Goal: Task Accomplishment & Management: Use online tool/utility

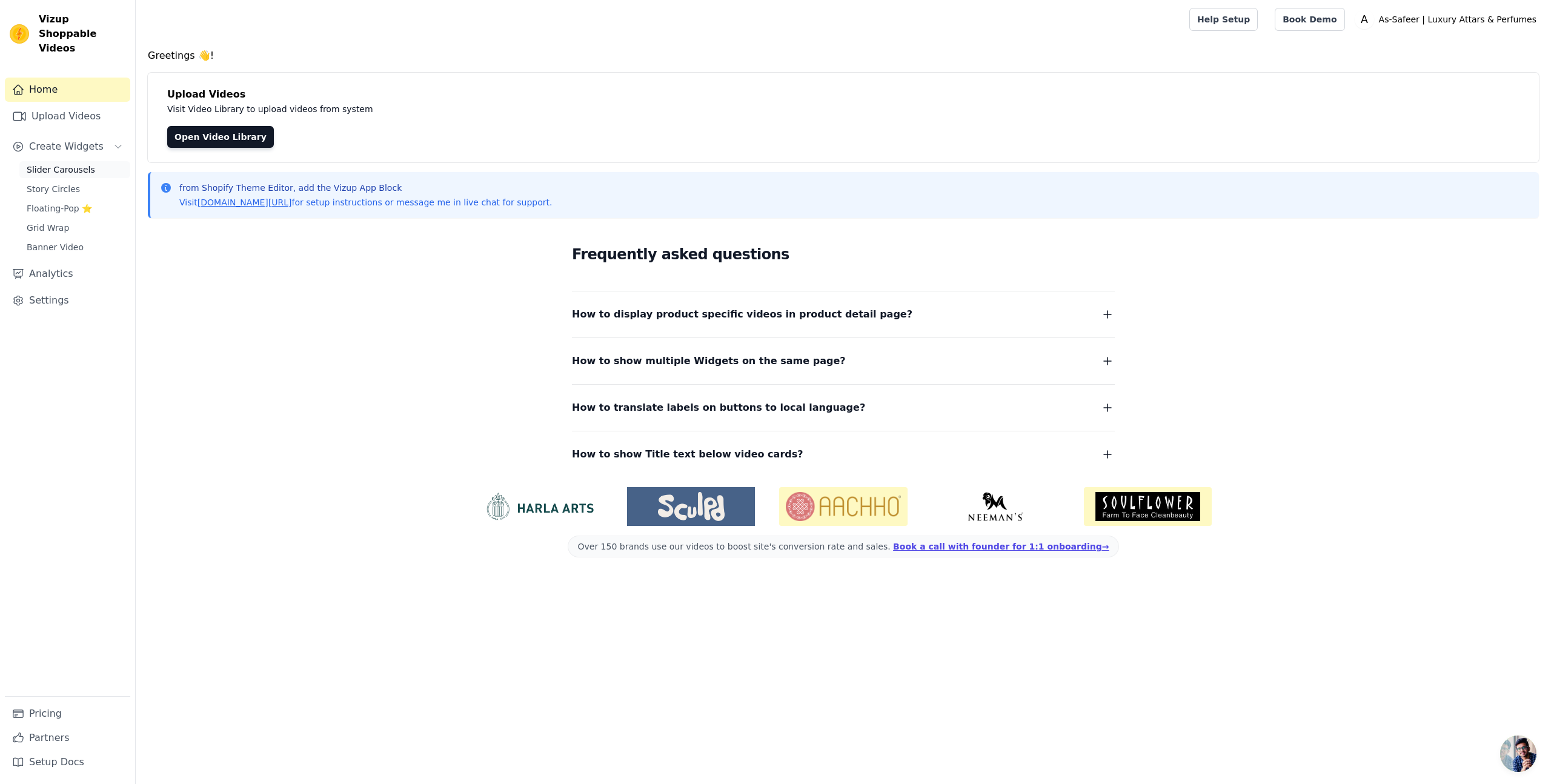
click at [42, 164] on span "Slider Carousels" at bounding box center [60, 169] width 68 height 12
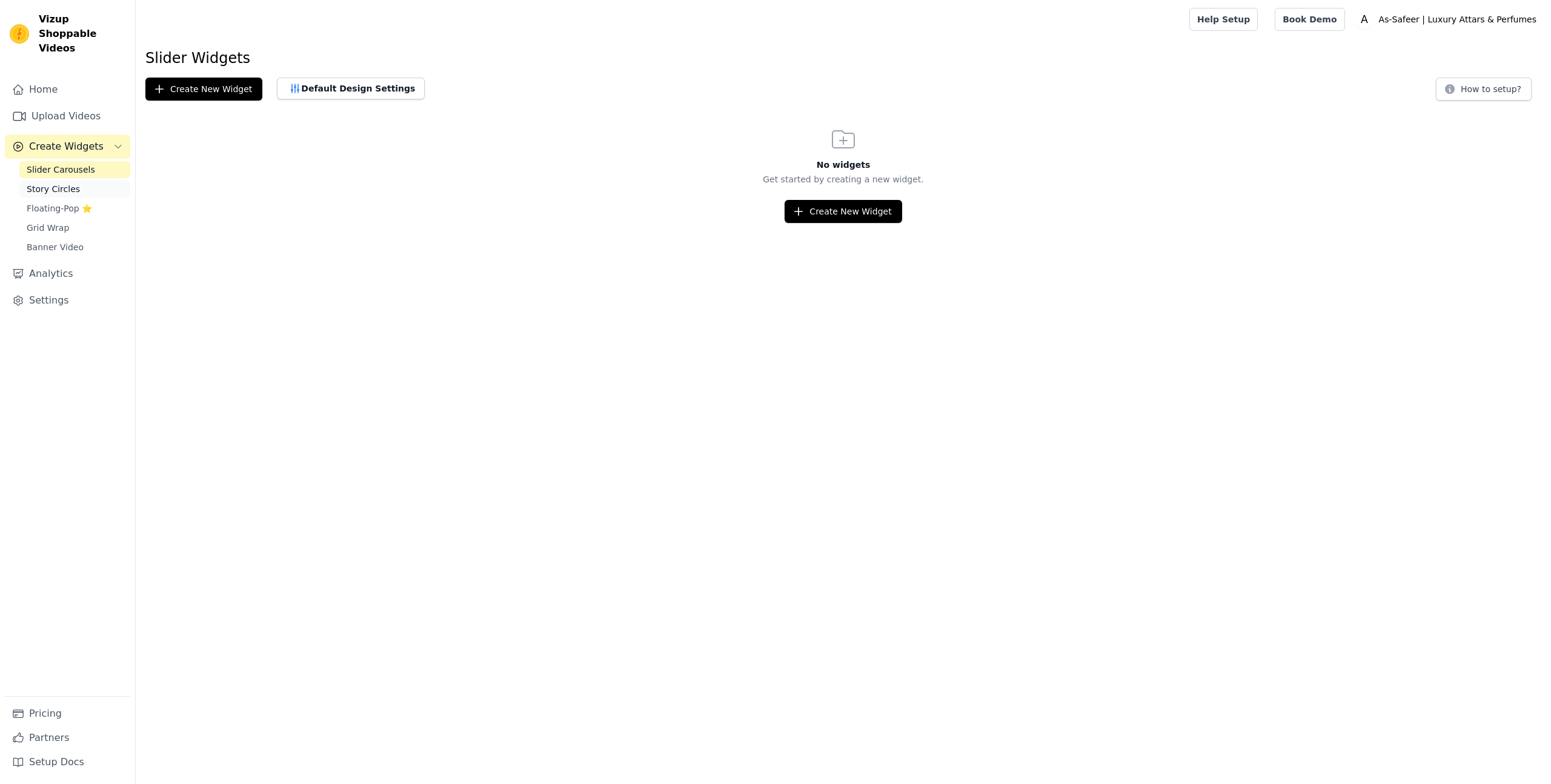
click at [50, 183] on span "Story Circles" at bounding box center [53, 189] width 53 height 12
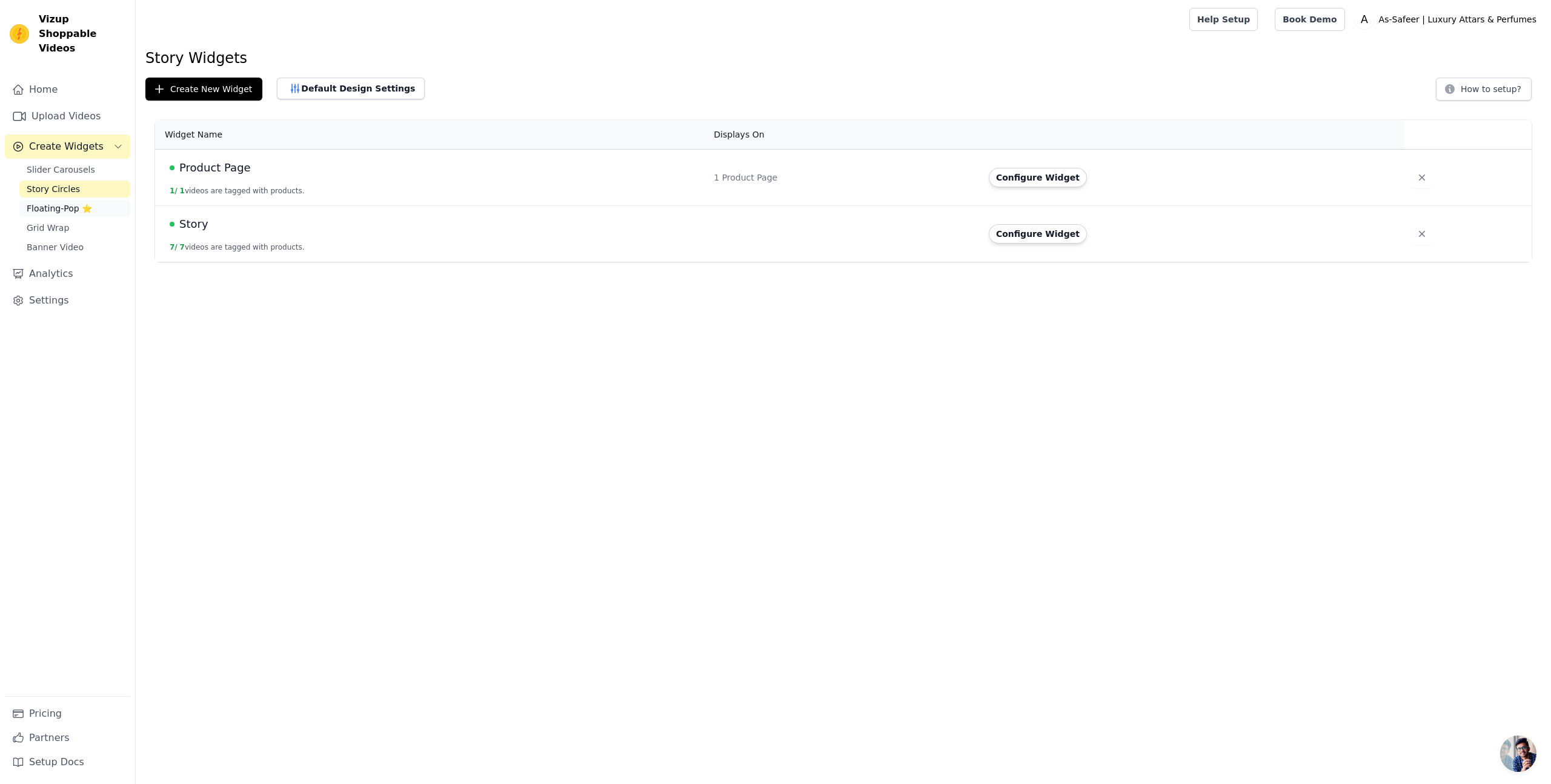
click at [49, 202] on span "Floating-Pop ⭐" at bounding box center [60, 208] width 66 height 12
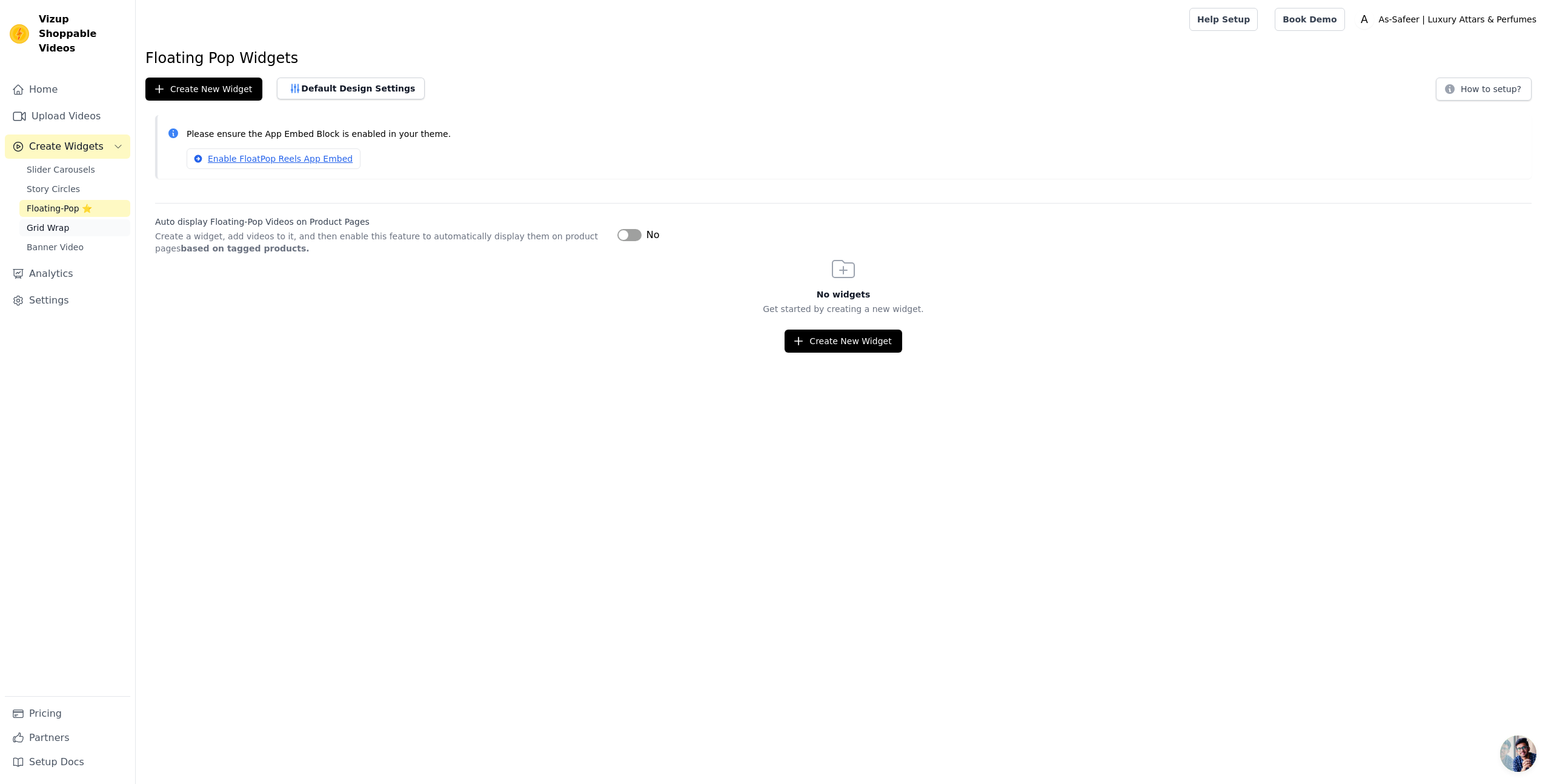
click at [52, 222] on span "Grid Wrap" at bounding box center [48, 227] width 42 height 12
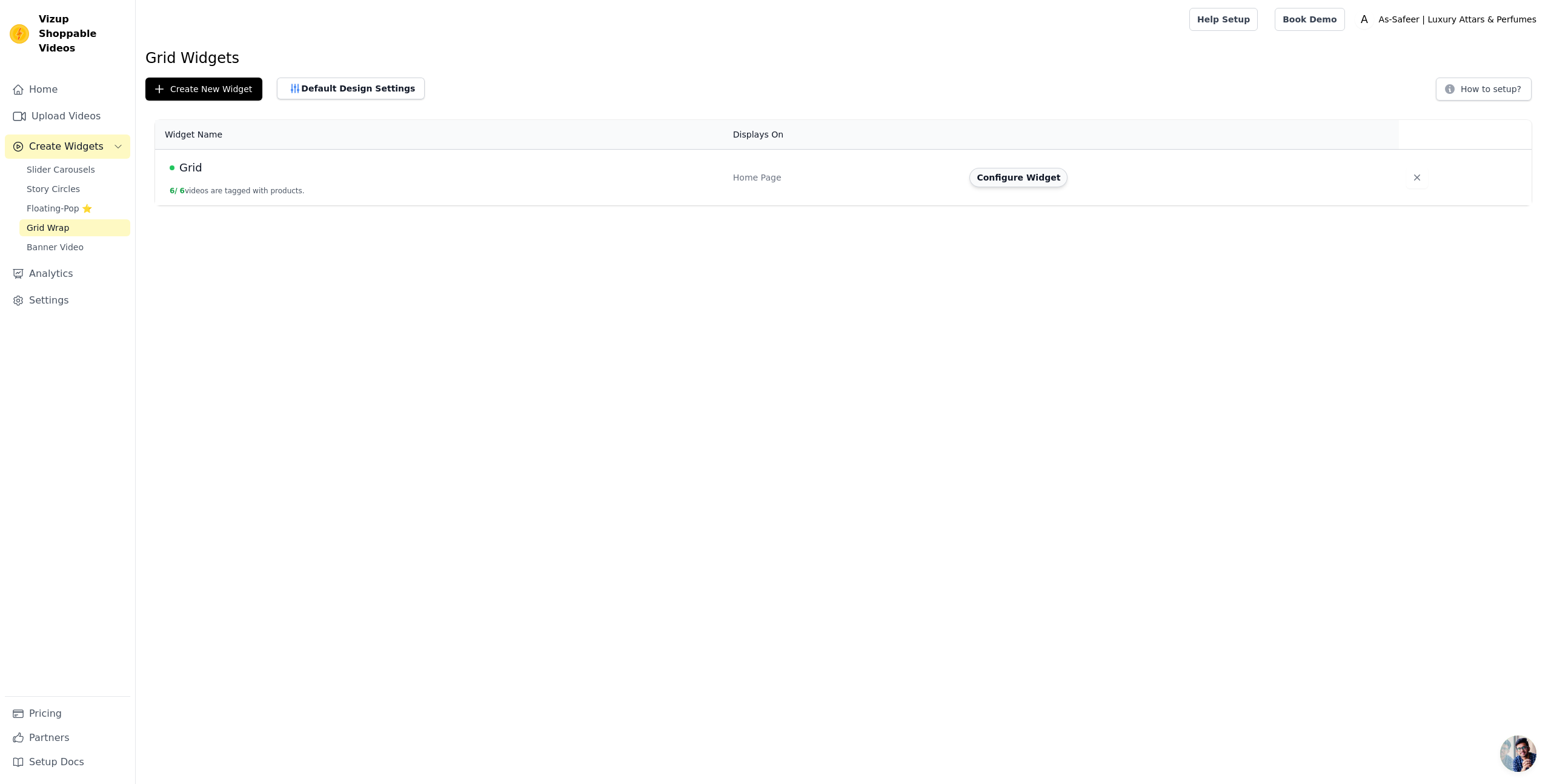
click at [1024, 182] on button "Configure Widget" at bounding box center [1018, 177] width 98 height 20
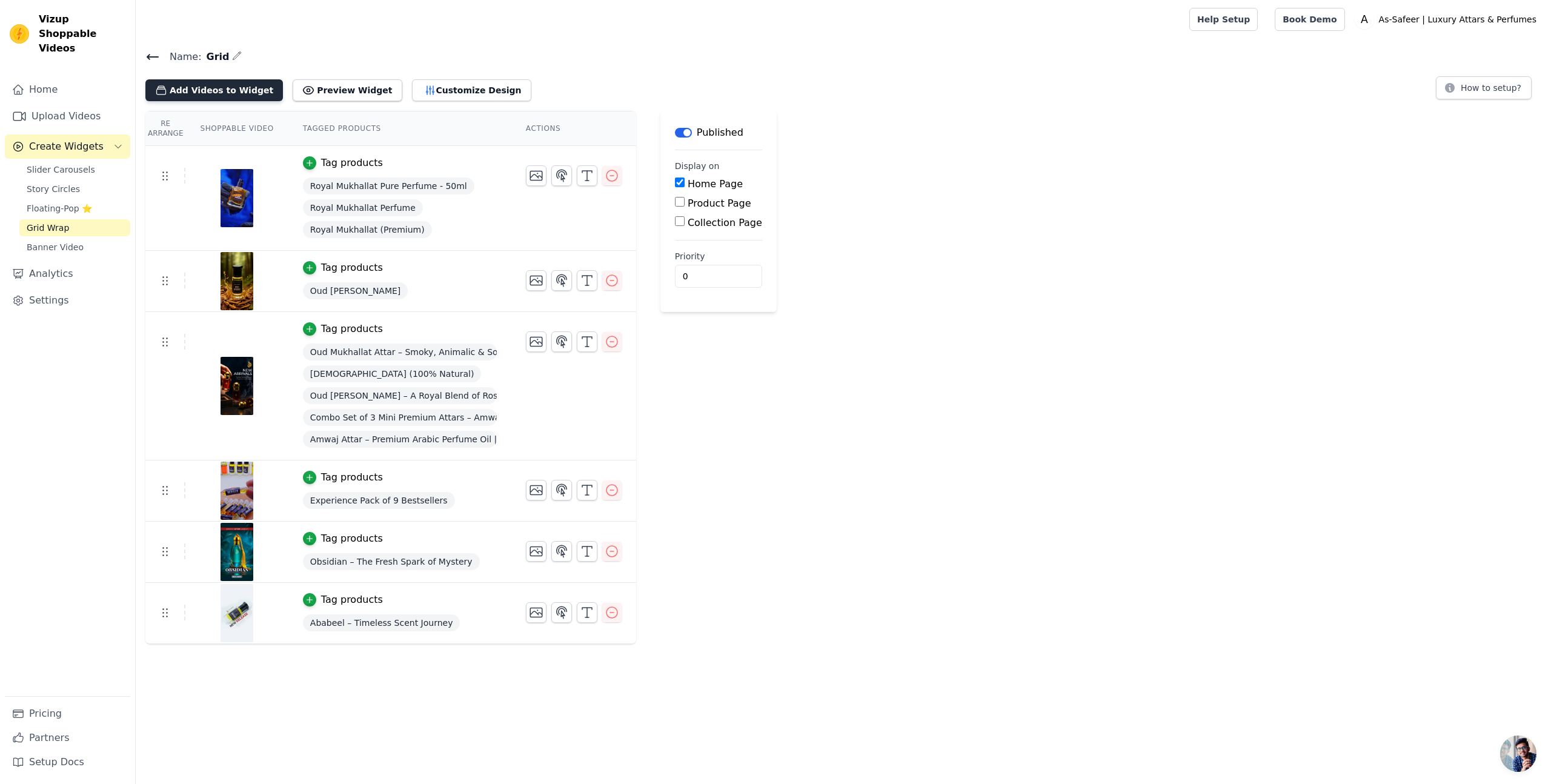
click at [233, 90] on button "Add Videos to Widget" at bounding box center [215, 90] width 138 height 22
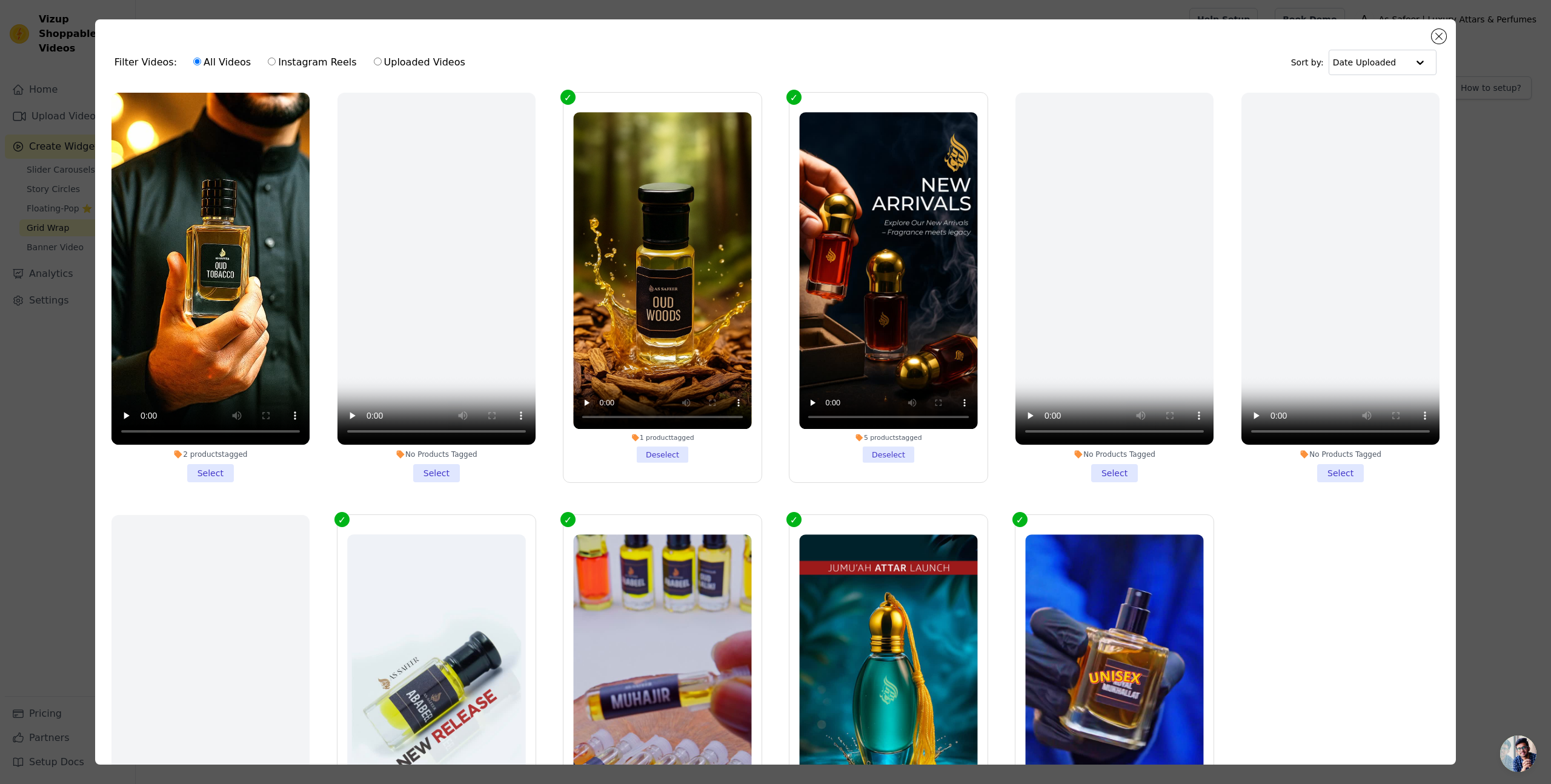
click at [311, 58] on label "Instagram Reels" at bounding box center [312, 63] width 89 height 16
click at [276, 58] on input "Instagram Reels" at bounding box center [272, 61] width 8 height 8
radio input "true"
click at [404, 63] on label "Uploaded Videos" at bounding box center [419, 63] width 92 height 16
click at [381, 63] on input "Uploaded Videos" at bounding box center [378, 61] width 8 height 8
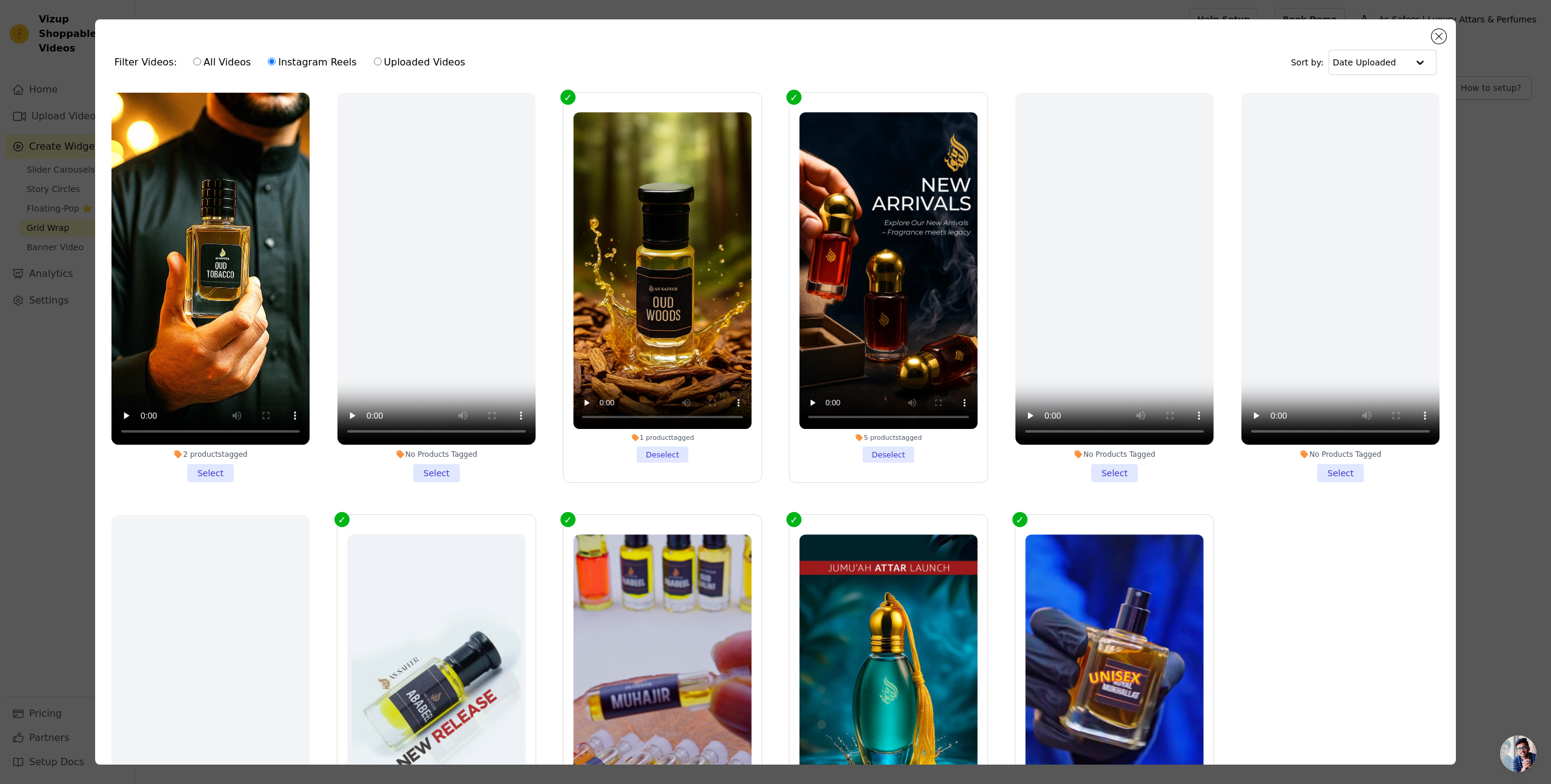
radio input "true"
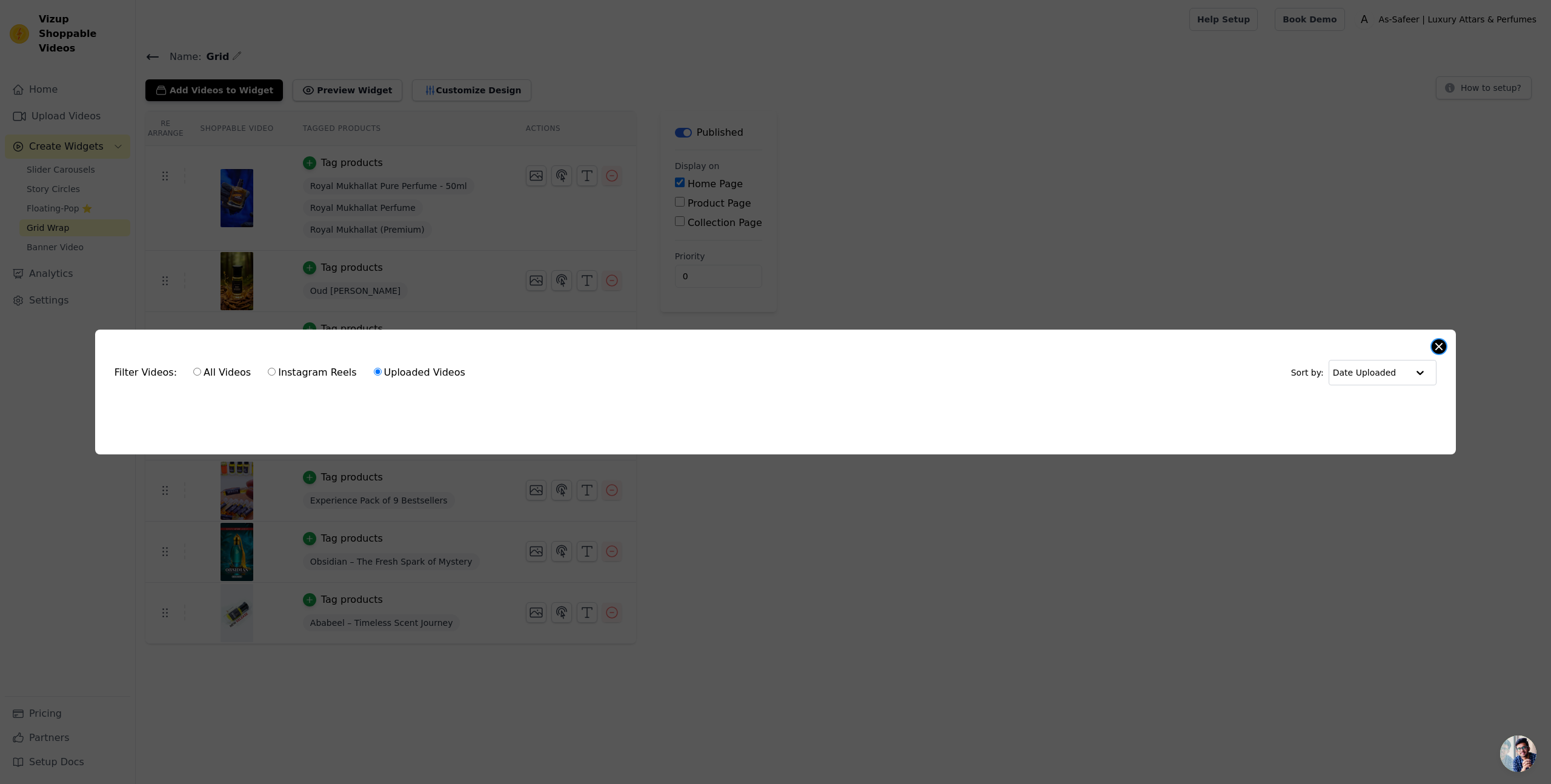
click at [1434, 346] on button "Close modal" at bounding box center [1438, 346] width 15 height 15
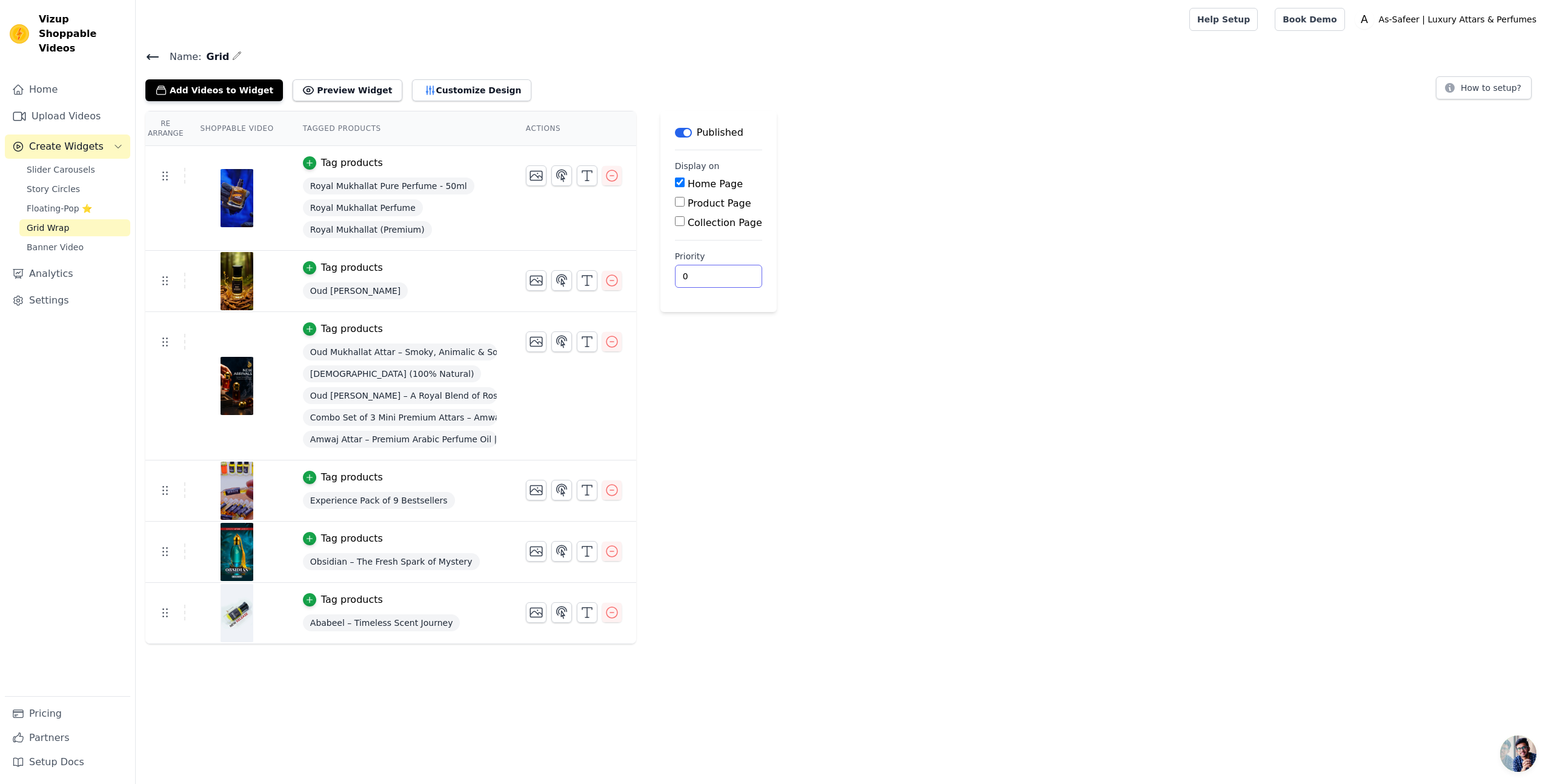
click at [1115, 330] on div "Re Arrange Shoppable Video Tagged Products Actions Tag products Royal Mukhallat…" at bounding box center [843, 378] width 1415 height 533
click at [1095, 338] on div "Re Arrange Shoppable Video Tagged Products Actions Tag products Royal Mukhallat…" at bounding box center [843, 378] width 1415 height 533
click at [609, 341] on icon "button" at bounding box center [612, 341] width 15 height 15
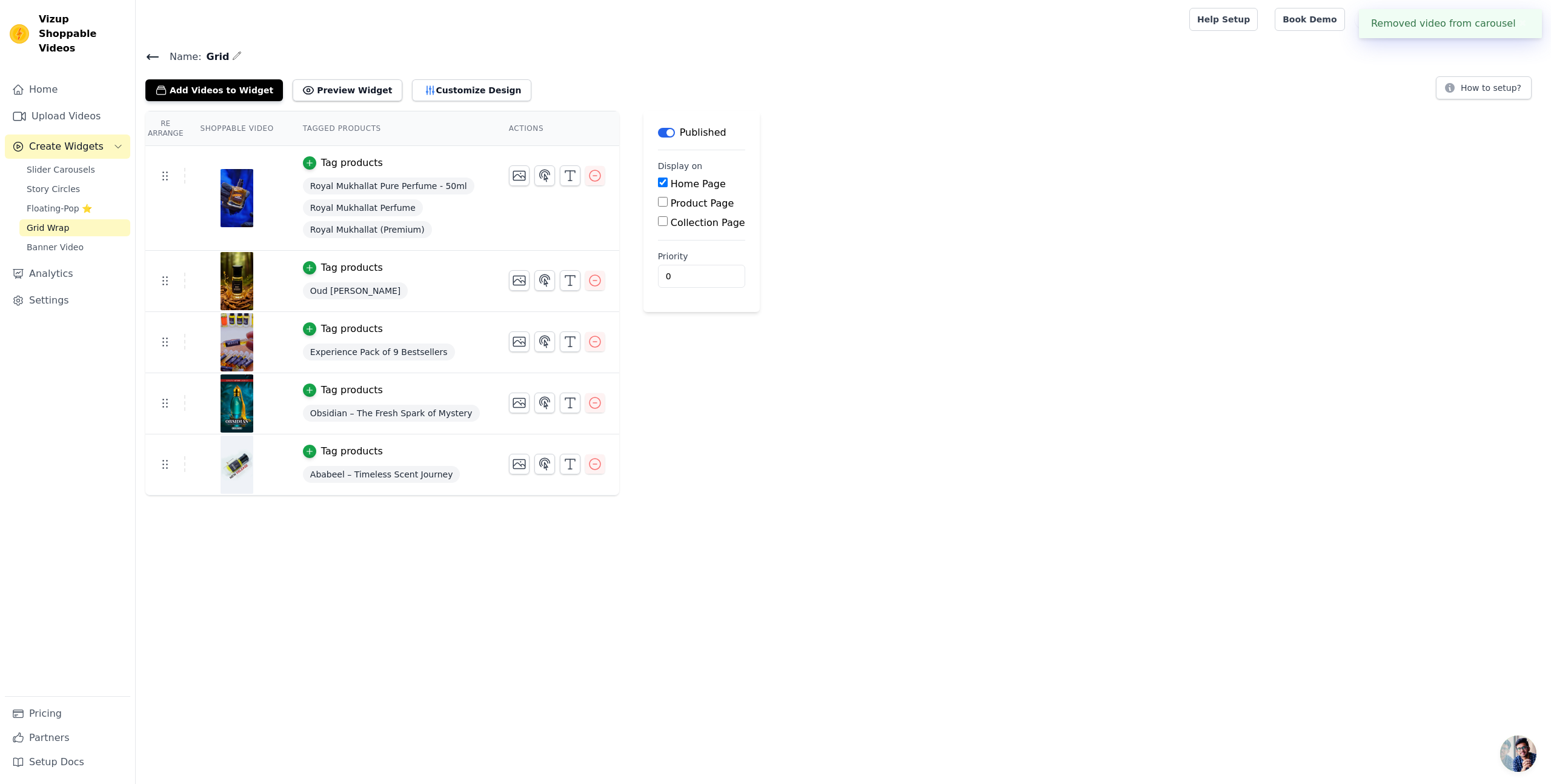
click at [232, 52] on icon "button" at bounding box center [237, 56] width 9 height 9
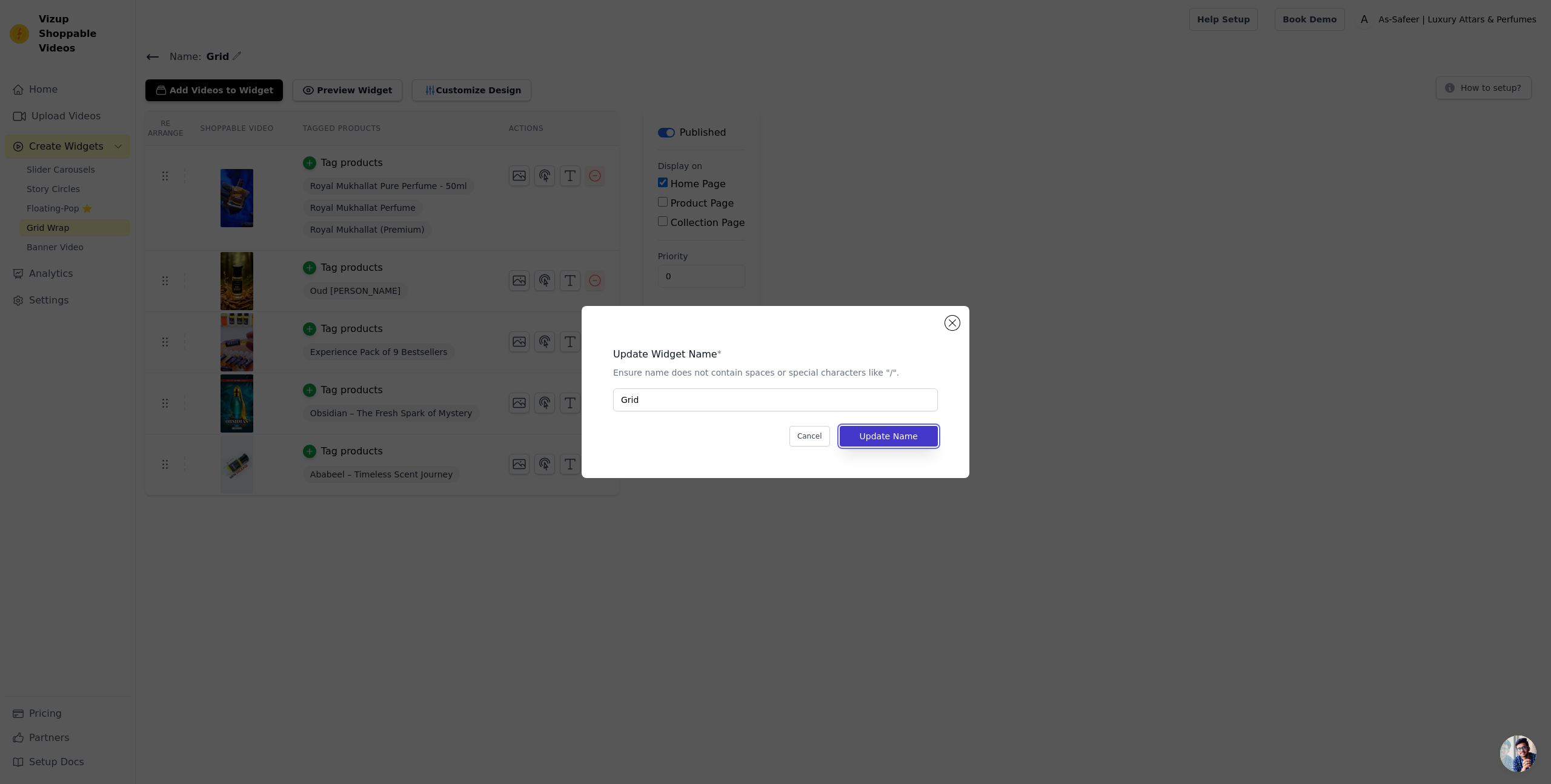
click at [906, 436] on button "Update Name" at bounding box center [888, 436] width 98 height 20
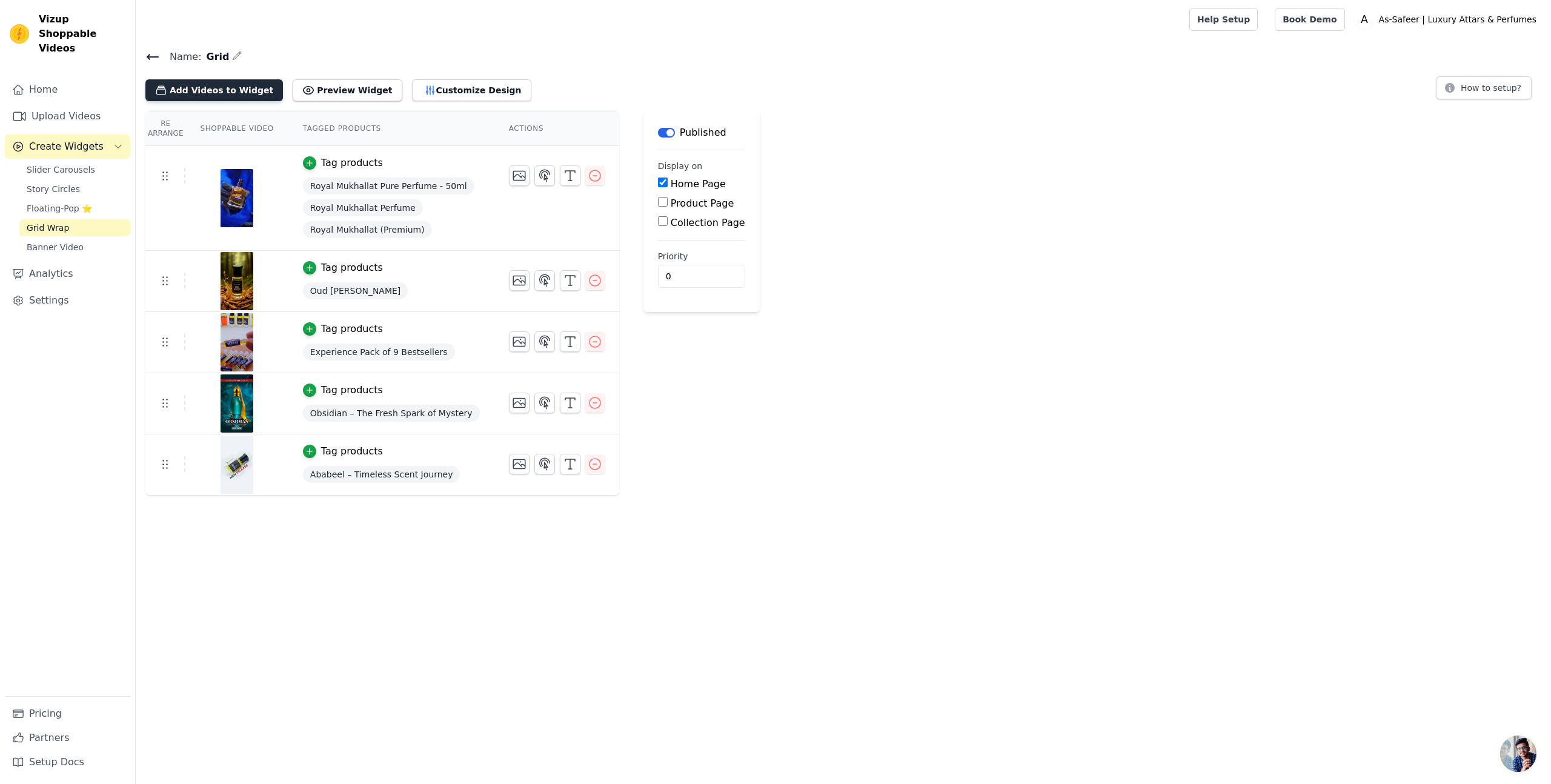
click at [203, 91] on button "Add Videos to Widget" at bounding box center [215, 90] width 138 height 22
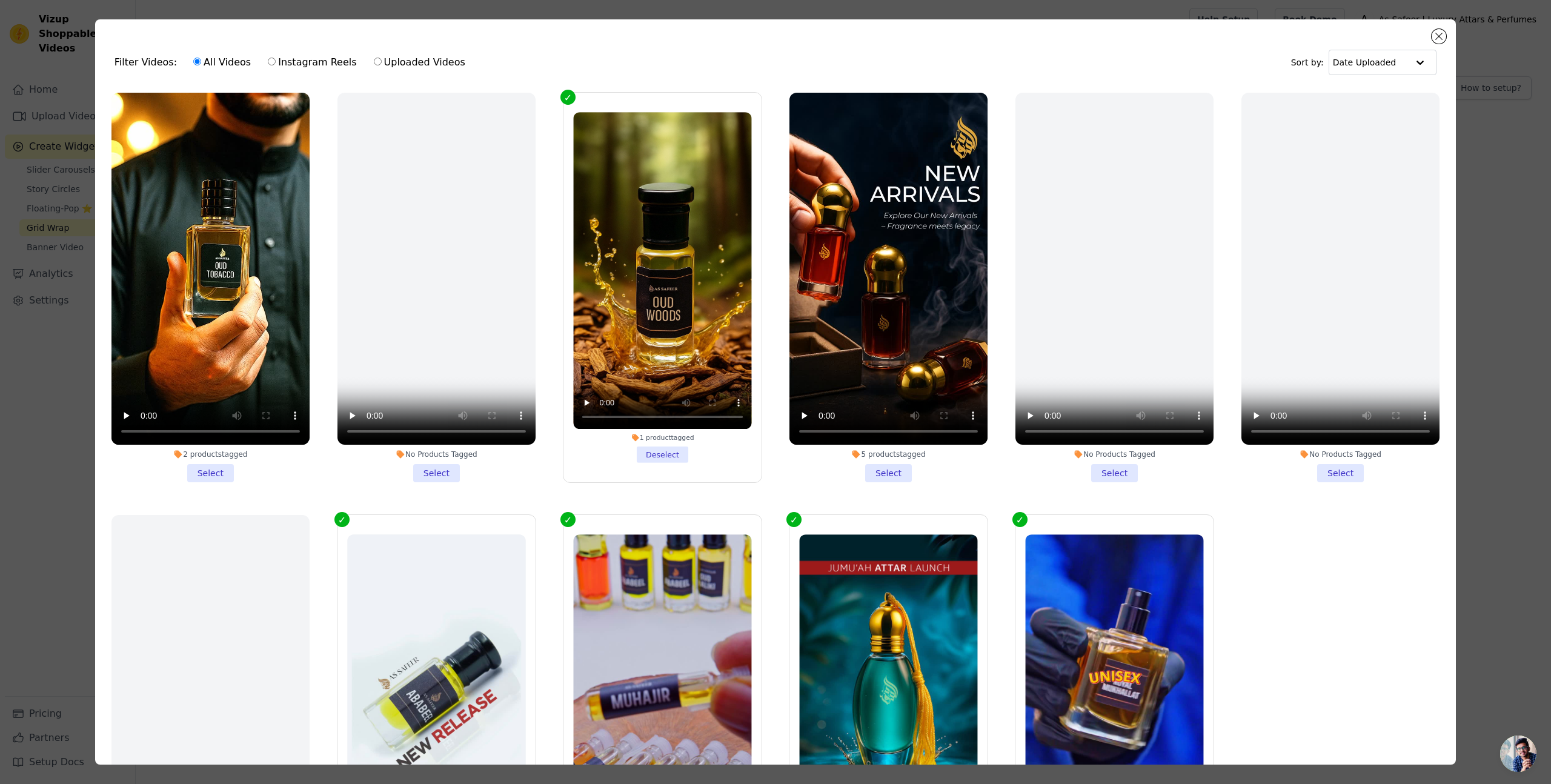
click at [304, 63] on label "Instagram Reels" at bounding box center [312, 63] width 89 height 16
click at [276, 63] on input "Instagram Reels" at bounding box center [272, 61] width 8 height 8
radio input "true"
click at [1435, 38] on button "Close modal" at bounding box center [1438, 36] width 15 height 15
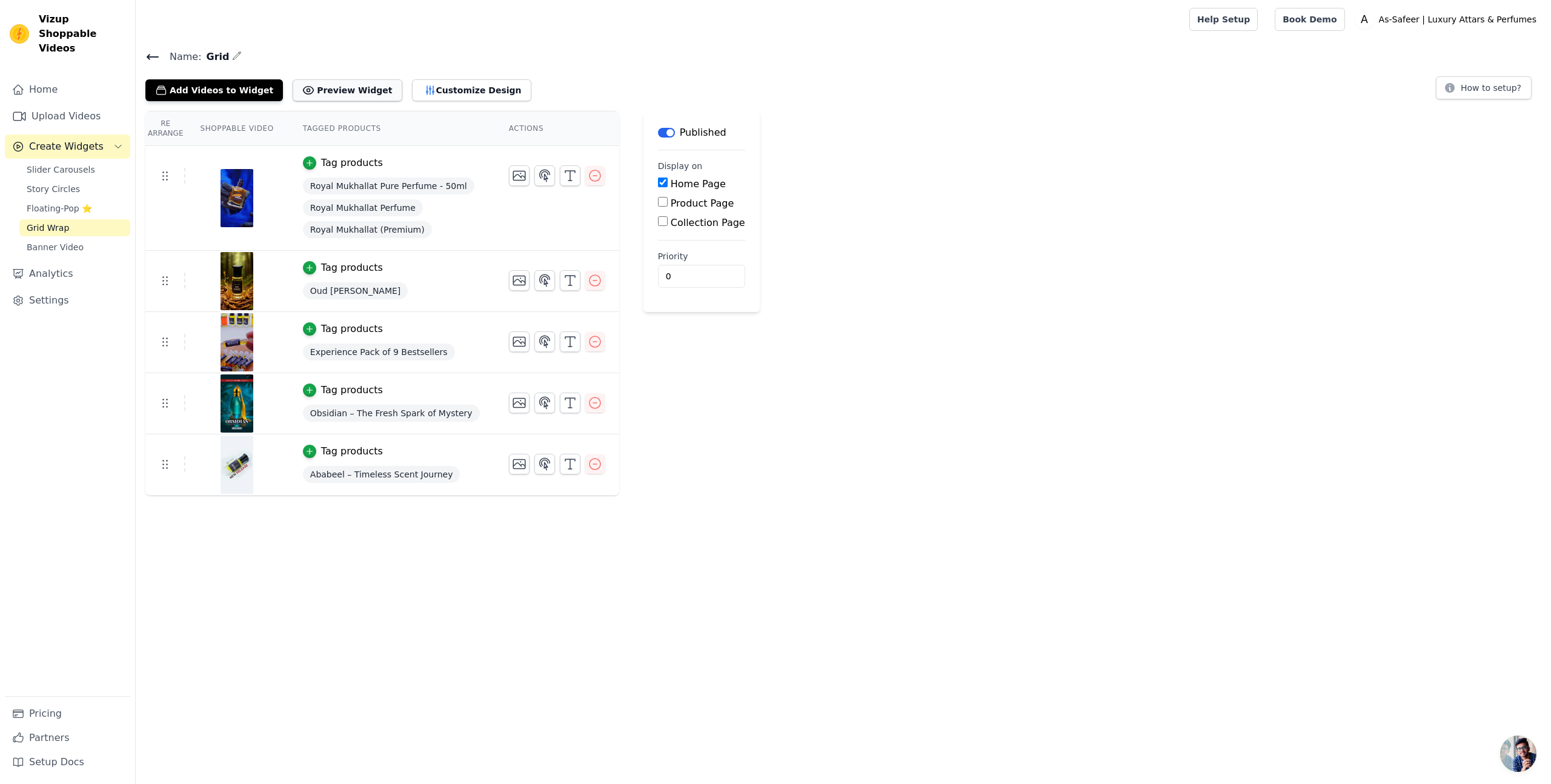
click at [341, 88] on button "Preview Widget" at bounding box center [347, 90] width 109 height 22
click at [818, 358] on div "Re Arrange Shoppable Video Tagged Products Actions Tag products Royal Mukhallat…" at bounding box center [843, 303] width 1415 height 385
click at [154, 58] on icon at bounding box center [153, 56] width 15 height 15
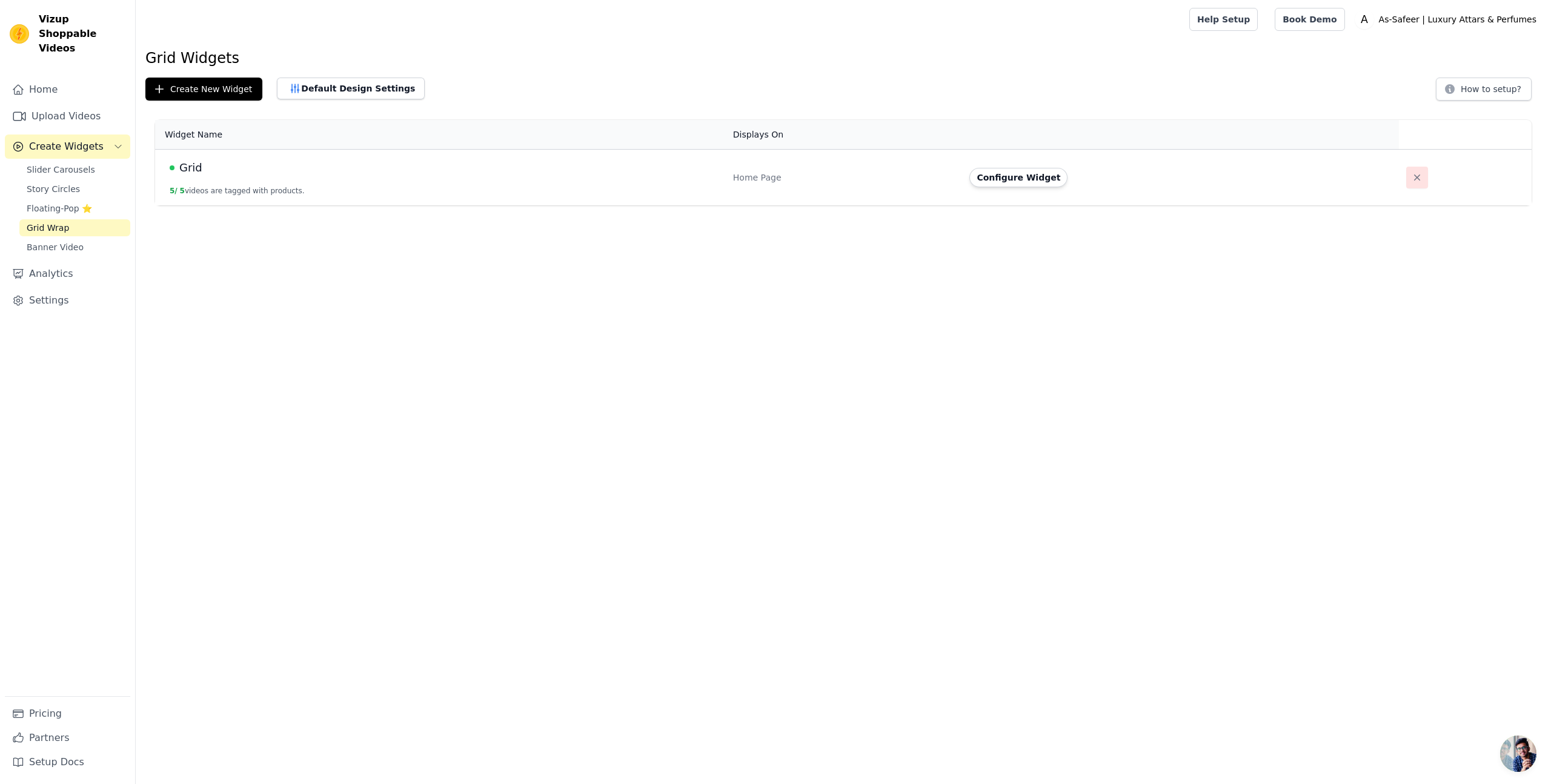
click at [1414, 179] on icon "button" at bounding box center [1416, 177] width 12 height 12
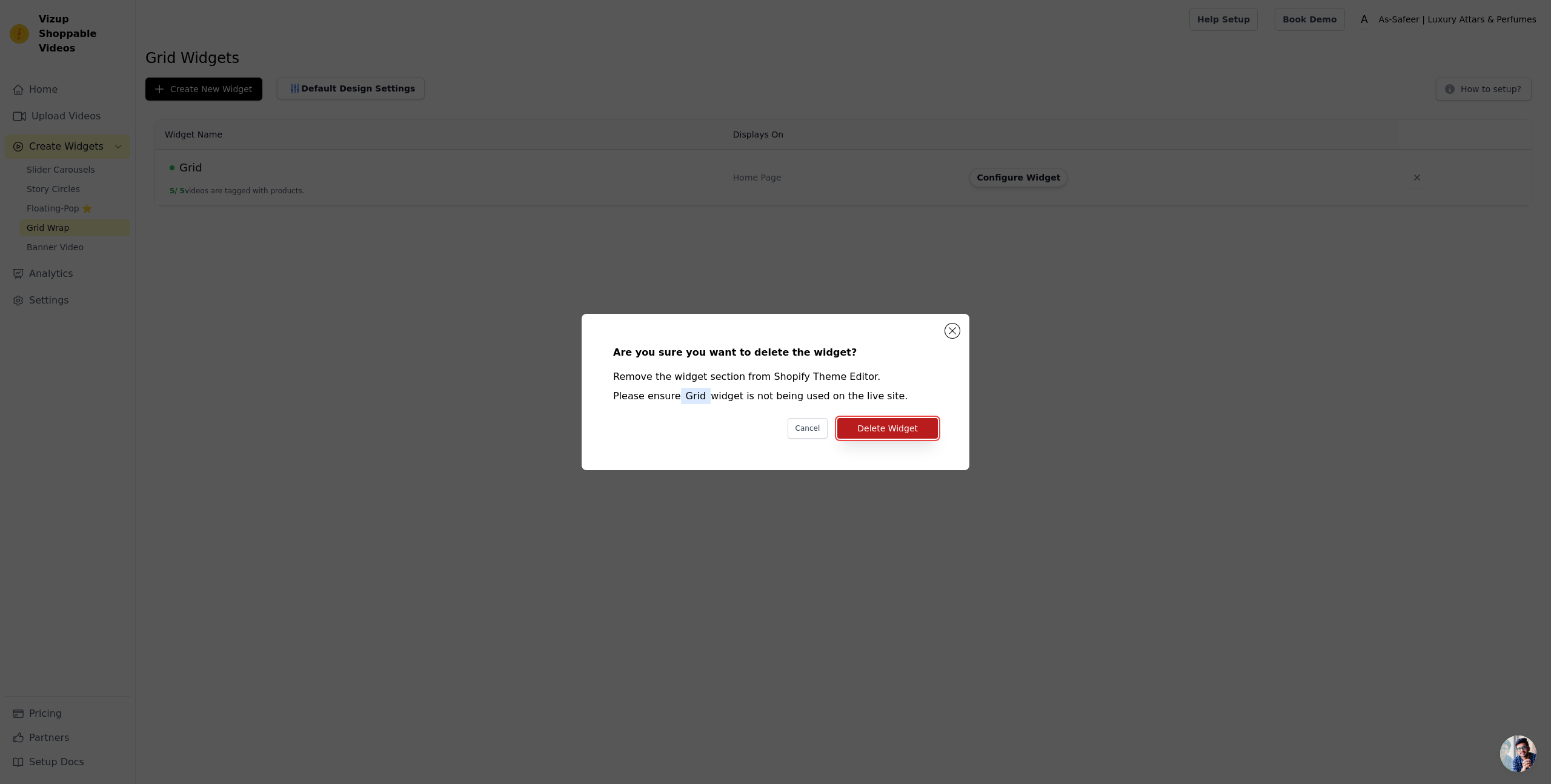
click at [909, 436] on button "Delete Widget" at bounding box center [888, 428] width 100 height 20
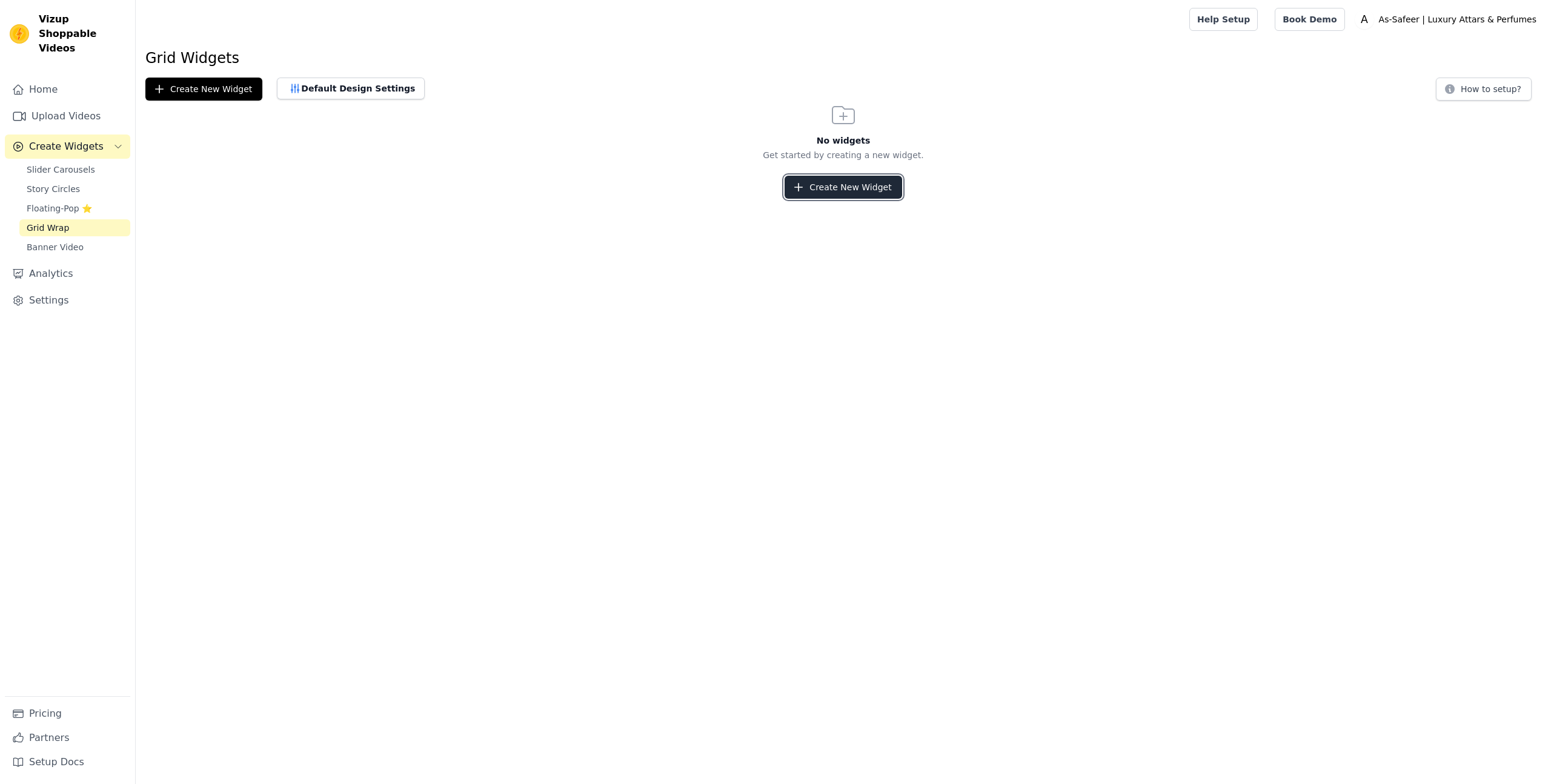
click at [872, 186] on button "Create New Widget" at bounding box center [842, 186] width 117 height 23
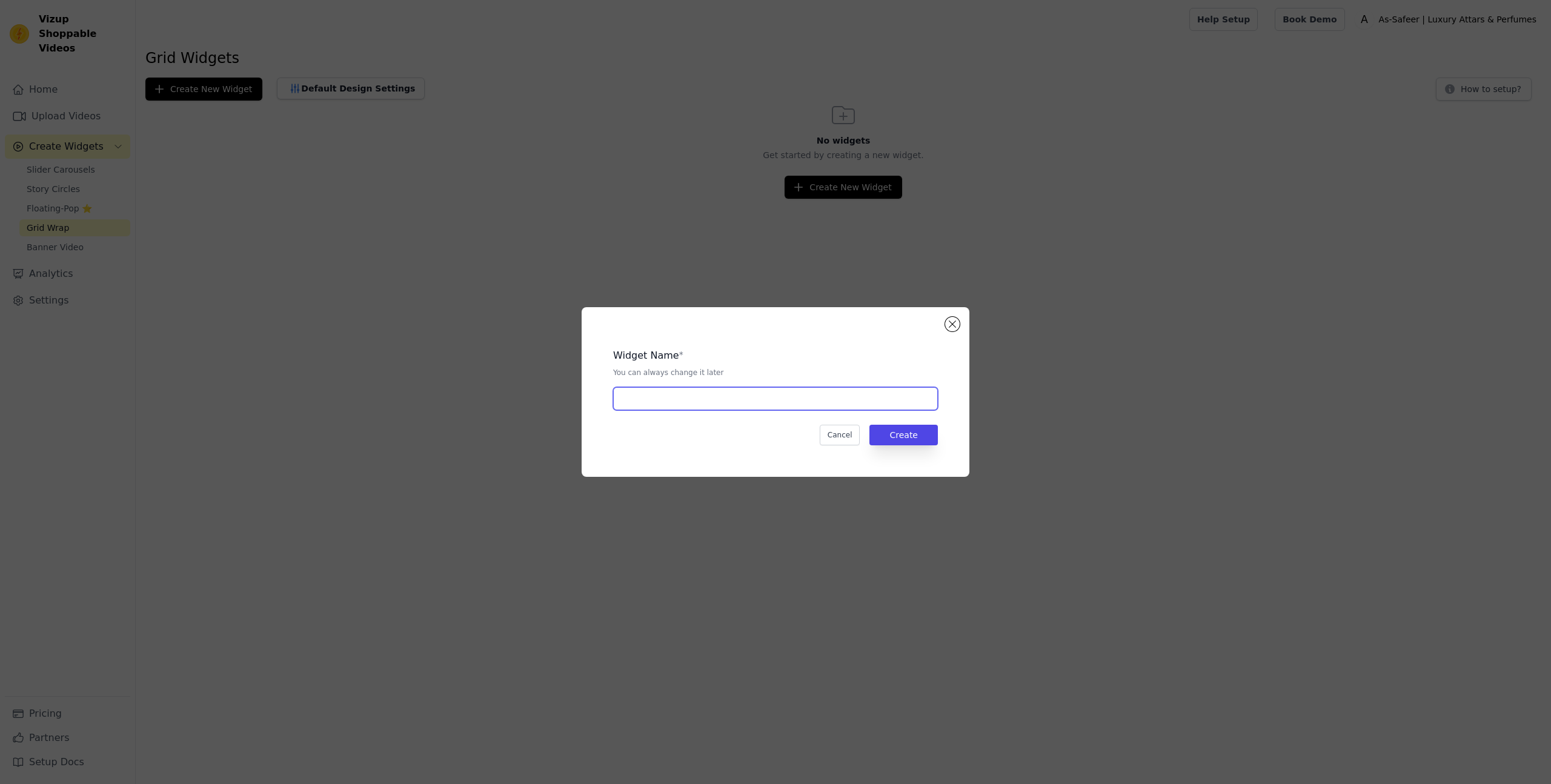
click at [693, 393] on input "text" at bounding box center [776, 398] width 324 height 23
type input "Grid-Home"
click at [907, 434] on button "Create" at bounding box center [903, 435] width 68 height 20
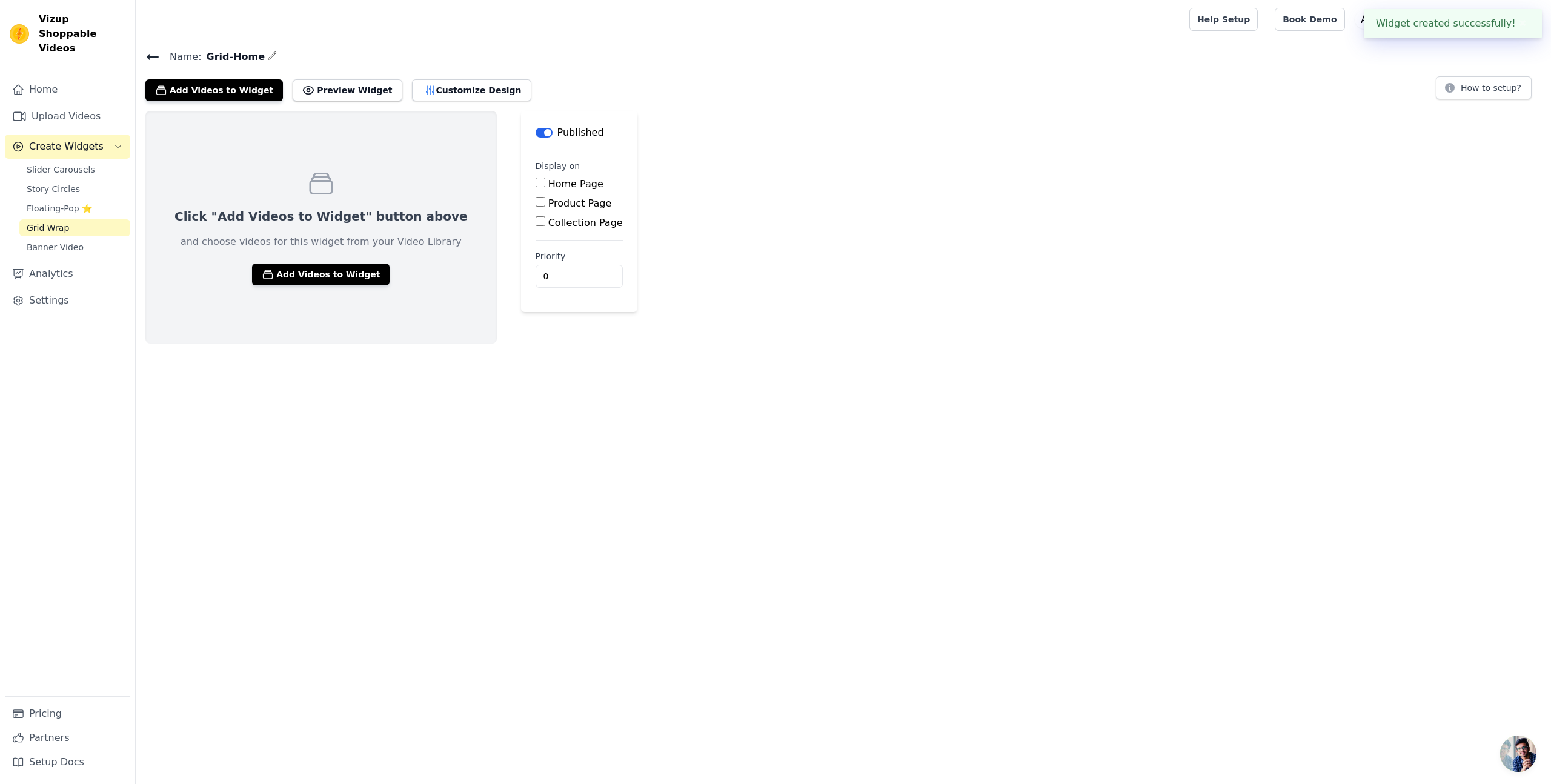
click at [521, 186] on main "Label Published Display on Home Page Product Page Collection Page Priority 0" at bounding box center [579, 211] width 116 height 201
click at [536, 186] on input "Home Page" at bounding box center [540, 182] width 9 height 9
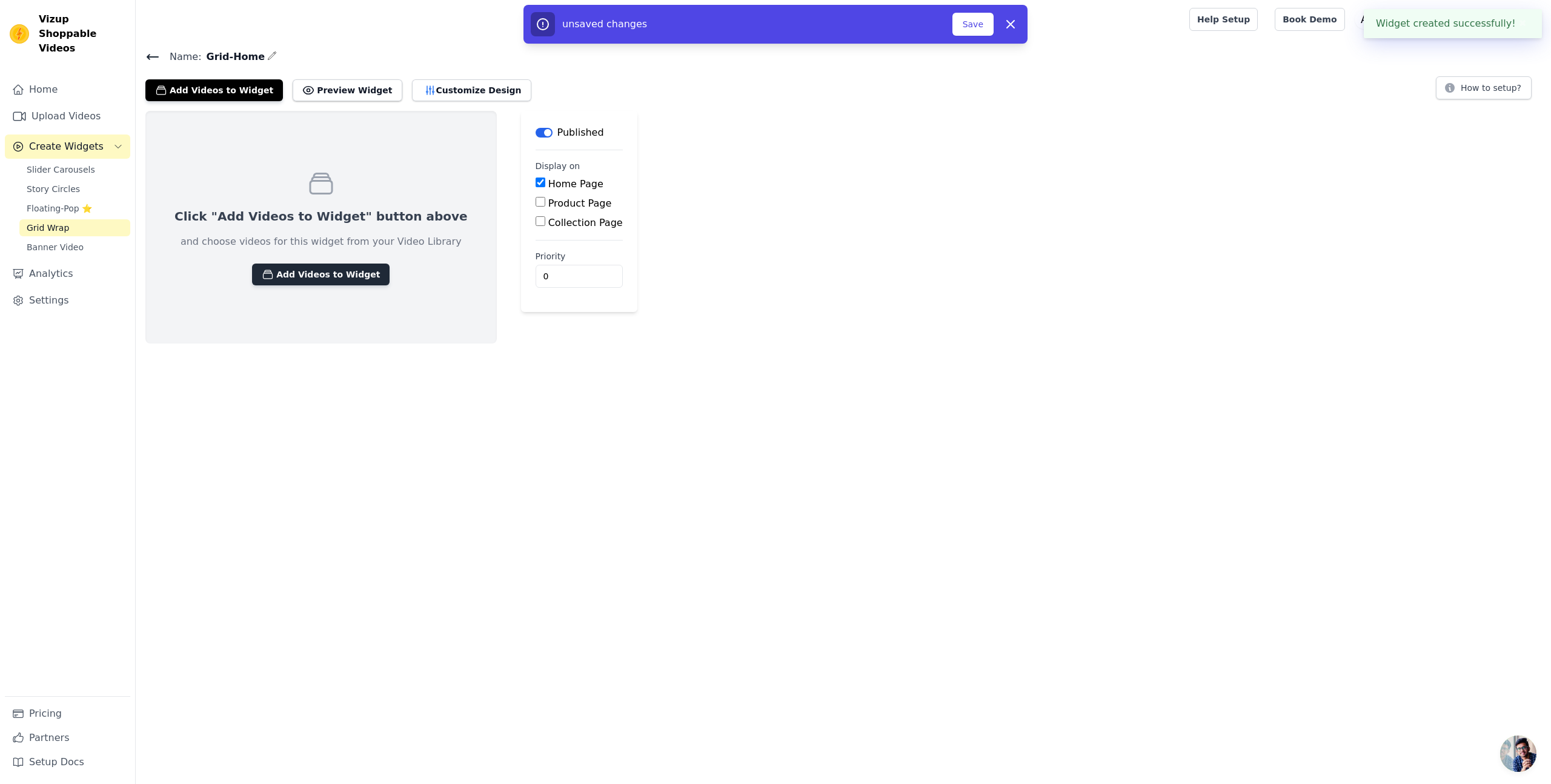
click at [287, 273] on button "Add Videos to Widget" at bounding box center [321, 274] width 138 height 22
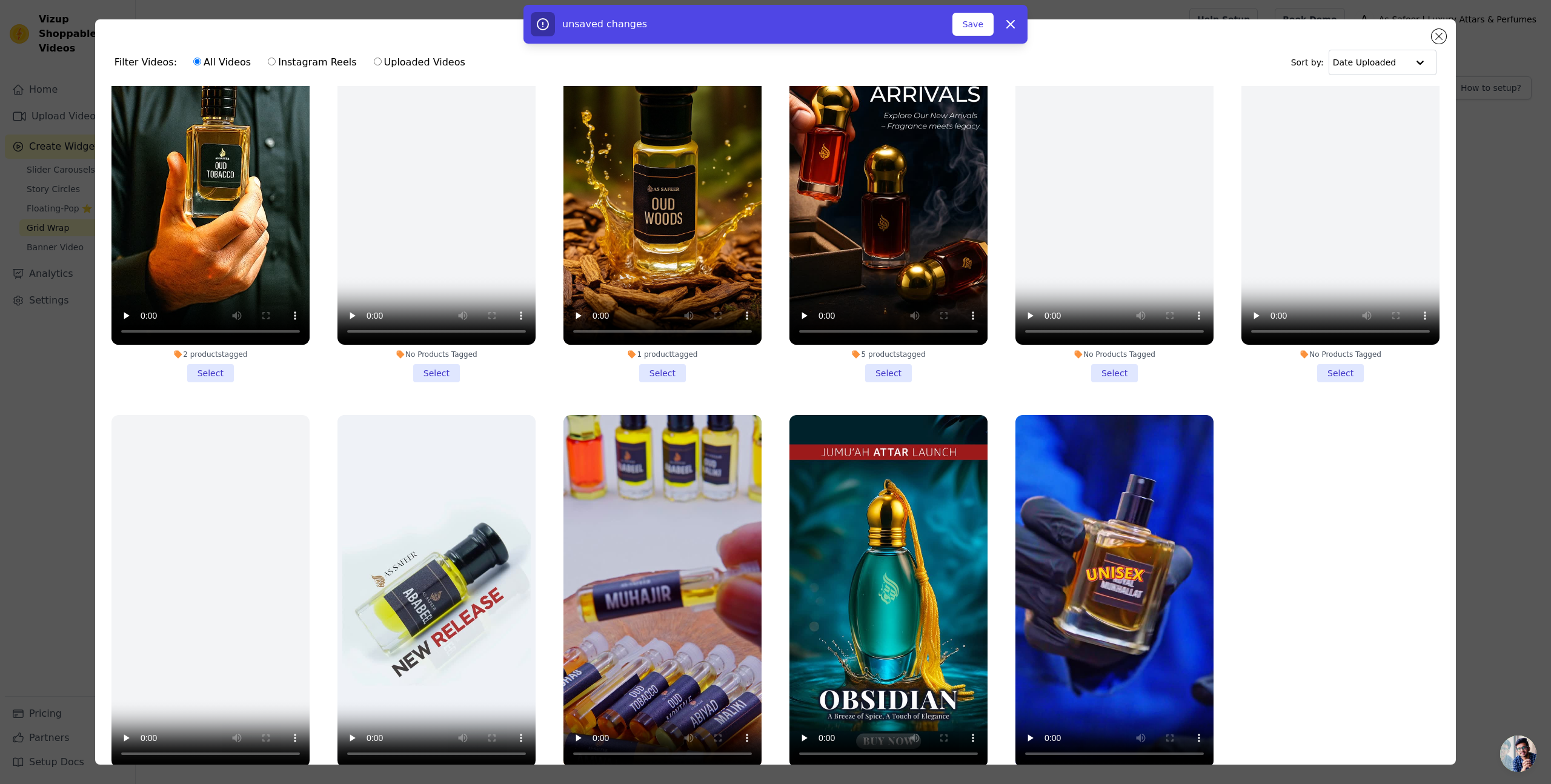
scroll to position [106, 0]
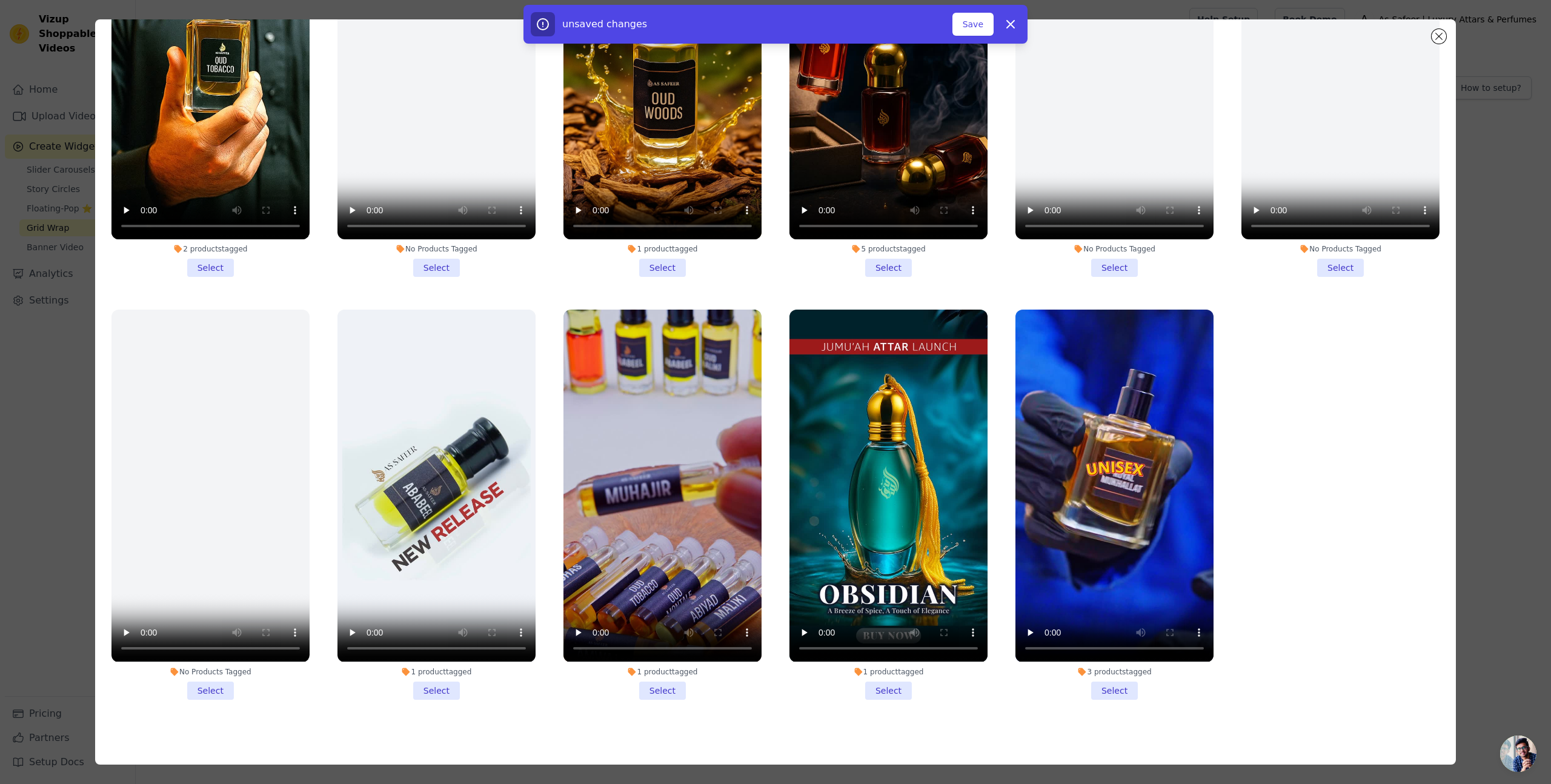
click at [1439, 34] on div "unsaved changes Save Dismiss" at bounding box center [776, 23] width 1551 height 38
click at [1438, 36] on div "unsaved changes Save Dismiss" at bounding box center [776, 23] width 1551 height 38
click at [1000, 24] on button "Dismiss" at bounding box center [1010, 23] width 24 height 24
checkbox input "false"
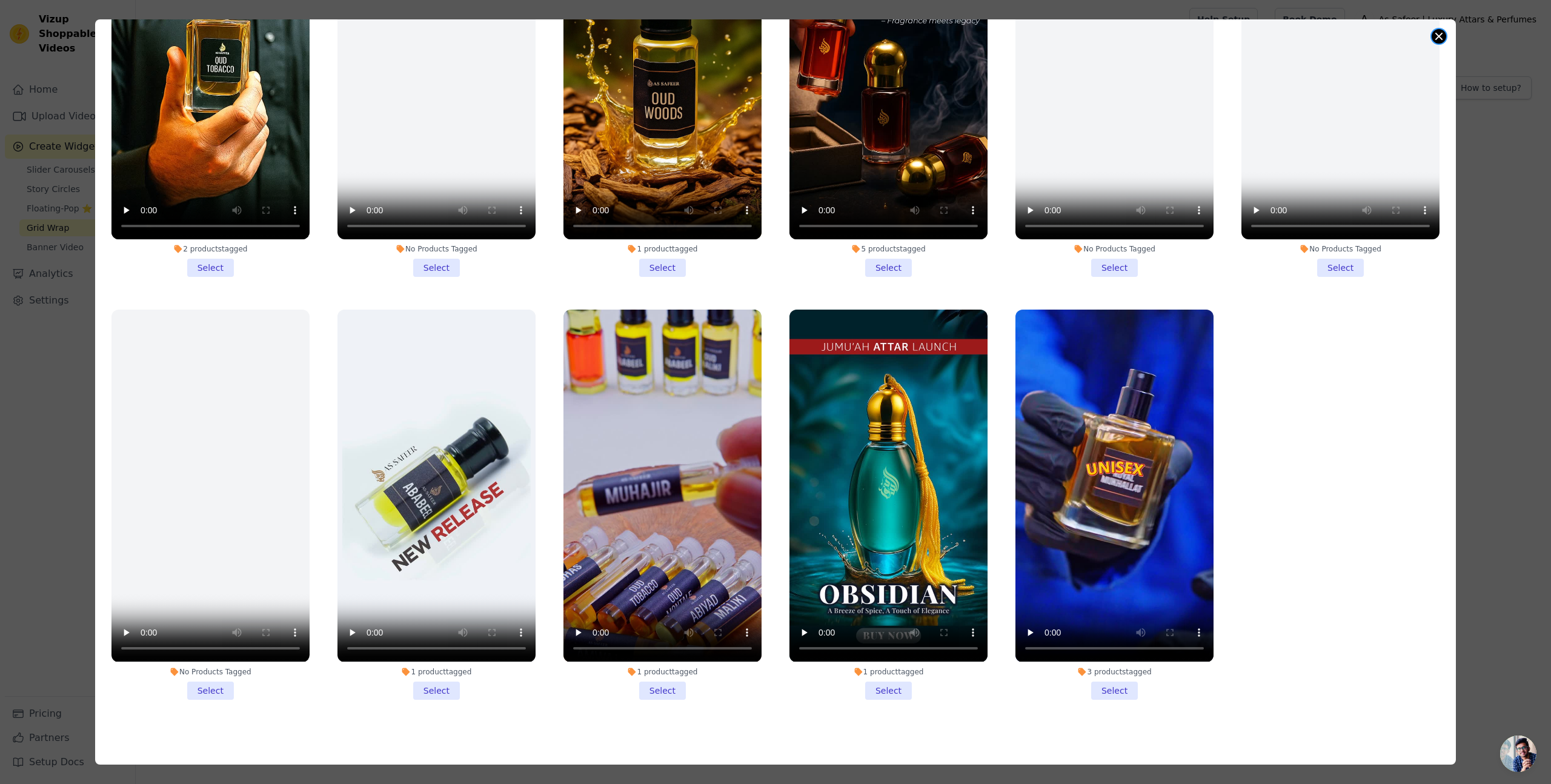
click at [1436, 35] on button "Close modal" at bounding box center [1438, 36] width 15 height 15
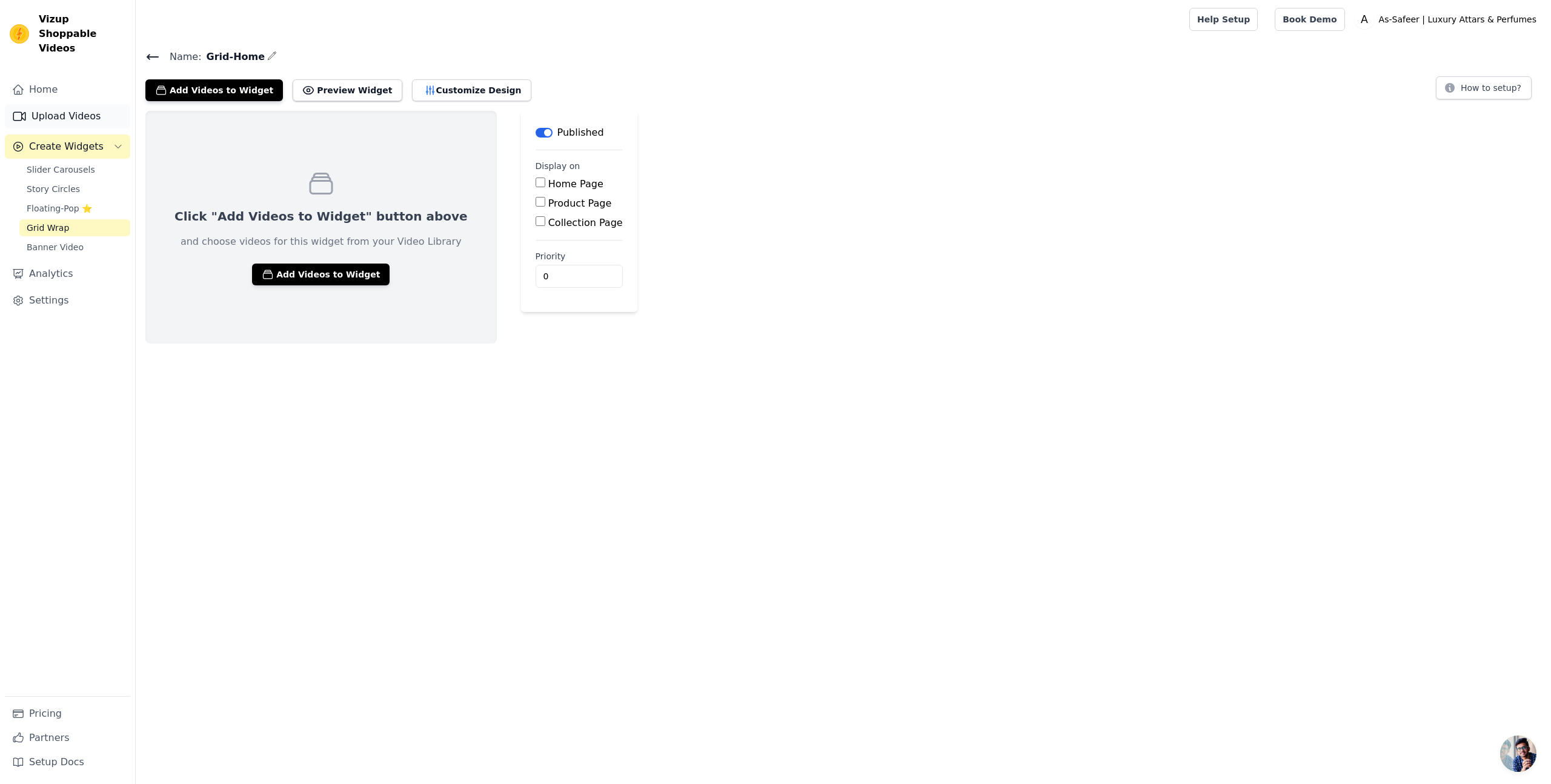
click at [37, 104] on link "Upload Videos" at bounding box center [67, 116] width 125 height 24
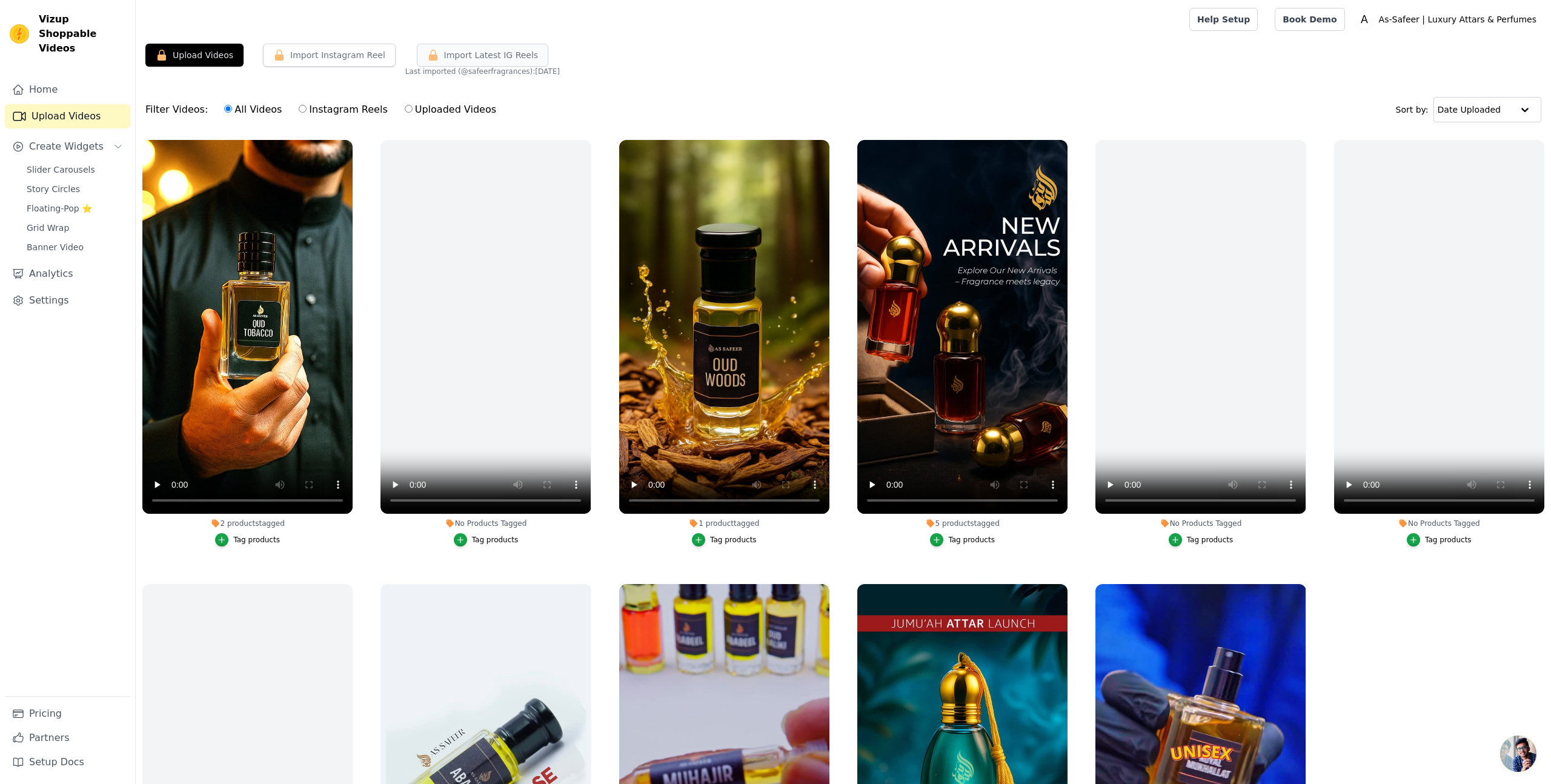
click at [458, 60] on span "Import Latest IG Reels" at bounding box center [491, 55] width 95 height 12
click at [327, 109] on label "Instagram Reels" at bounding box center [342, 110] width 89 height 16
click at [306, 109] on input "Instagram Reels" at bounding box center [302, 109] width 8 height 8
radio input "true"
click at [320, 56] on button "Import Instagram Reel" at bounding box center [329, 55] width 132 height 23
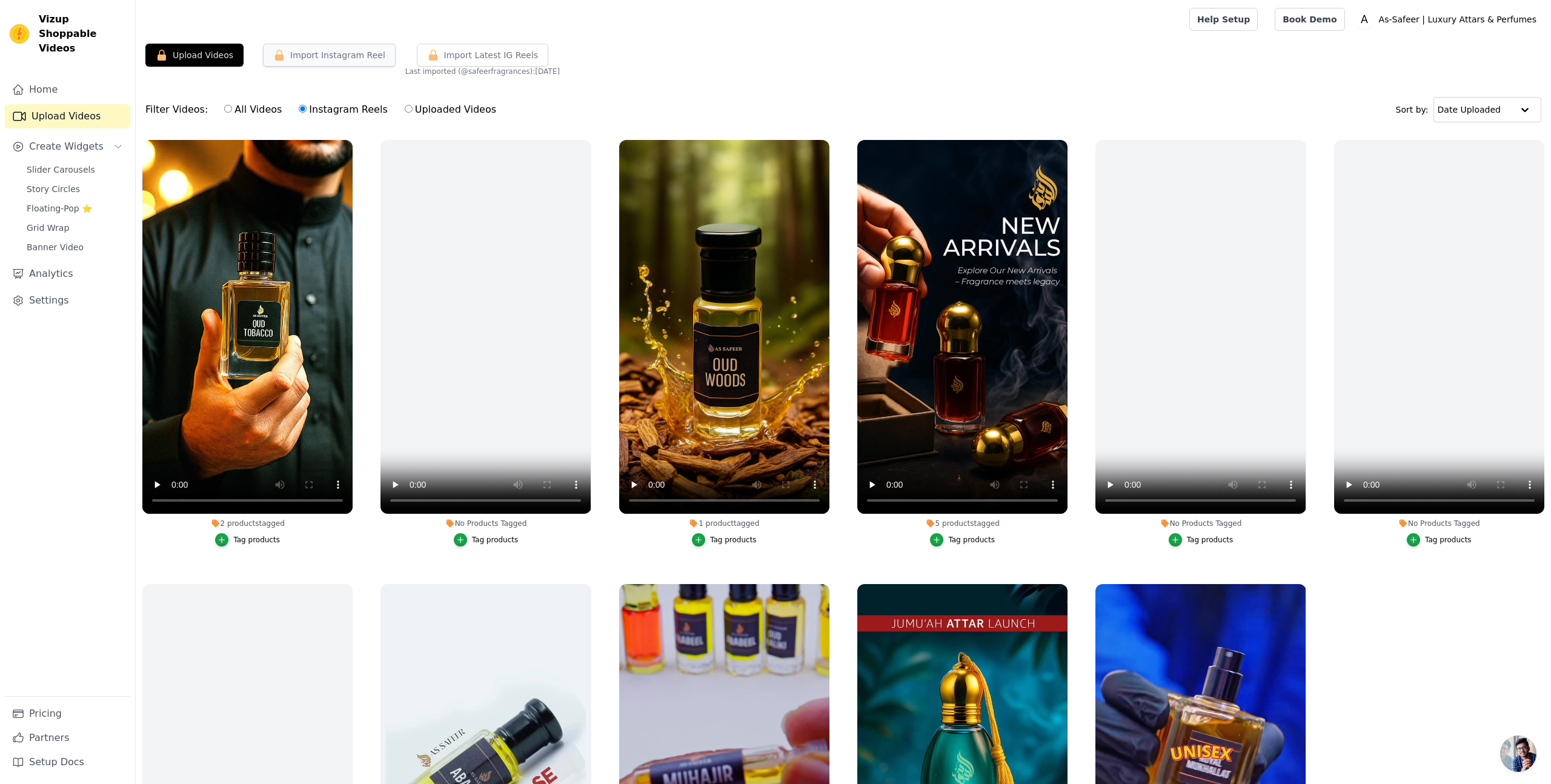
click at [320, 56] on button "Import Instagram Reel" at bounding box center [329, 55] width 132 height 23
click at [421, 53] on button "Import Latest IG Reels" at bounding box center [483, 55] width 132 height 23
click at [345, 57] on button "Import Instagram Reel" at bounding box center [329, 55] width 132 height 23
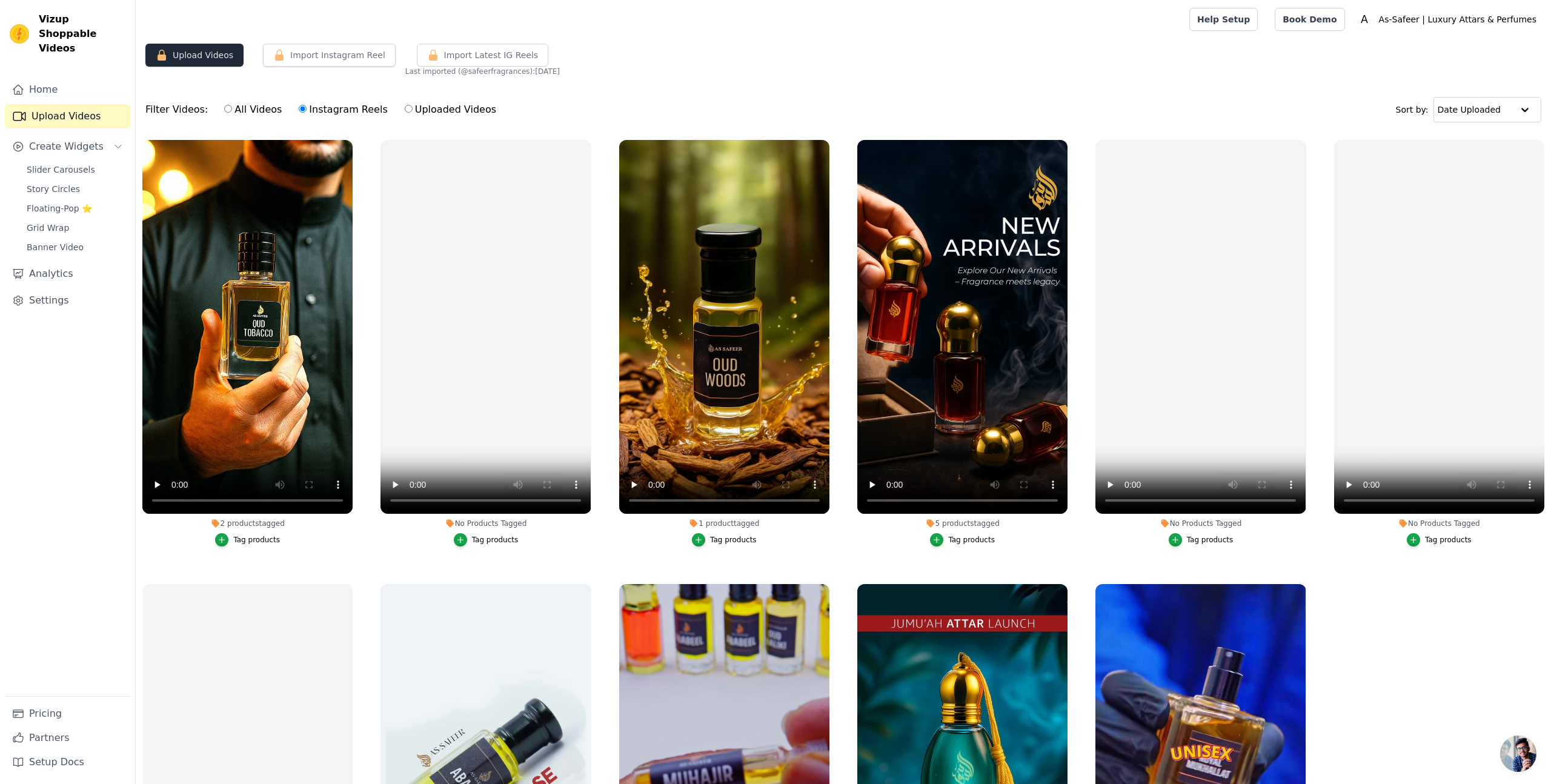
drag, startPoint x: 345, startPoint y: 57, endPoint x: 233, endPoint y: 56, distance: 112.0
click at [343, 57] on button "Import Instagram Reel" at bounding box center [329, 55] width 132 height 23
click at [221, 56] on button "Upload Videos" at bounding box center [194, 55] width 98 height 23
click at [34, 78] on link "Home" at bounding box center [67, 89] width 125 height 24
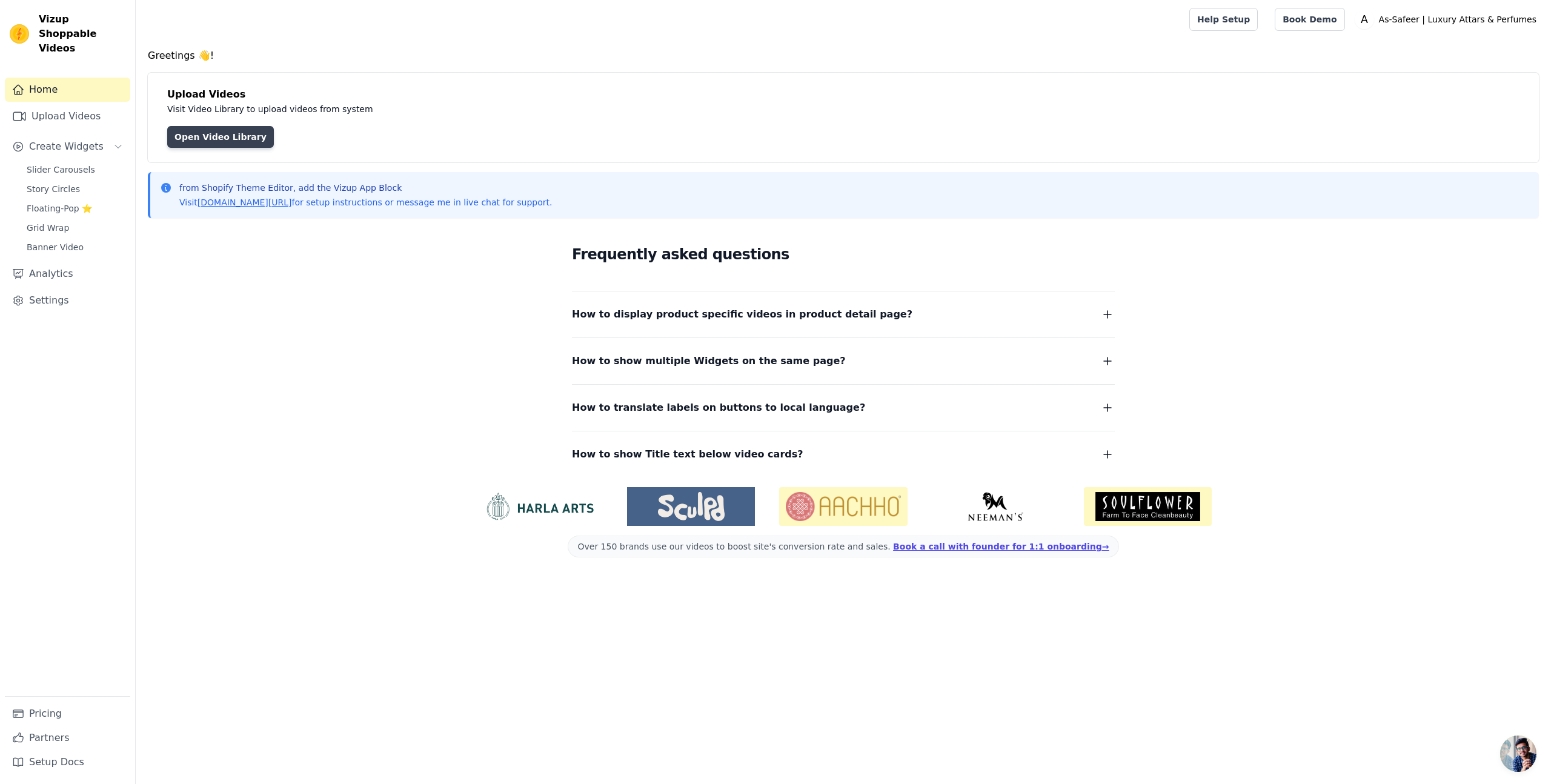
click at [229, 141] on link "Open Video Library" at bounding box center [220, 137] width 107 height 22
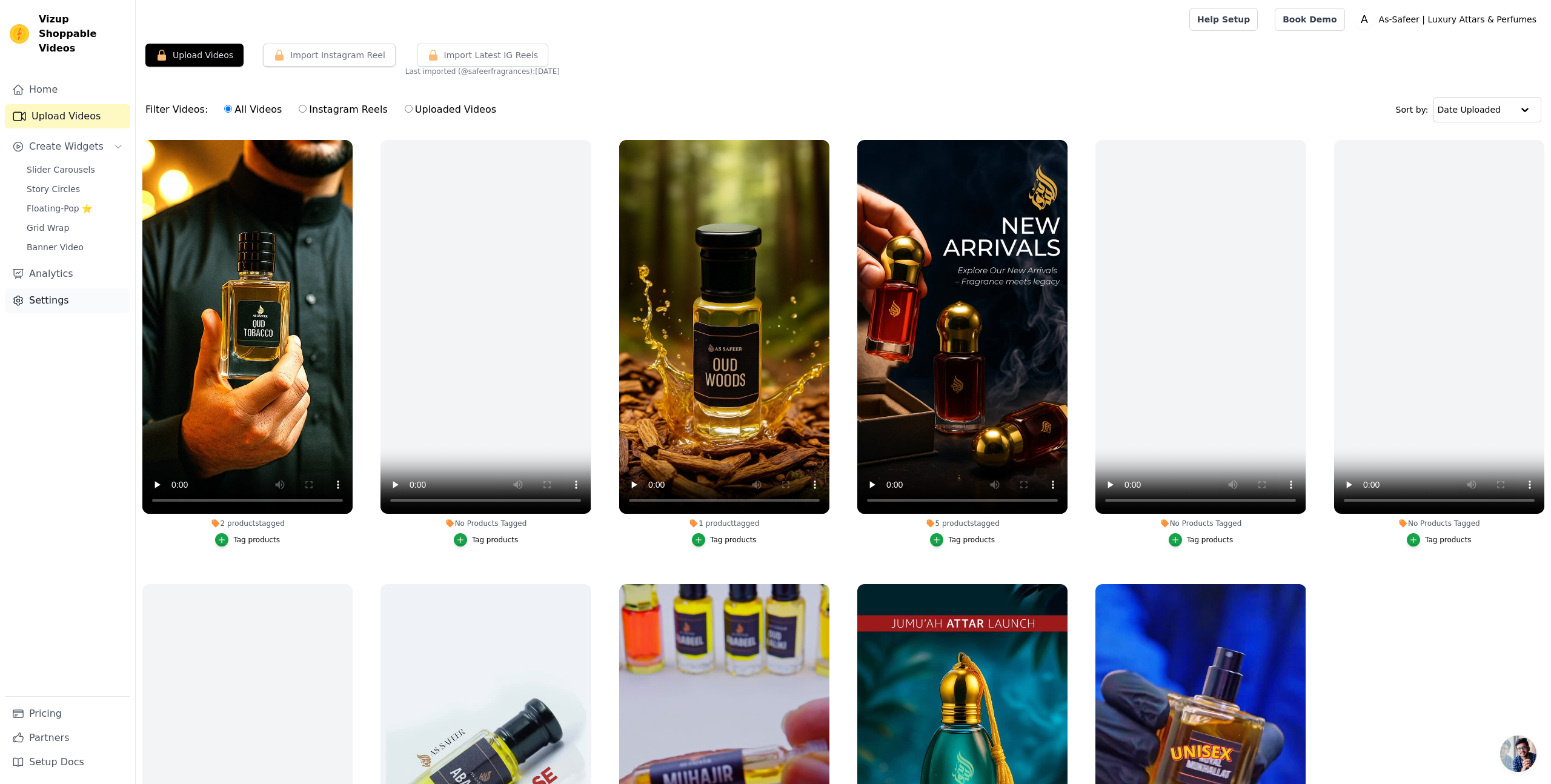
click at [34, 293] on link "Settings" at bounding box center [67, 300] width 125 height 24
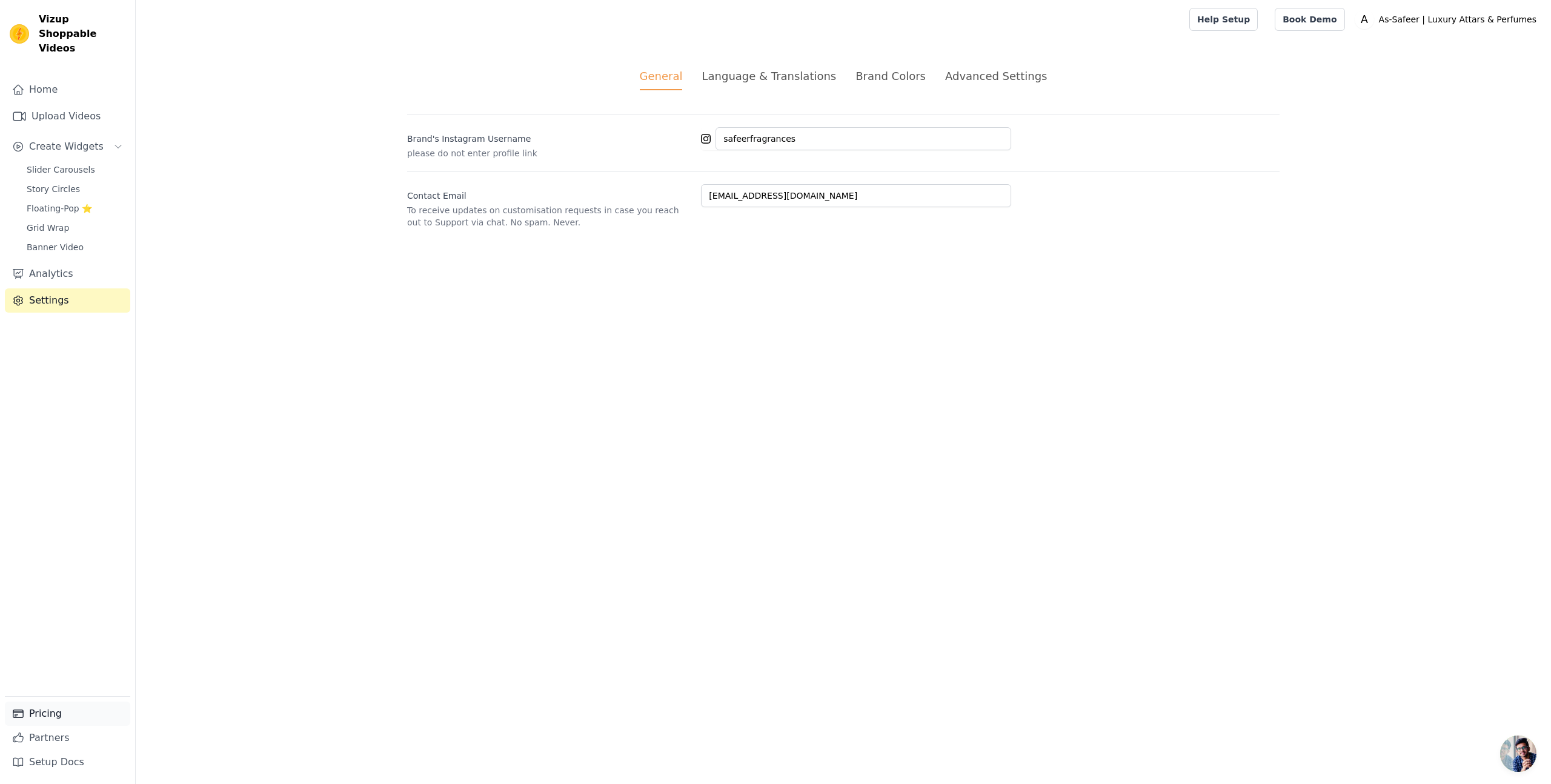
click at [55, 711] on link "Pricing" at bounding box center [67, 713] width 125 height 24
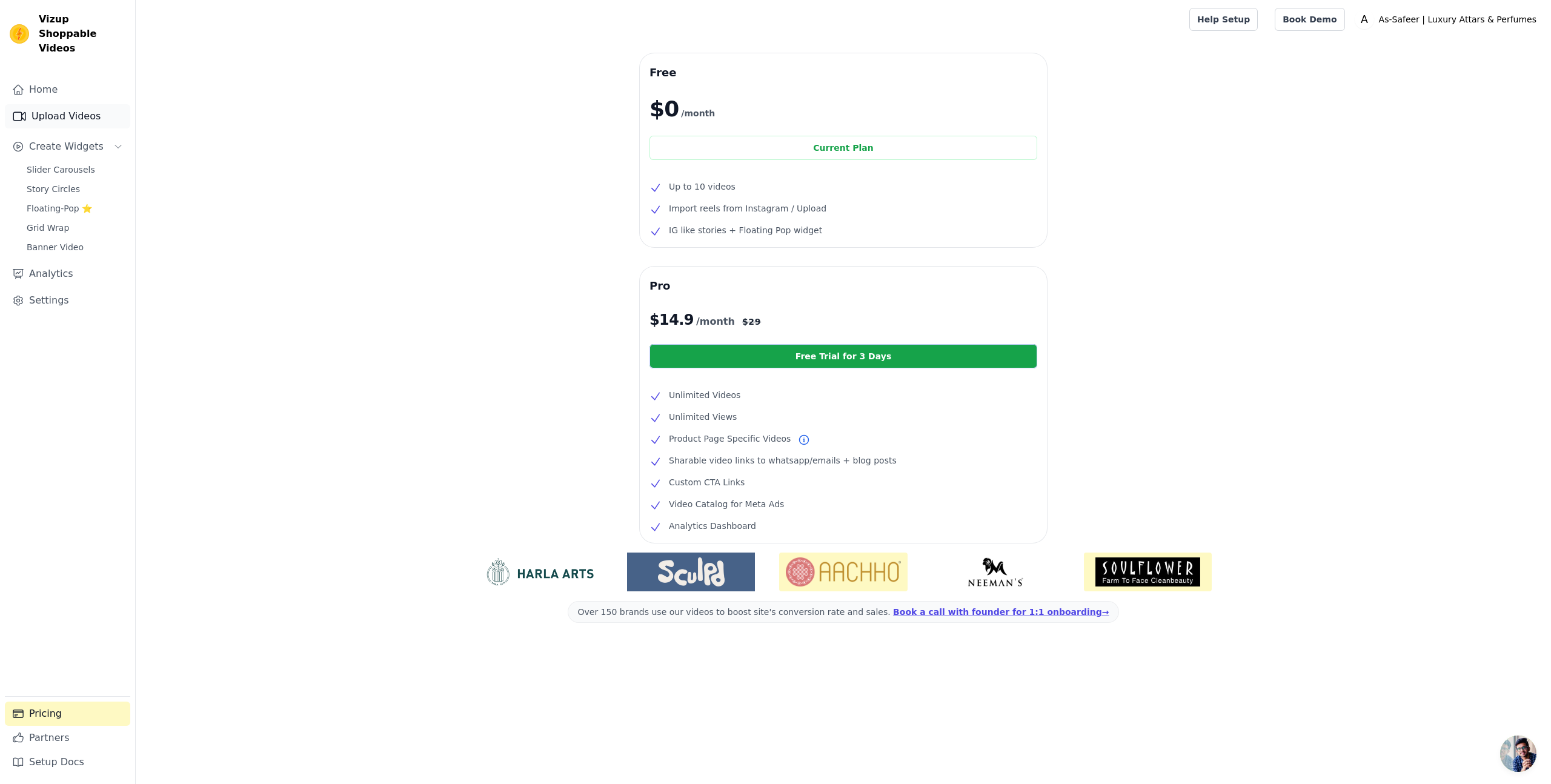
click at [45, 104] on link "Upload Videos" at bounding box center [67, 116] width 125 height 24
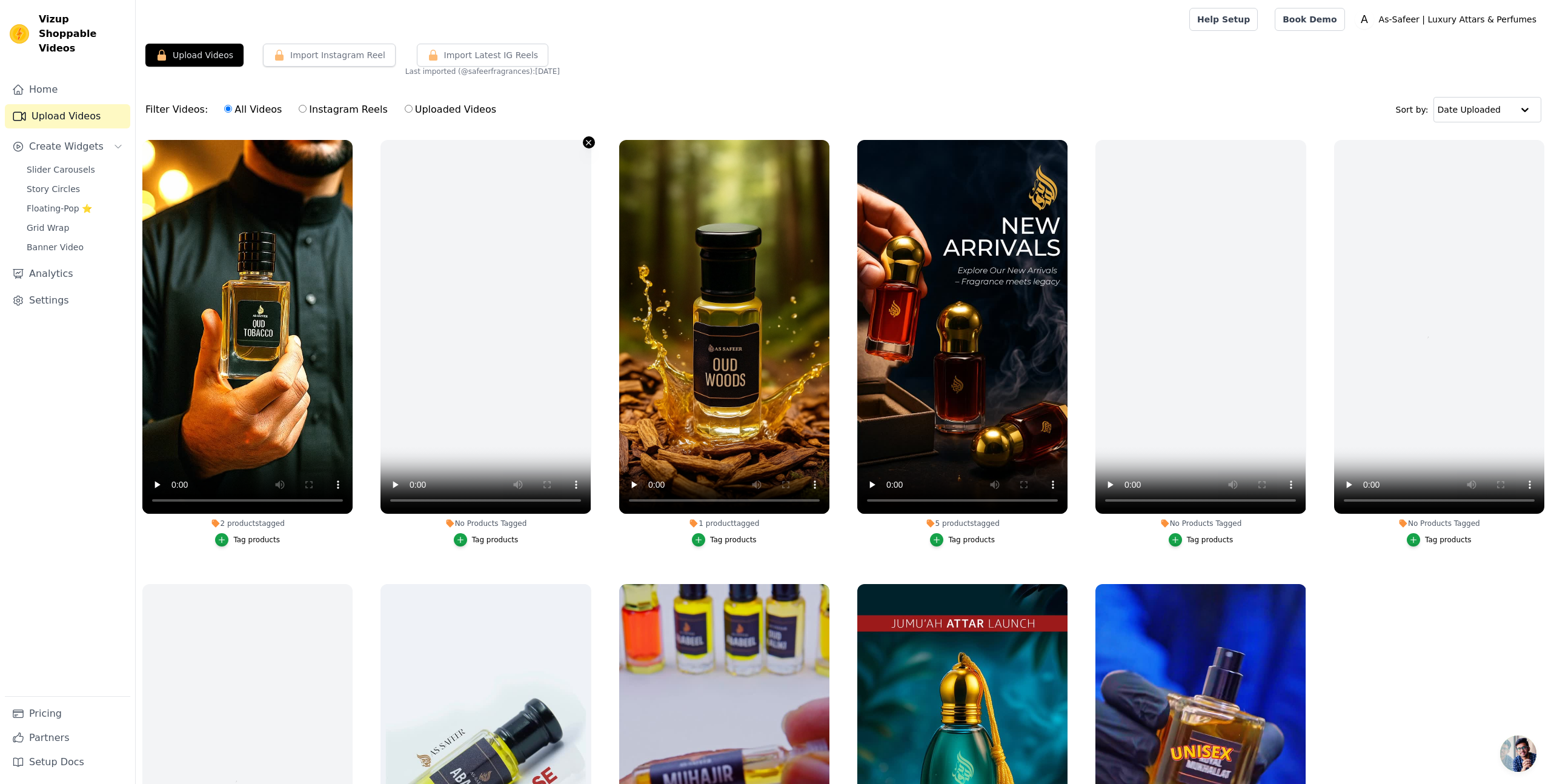
click at [588, 143] on icon "button" at bounding box center [589, 143] width 5 height 5
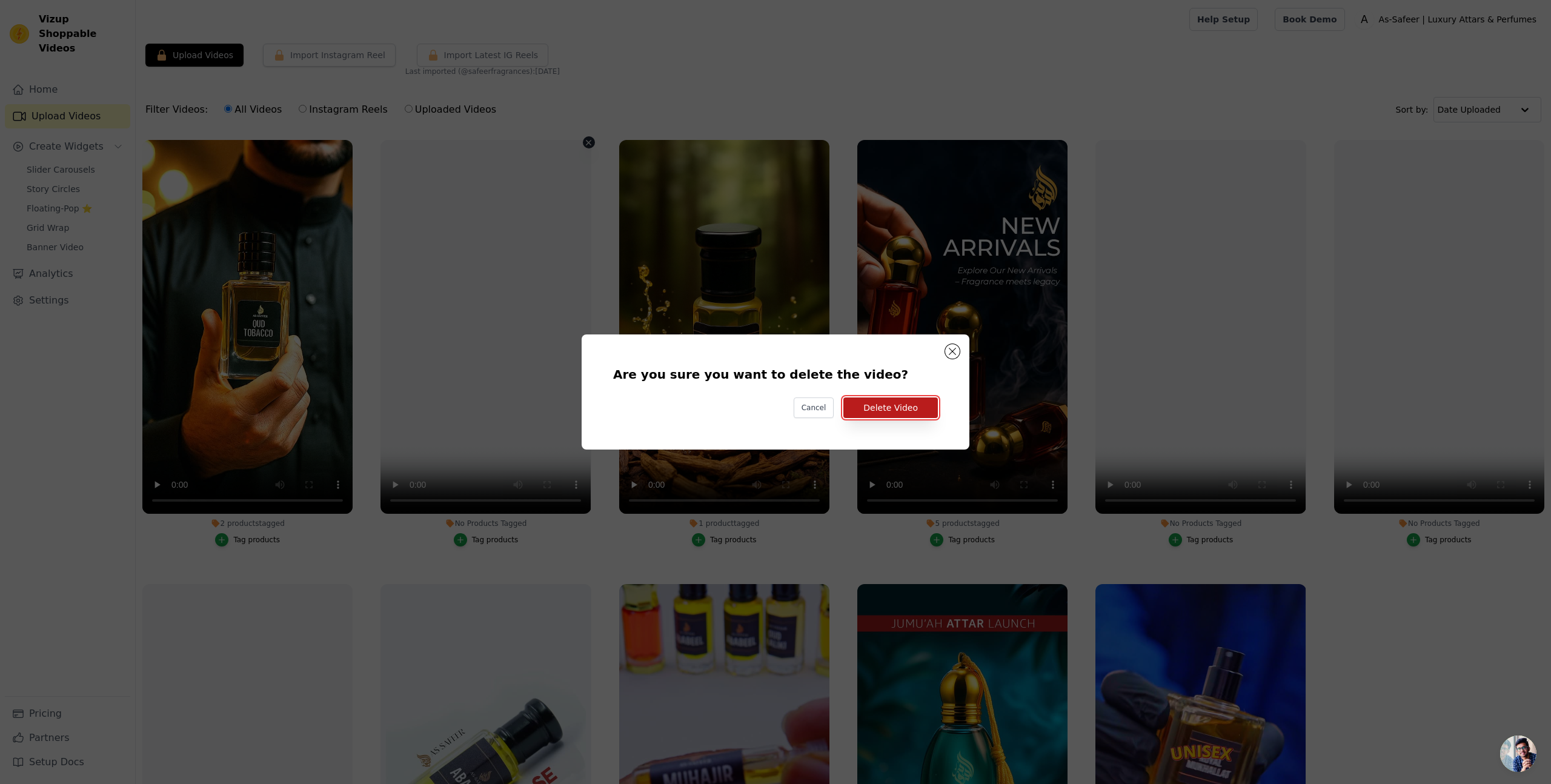
click at [886, 412] on button "Delete Video" at bounding box center [890, 407] width 95 height 20
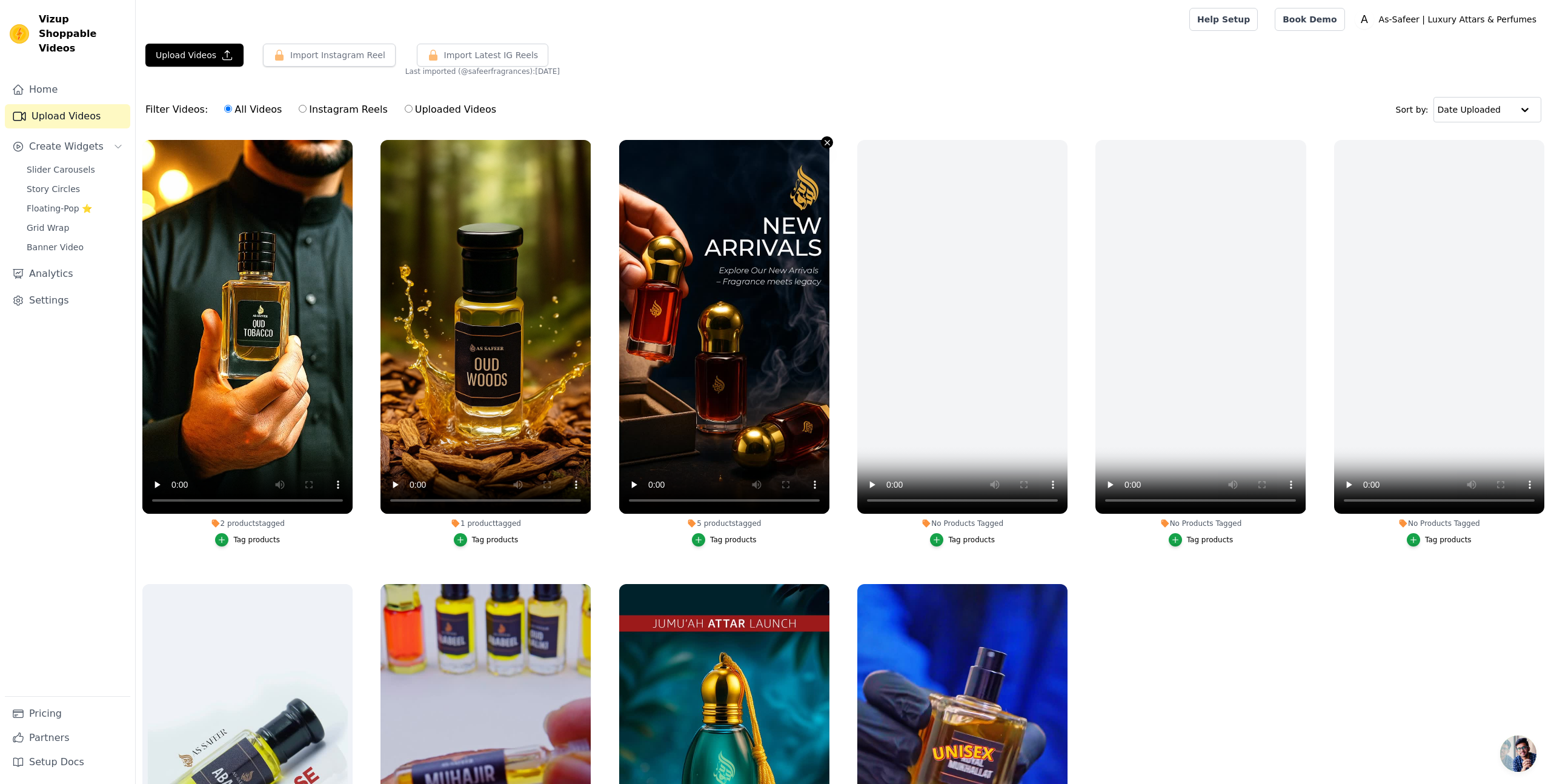
click at [824, 141] on icon "button" at bounding box center [827, 143] width 9 height 9
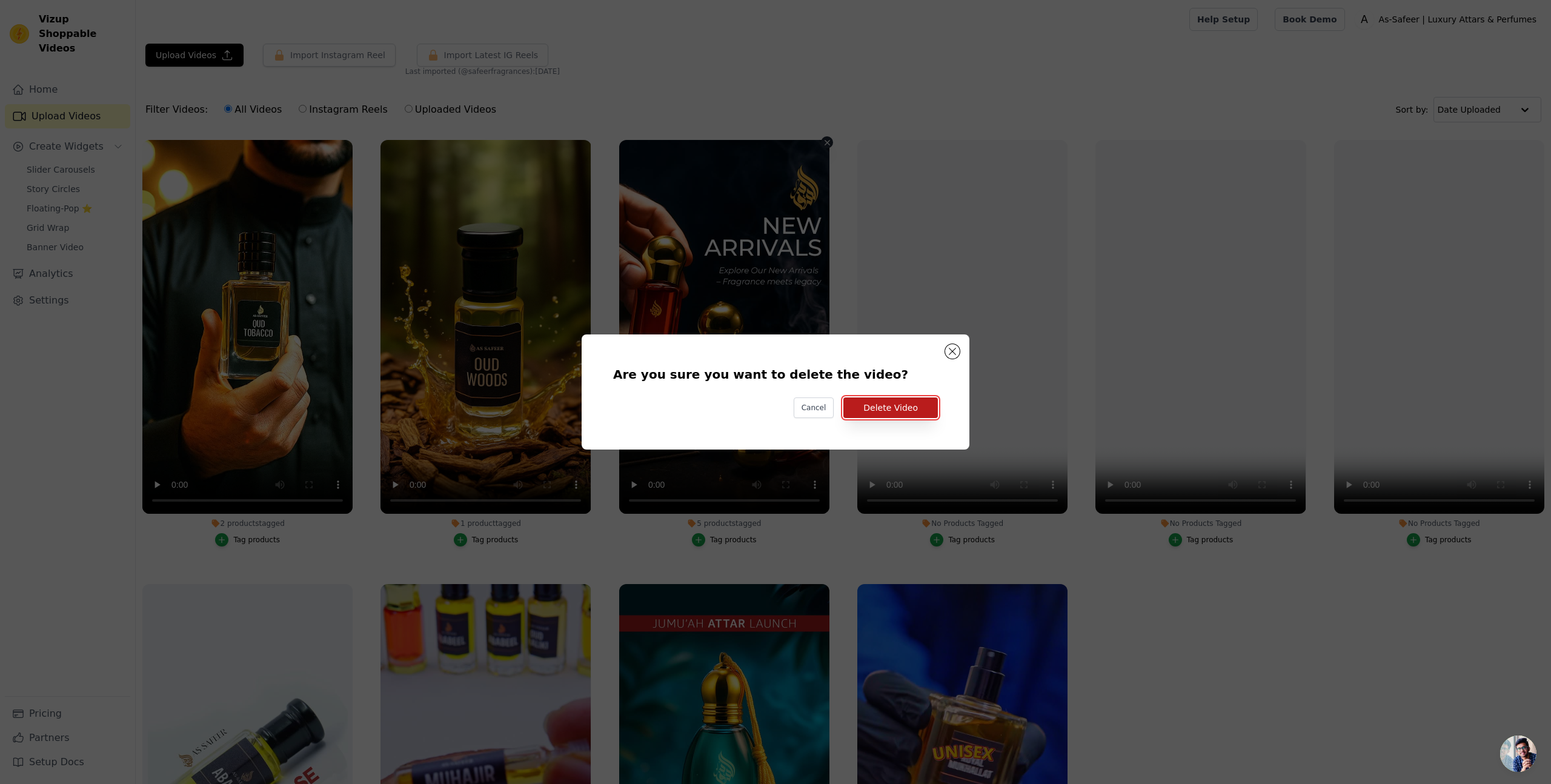
click at [888, 404] on button "Delete Video" at bounding box center [890, 407] width 95 height 20
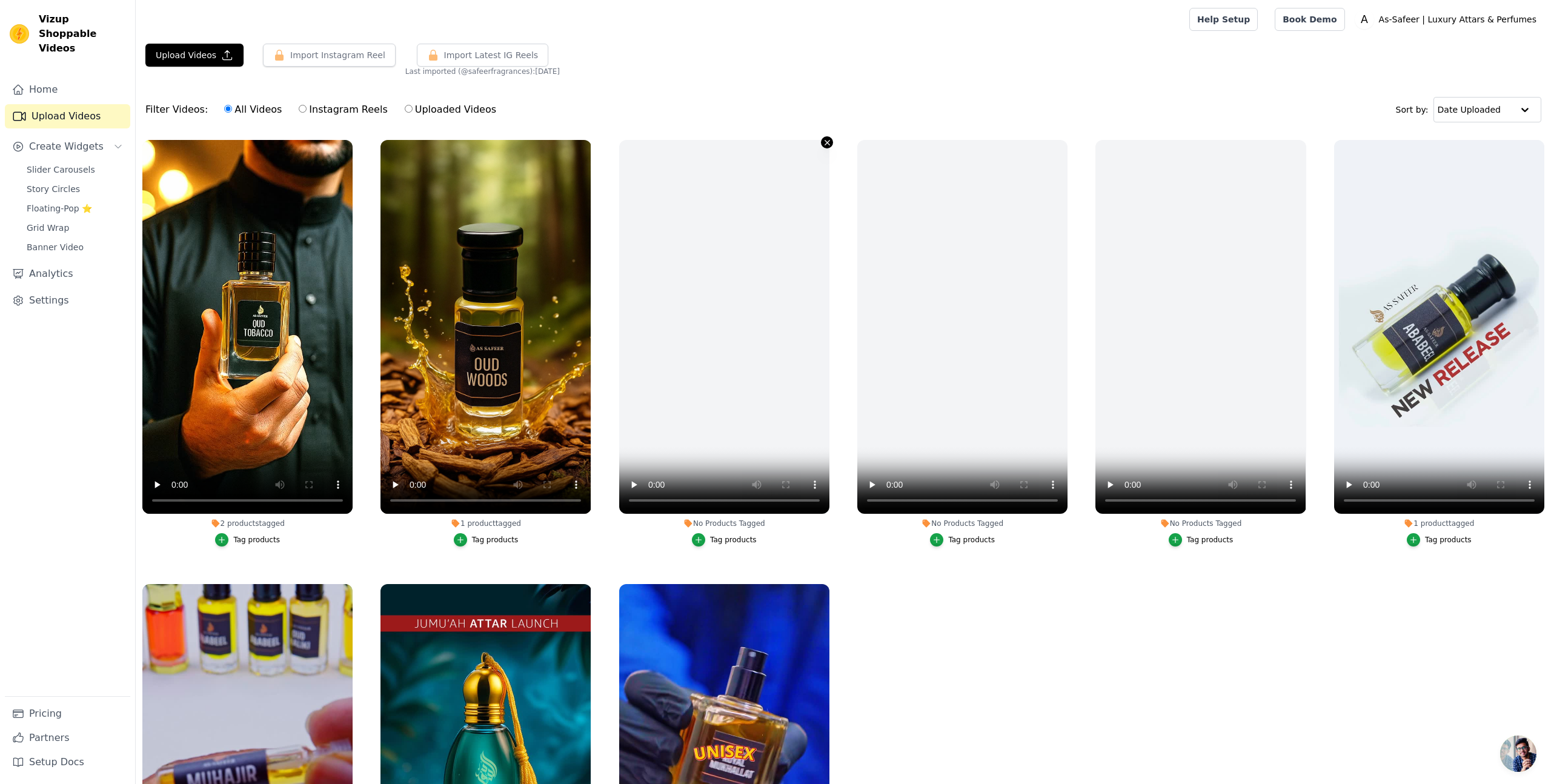
click at [826, 142] on icon "button" at bounding box center [827, 143] width 9 height 9
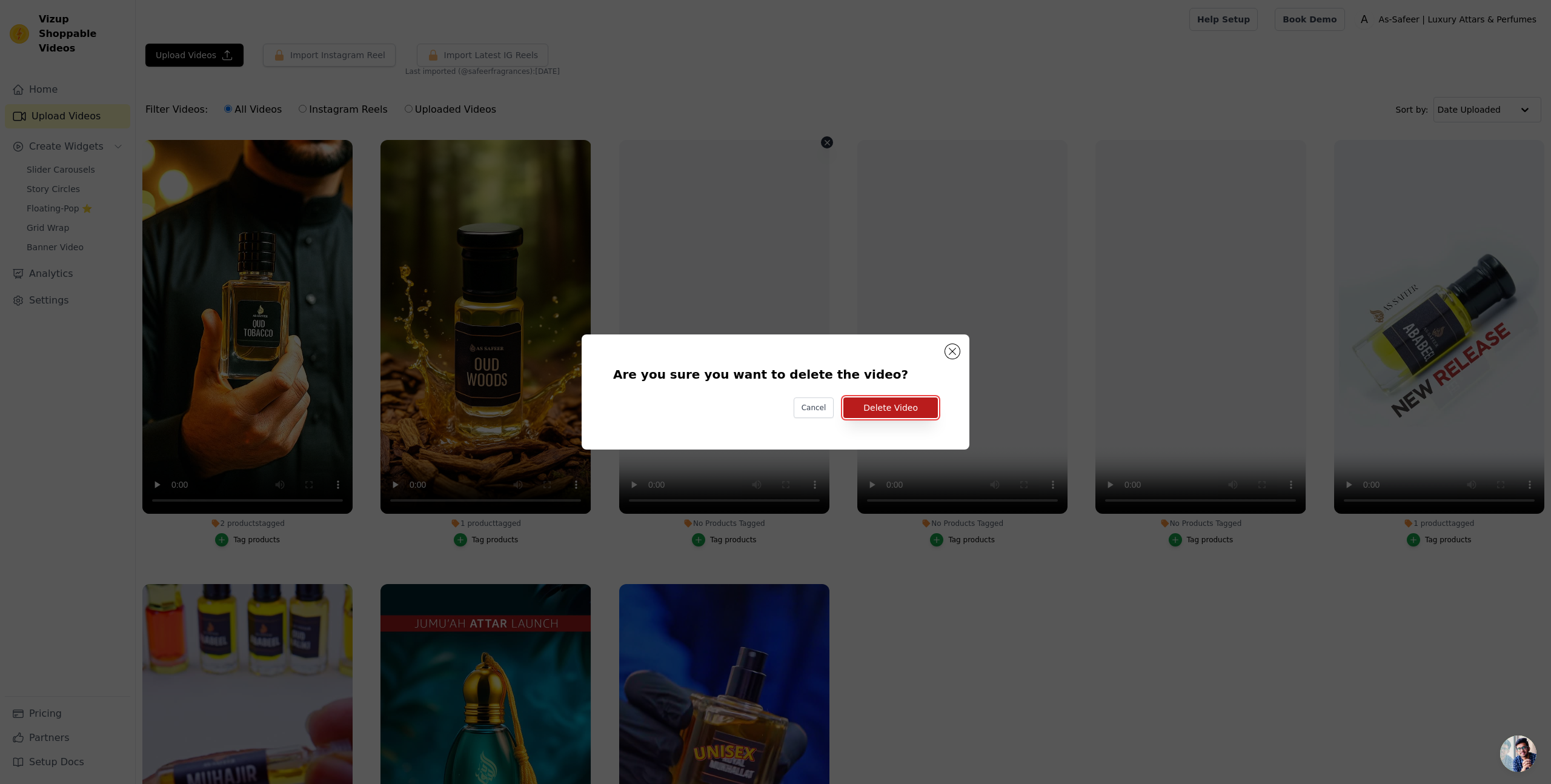
drag, startPoint x: 906, startPoint y: 407, endPoint x: 898, endPoint y: 408, distance: 8.1
click at [905, 407] on button "Delete Video" at bounding box center [890, 407] width 95 height 20
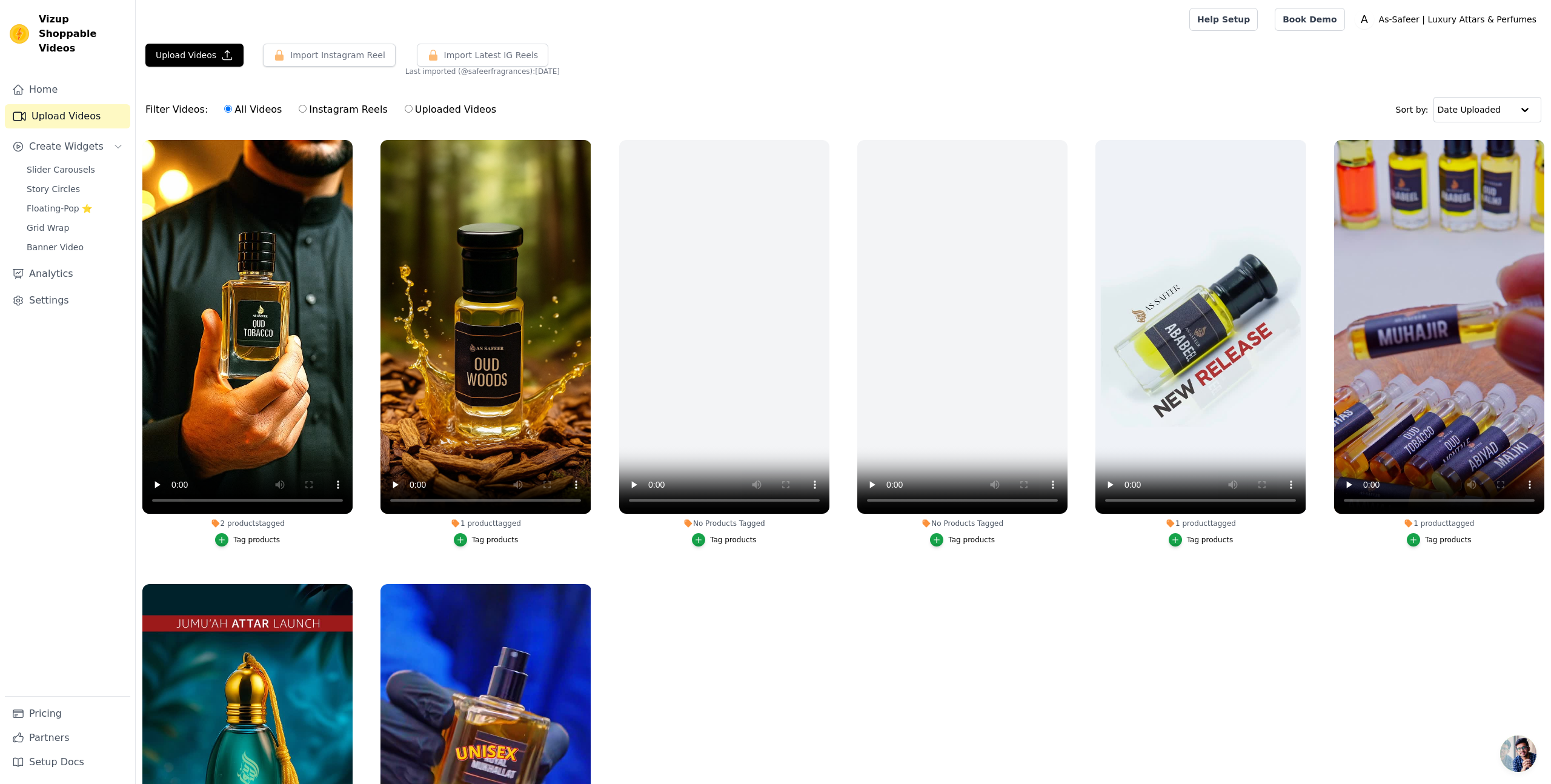
click at [824, 139] on label "No Products Tagged Tag products" at bounding box center [725, 345] width 212 height 413
click at [822, 140] on icon "button" at bounding box center [827, 143] width 9 height 9
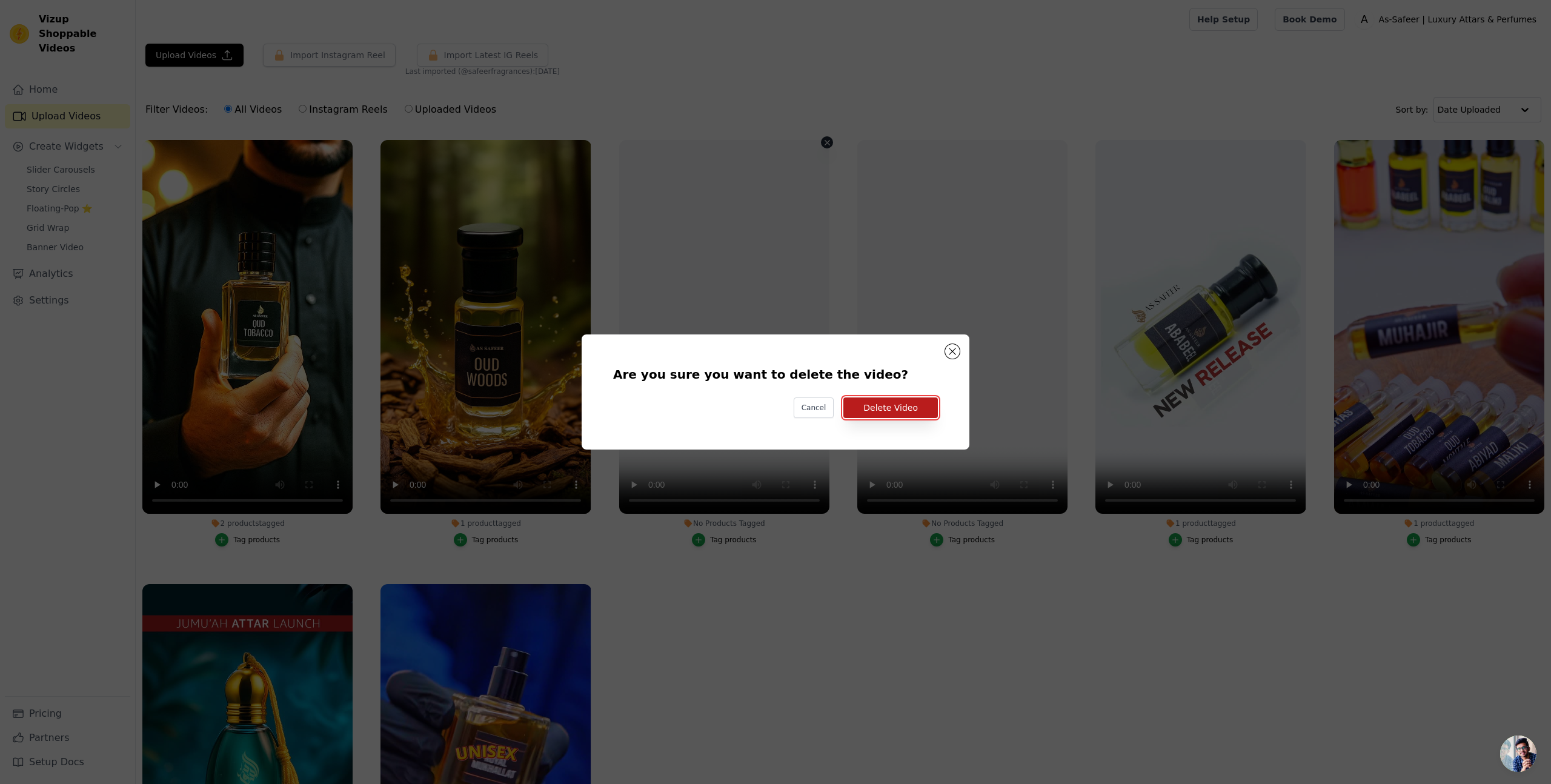
click at [905, 405] on button "Delete Video" at bounding box center [890, 407] width 95 height 20
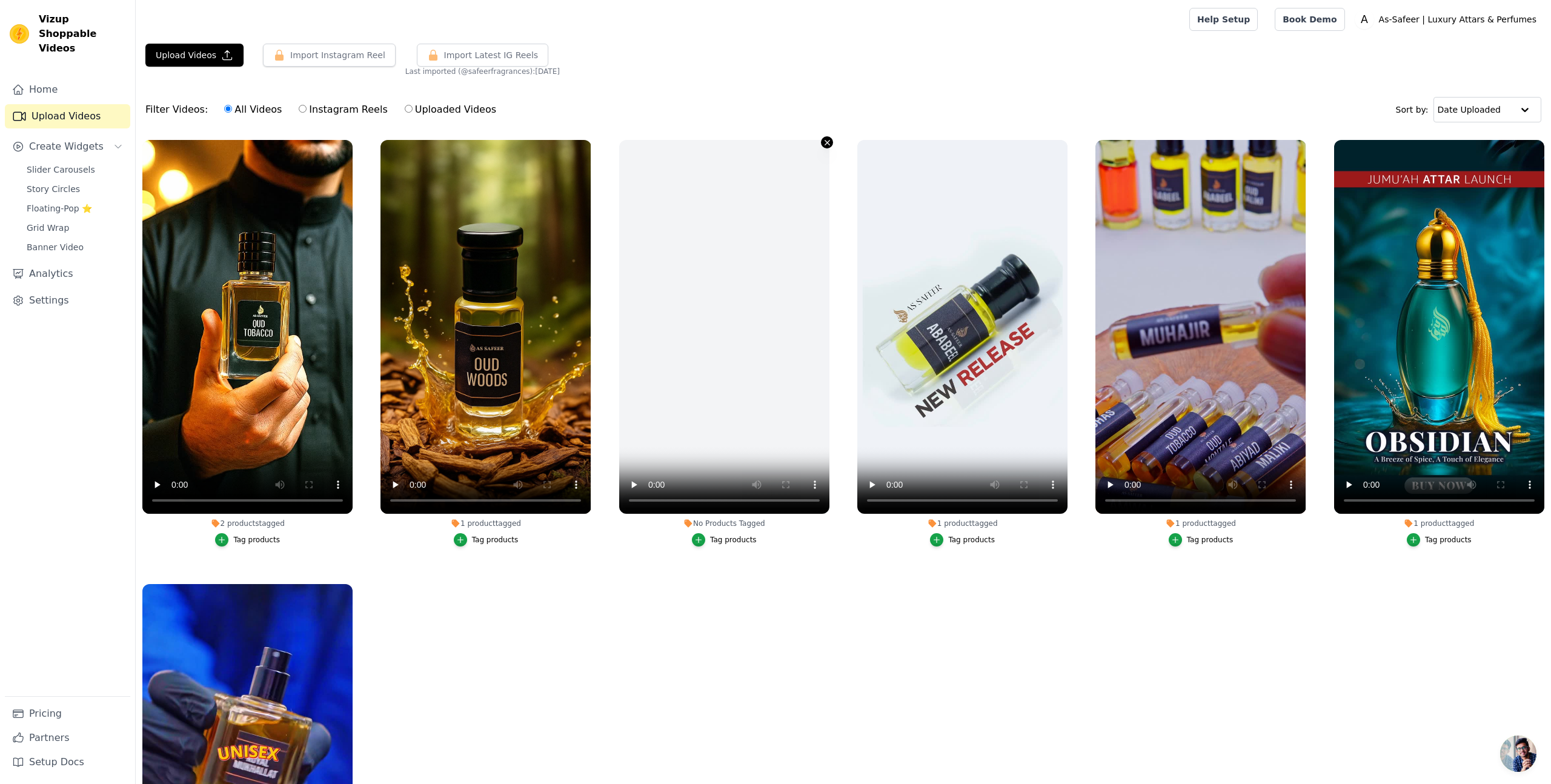
click at [827, 140] on icon "button" at bounding box center [827, 143] width 9 height 9
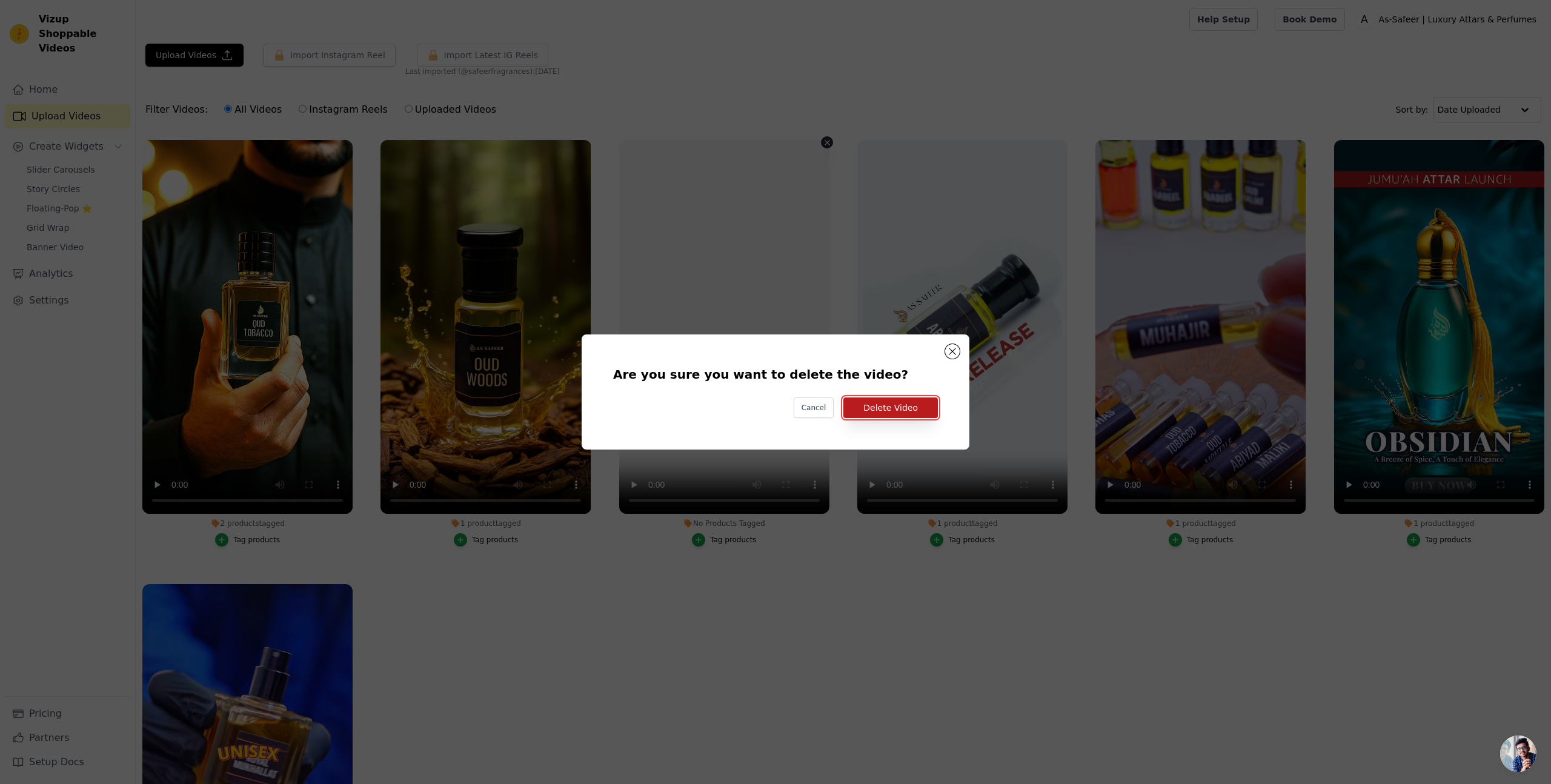
drag, startPoint x: 912, startPoint y: 410, endPoint x: 908, endPoint y: 404, distance: 7.2
click at [912, 410] on button "Delete Video" at bounding box center [890, 407] width 95 height 20
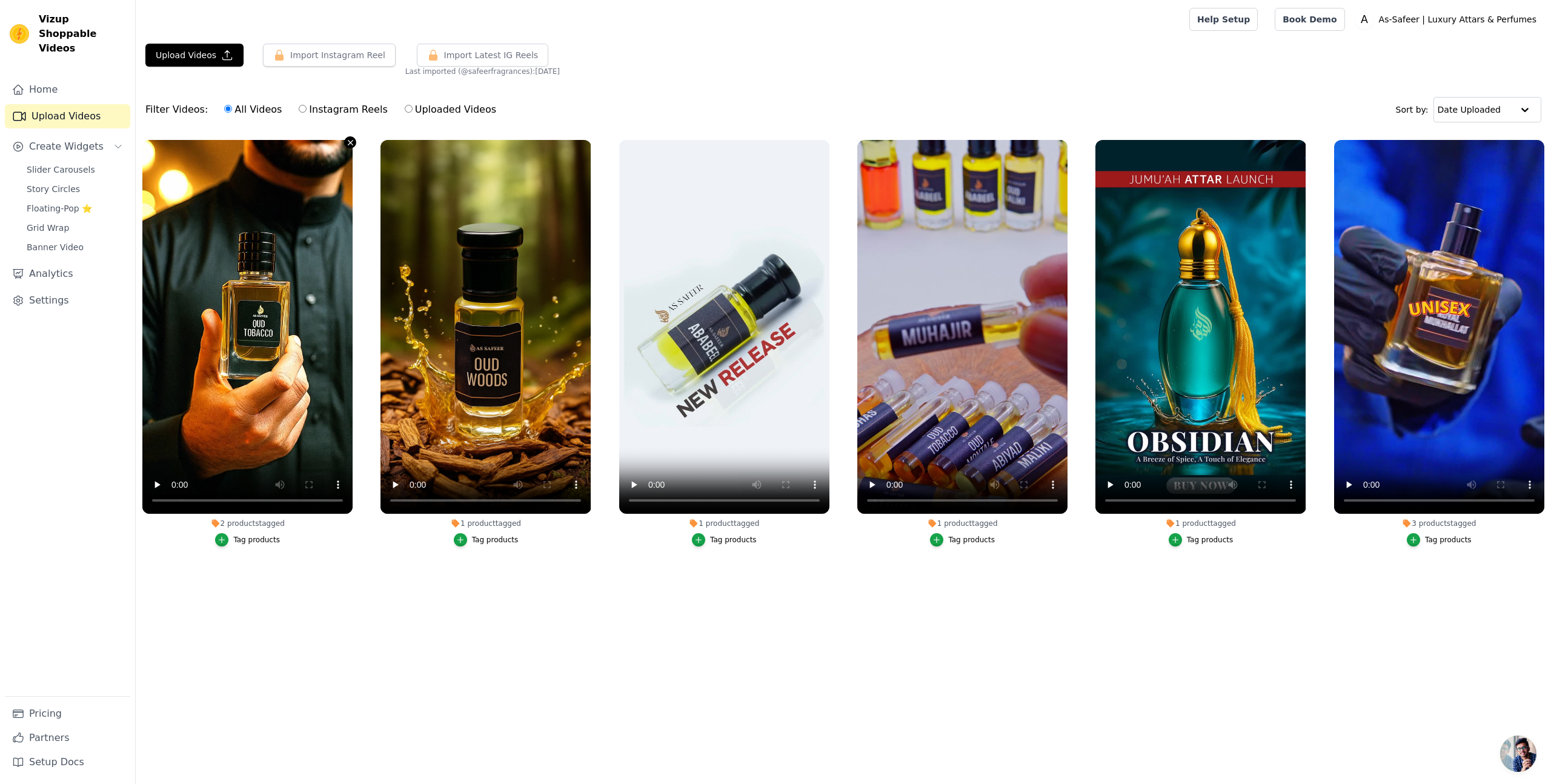
click at [348, 140] on icon "button" at bounding box center [351, 143] width 9 height 9
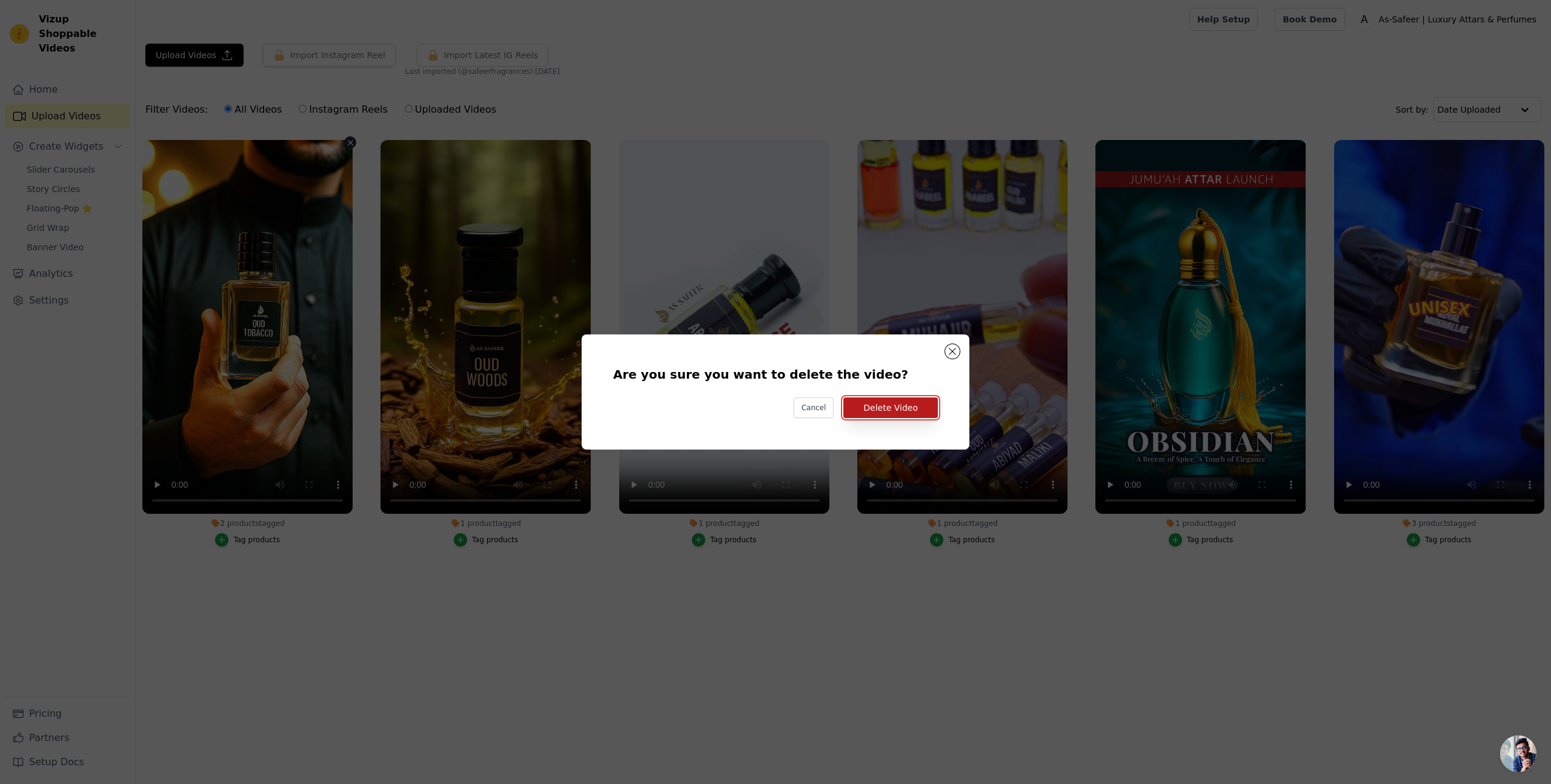
click at [888, 406] on button "Delete Video" at bounding box center [890, 407] width 95 height 20
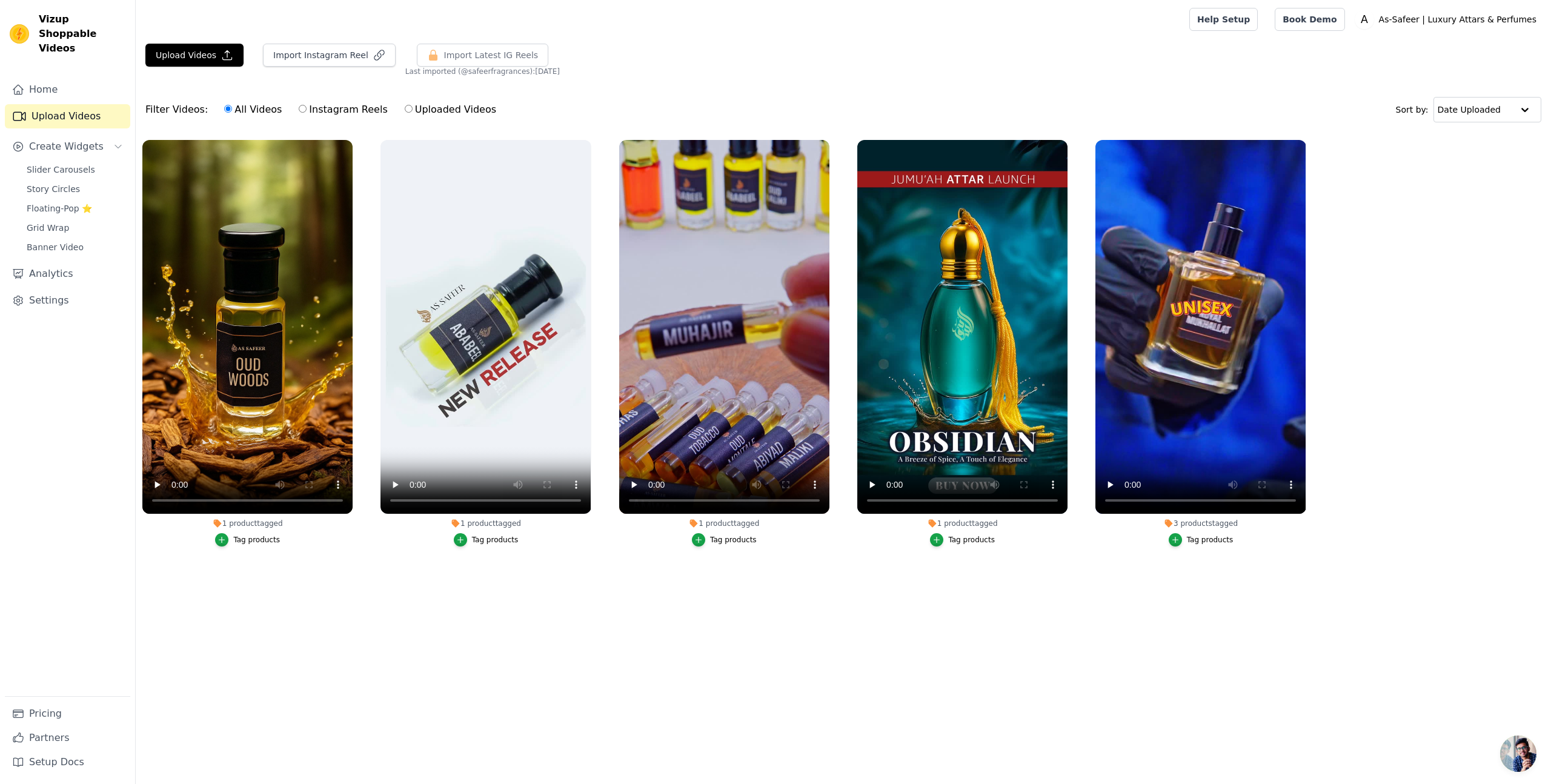
click at [1113, 606] on html "Vizup Shoppable Videos Home Upload Videos Create Widgets Slider Carousels Story…" at bounding box center [776, 303] width 1551 height 606
click at [316, 56] on button "Import Instagram Reel" at bounding box center [329, 55] width 132 height 23
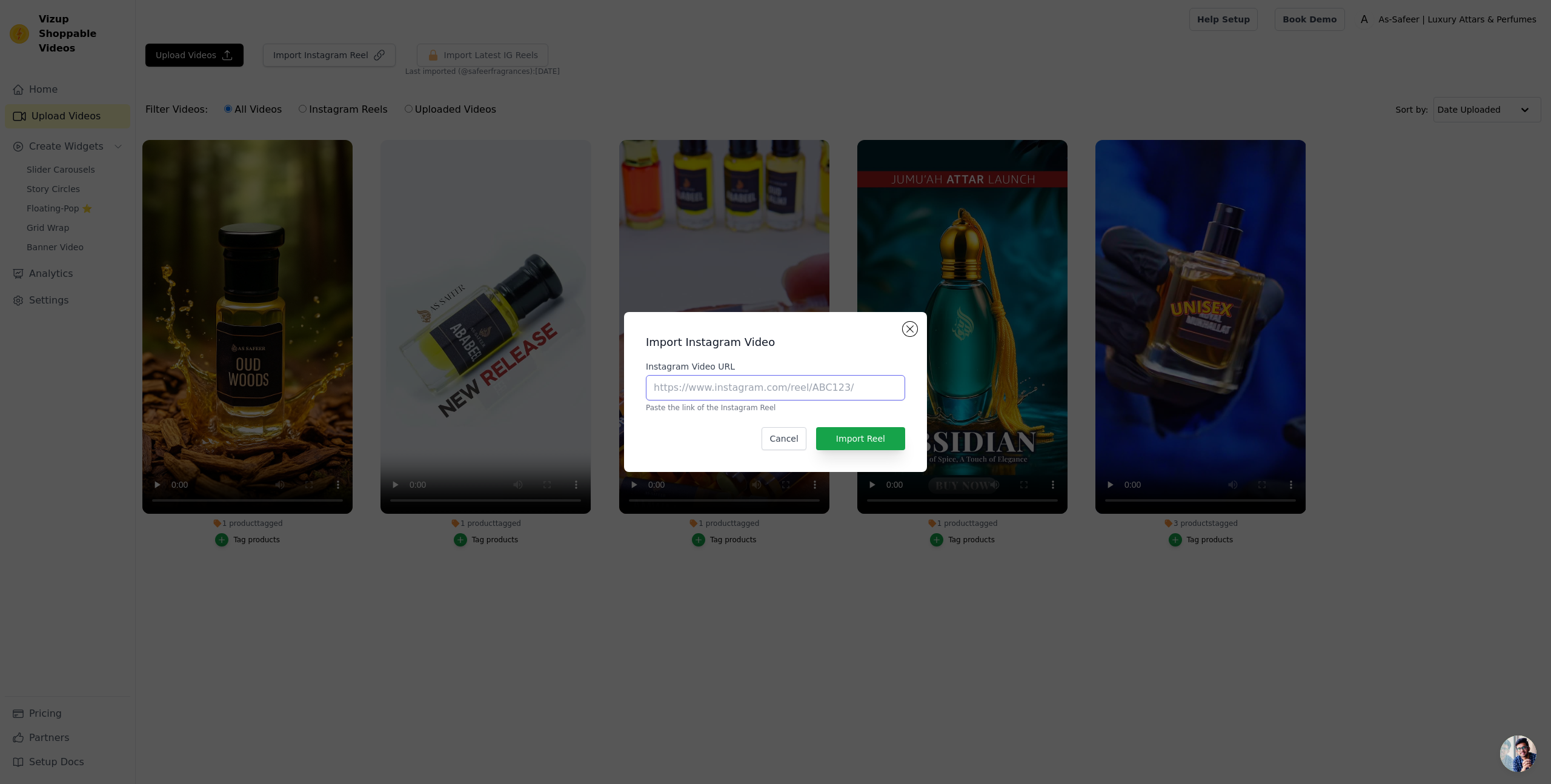
click at [700, 388] on input "Instagram Video URL" at bounding box center [775, 388] width 259 height 25
paste input "[URL][DOMAIN_NAME]"
type input "[URL][DOMAIN_NAME]"
click at [891, 439] on button "Import Reel" at bounding box center [861, 438] width 89 height 23
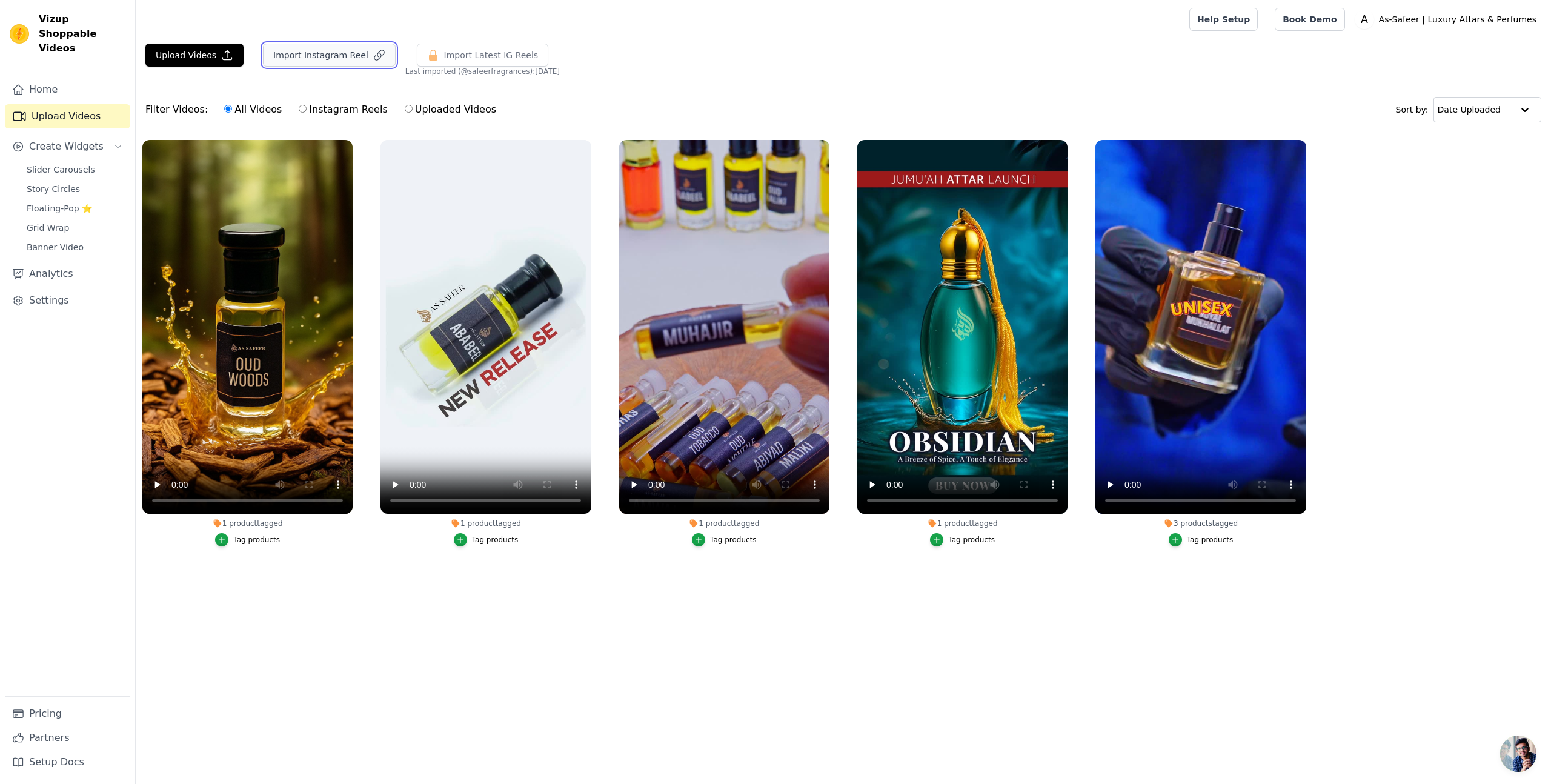
click at [334, 52] on button "Import Instagram Reel" at bounding box center [329, 55] width 132 height 23
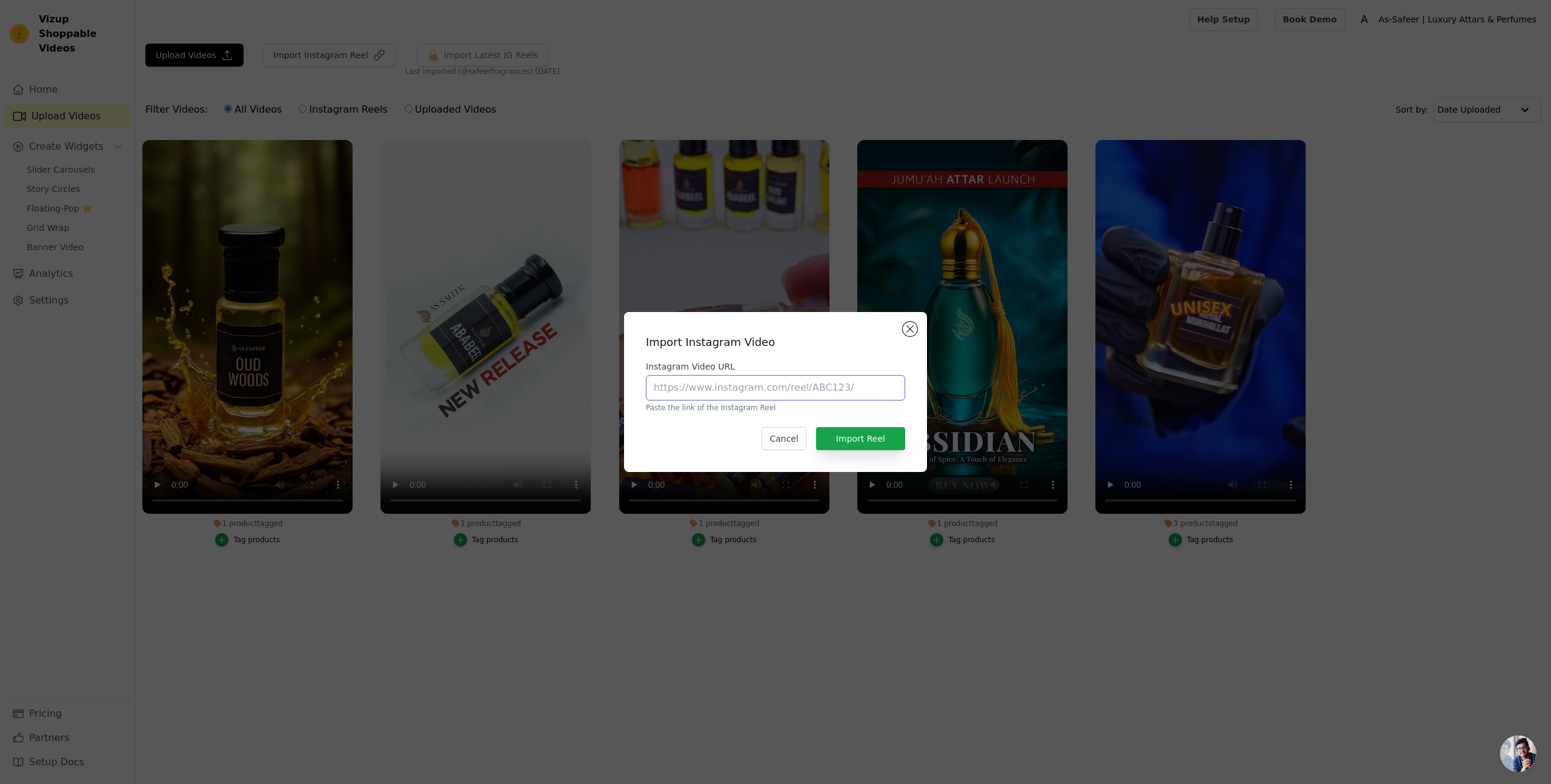
click at [693, 391] on input "Instagram Video URL" at bounding box center [775, 388] width 259 height 25
paste input "[URL][DOMAIN_NAME]"
type input "[URL][DOMAIN_NAME]"
click at [886, 434] on button "Import Reel" at bounding box center [861, 438] width 89 height 23
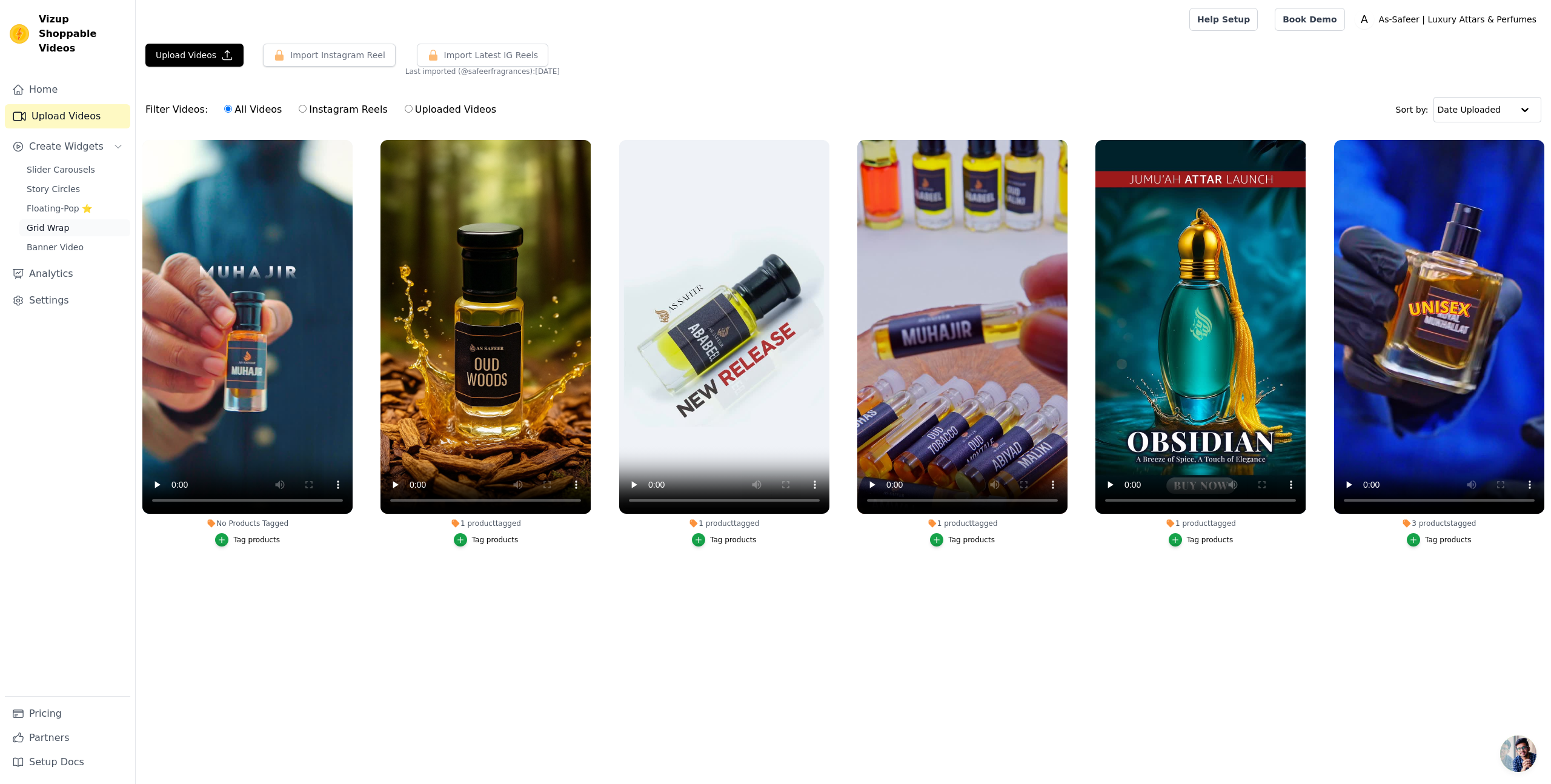
click at [74, 219] on link "Grid Wrap" at bounding box center [75, 228] width 111 height 17
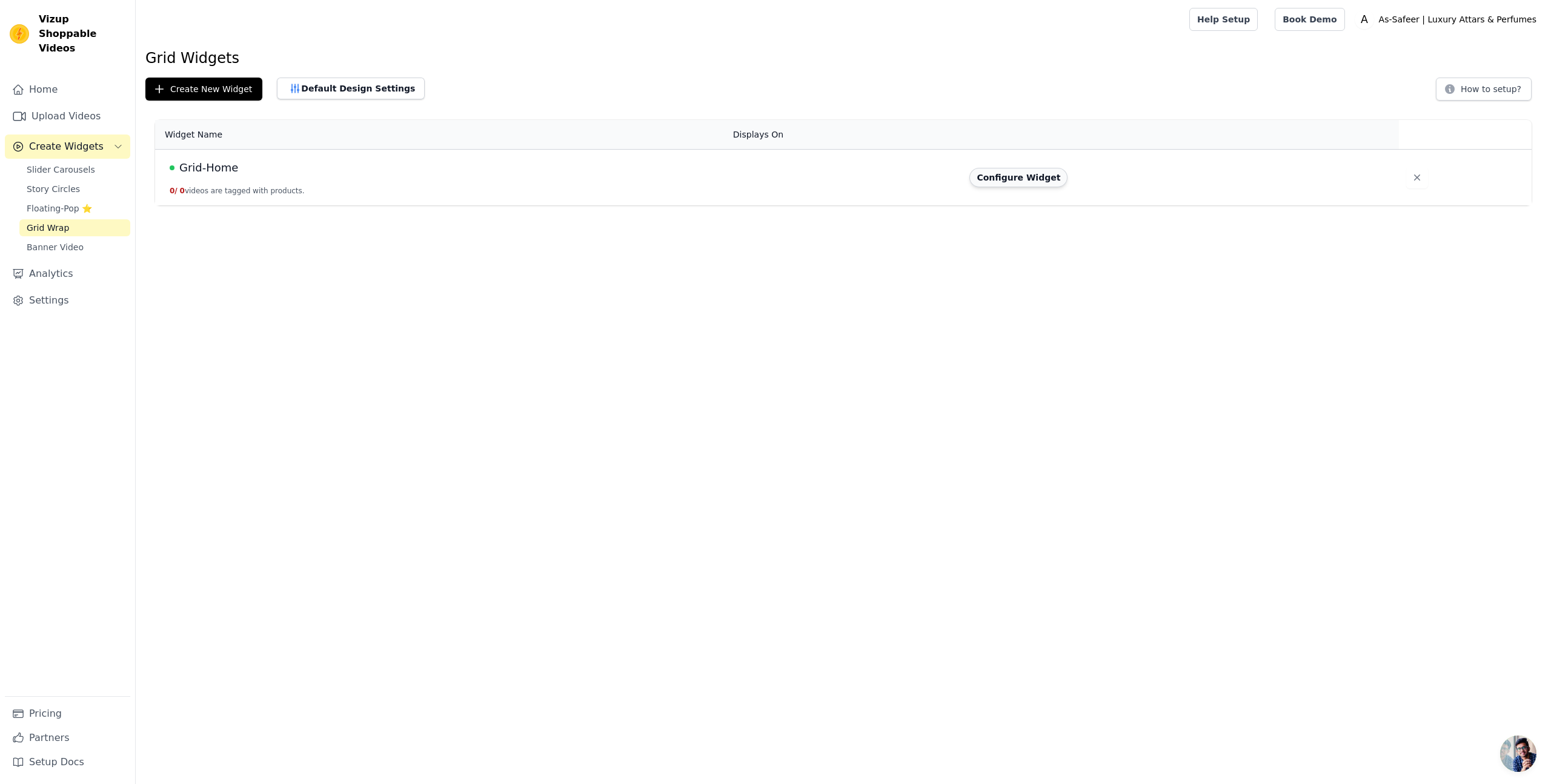
click at [1019, 178] on button "Configure Widget" at bounding box center [1018, 177] width 98 height 20
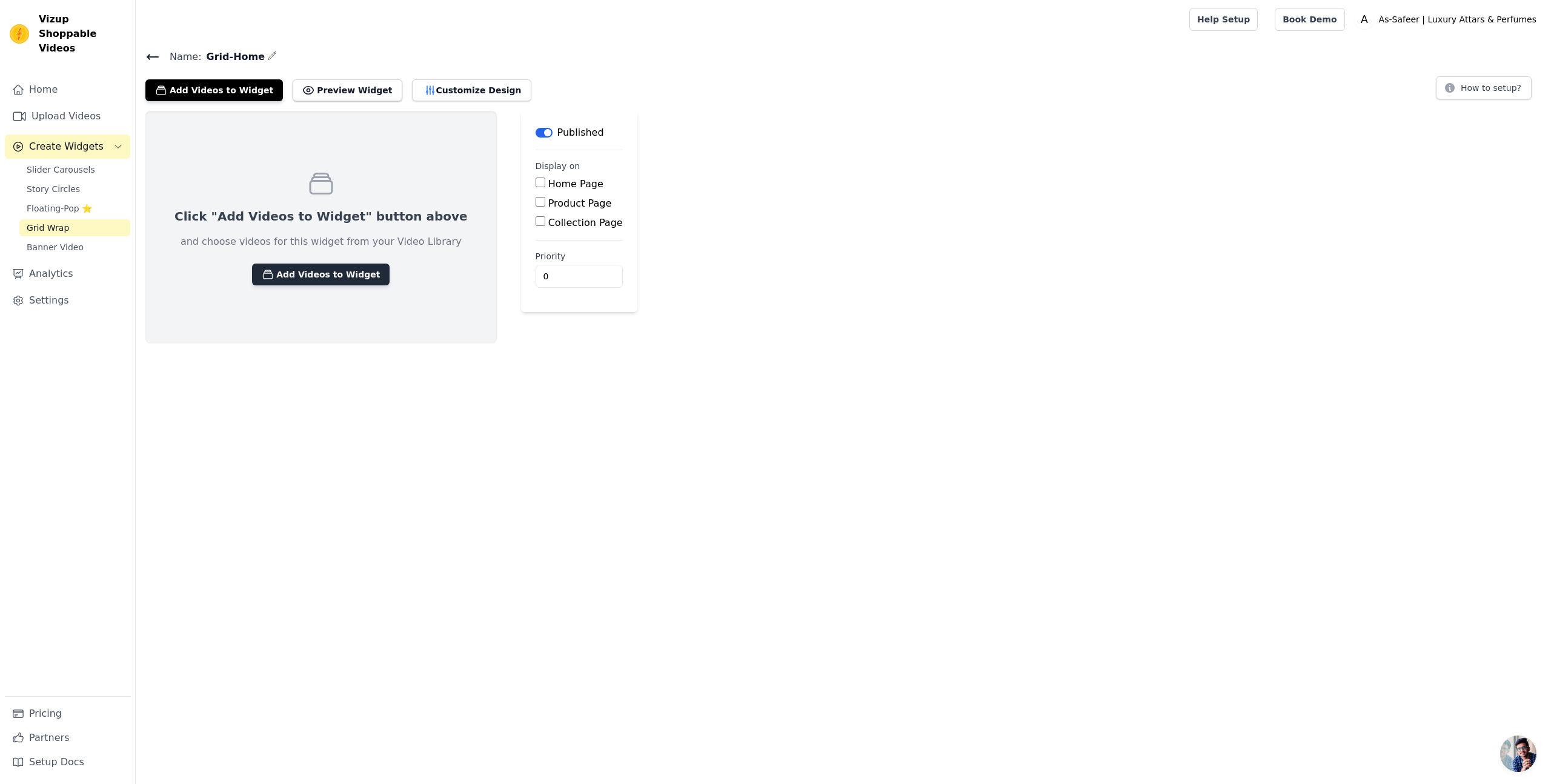
click at [338, 284] on button "Add Videos to Widget" at bounding box center [321, 274] width 138 height 22
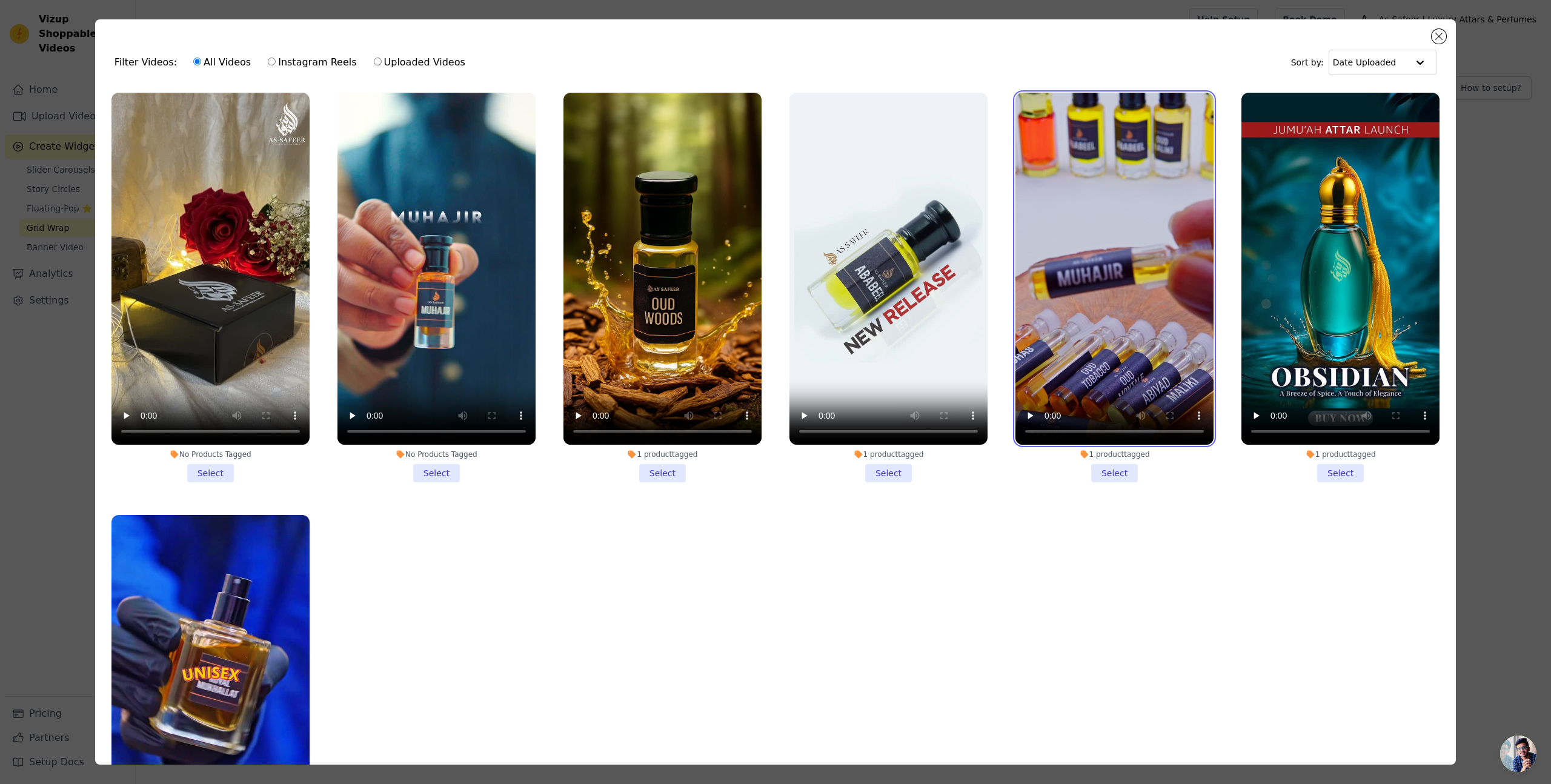
click at [1045, 100] on video at bounding box center [1114, 268] width 198 height 352
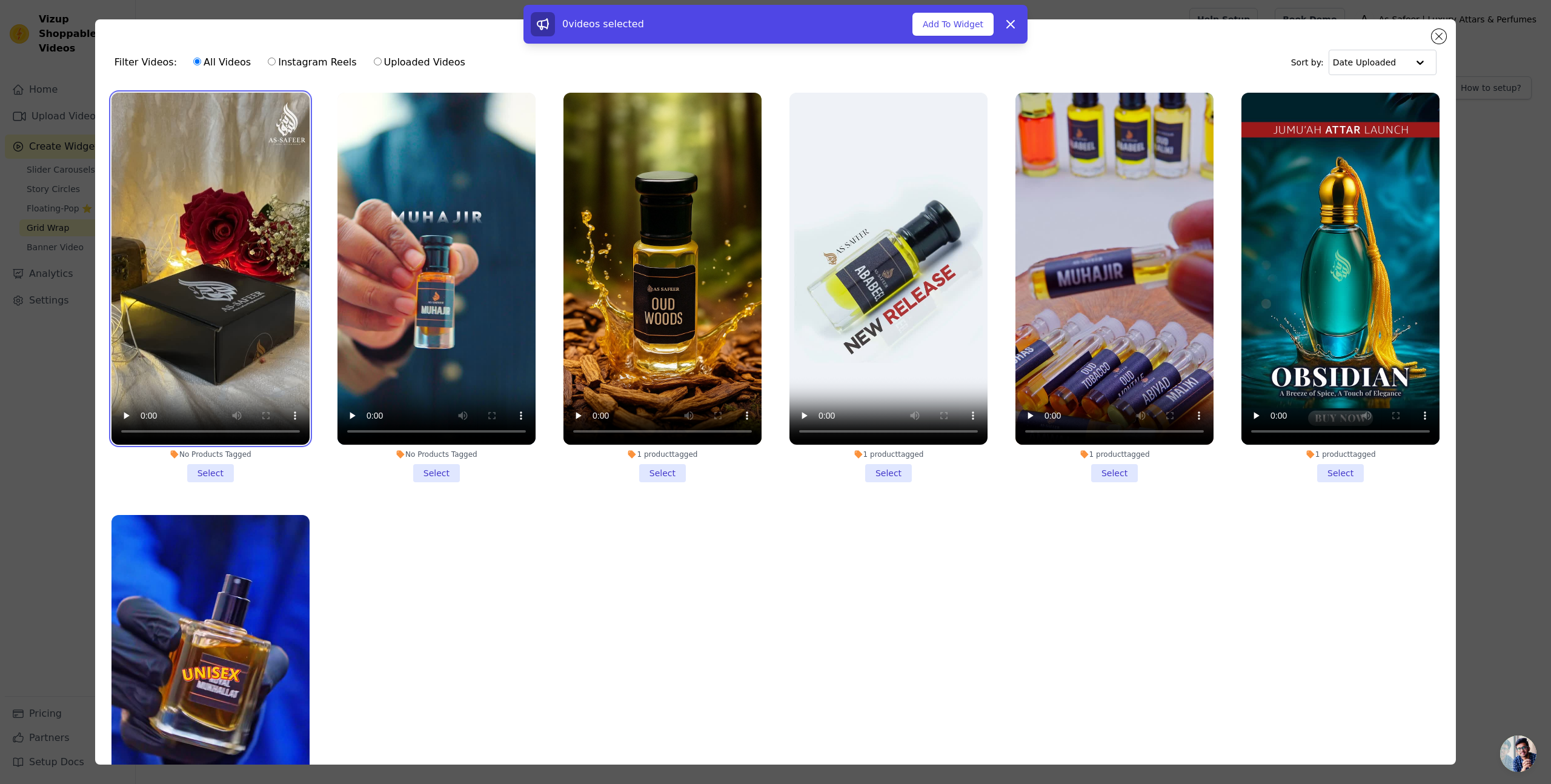
click at [240, 131] on video at bounding box center [210, 268] width 198 height 352
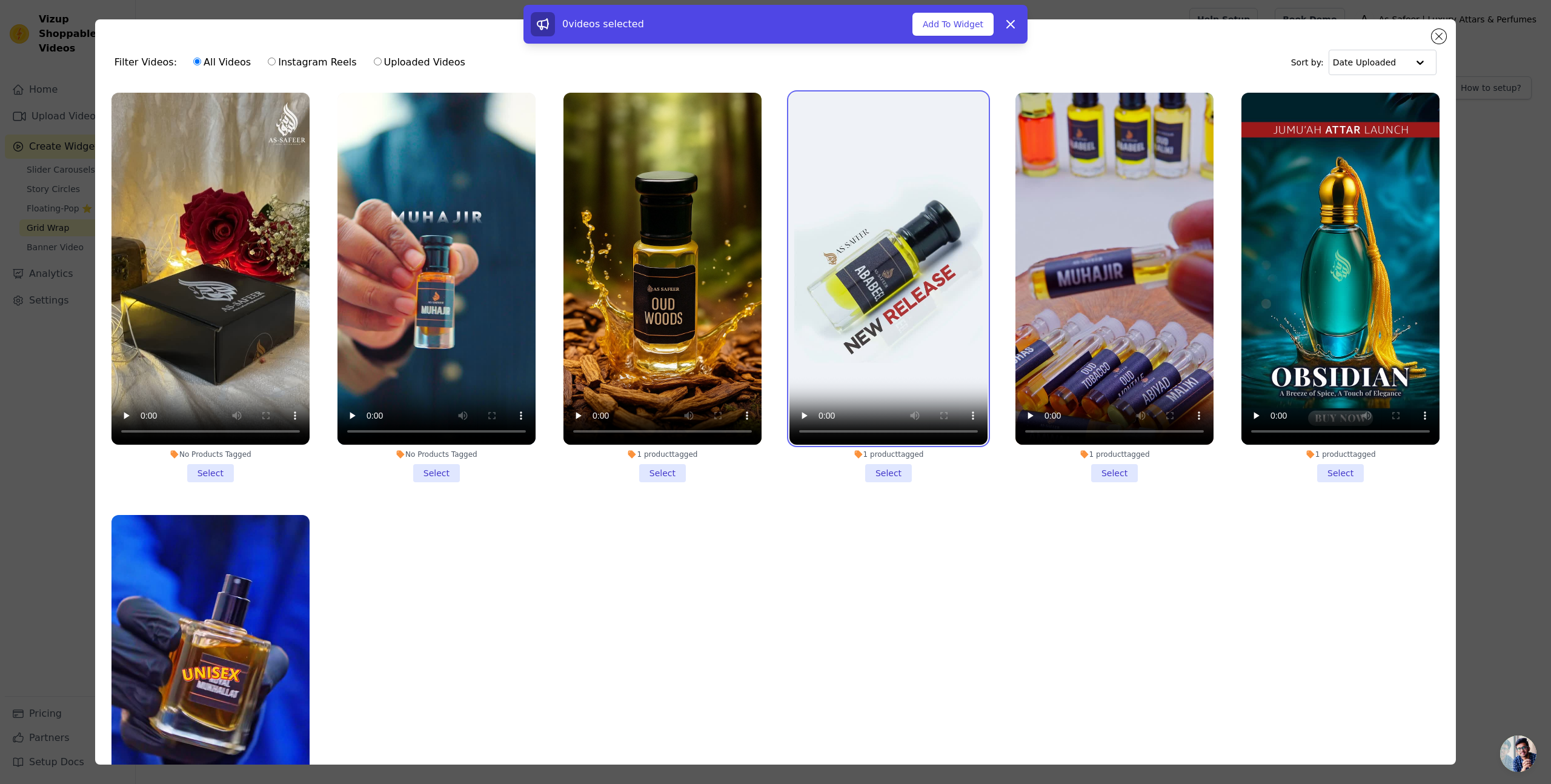
click at [904, 119] on video at bounding box center [888, 268] width 198 height 352
click at [894, 481] on li "1 product tagged Select" at bounding box center [888, 287] width 198 height 389
click at [0, 0] on input "1 product tagged Select" at bounding box center [0, 0] width 0 height 0
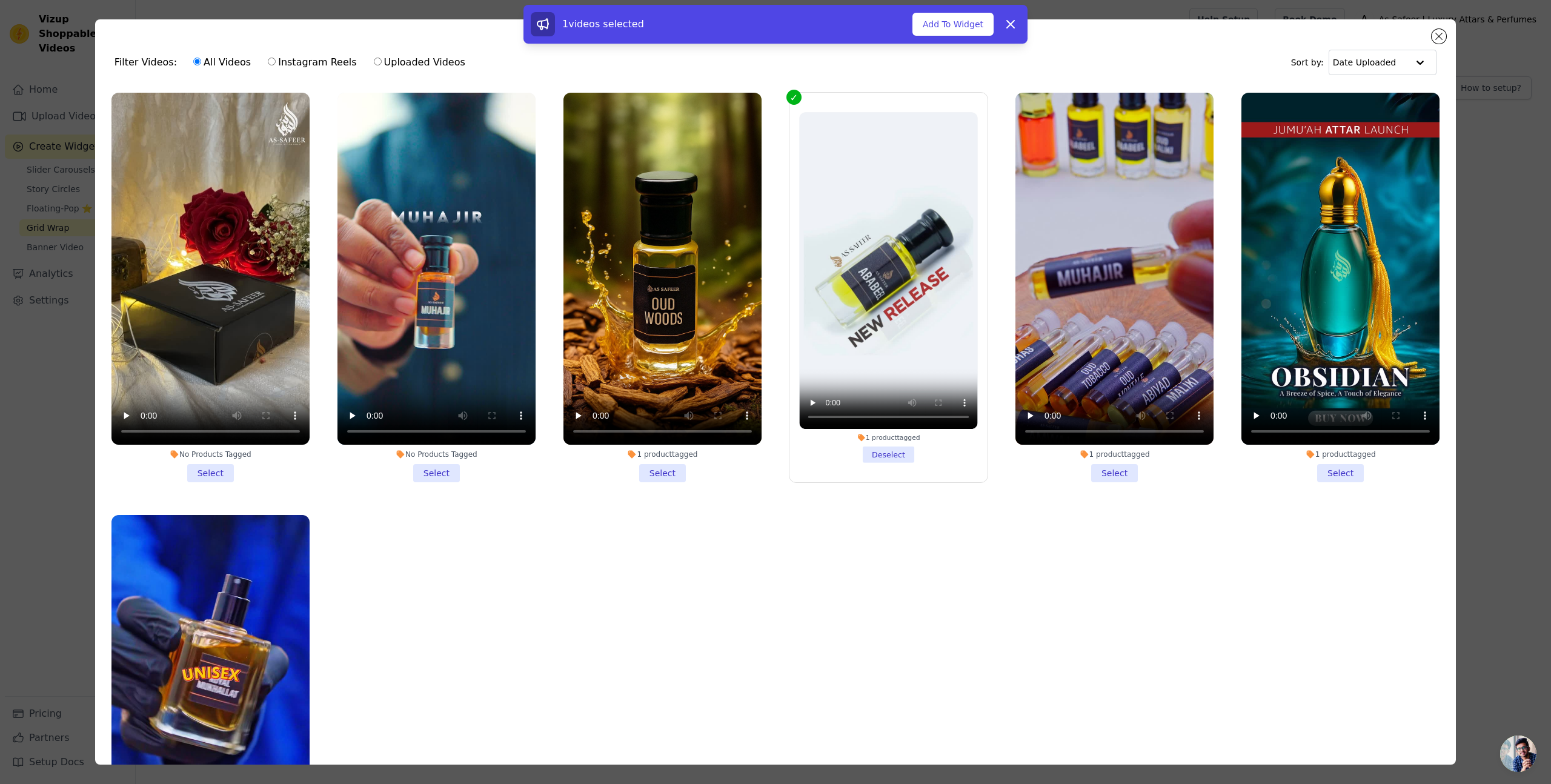
click at [212, 471] on li "No Products Tagged Select" at bounding box center [210, 287] width 198 height 389
click at [0, 0] on input "No Products Tagged Select" at bounding box center [0, 0] width 0 height 0
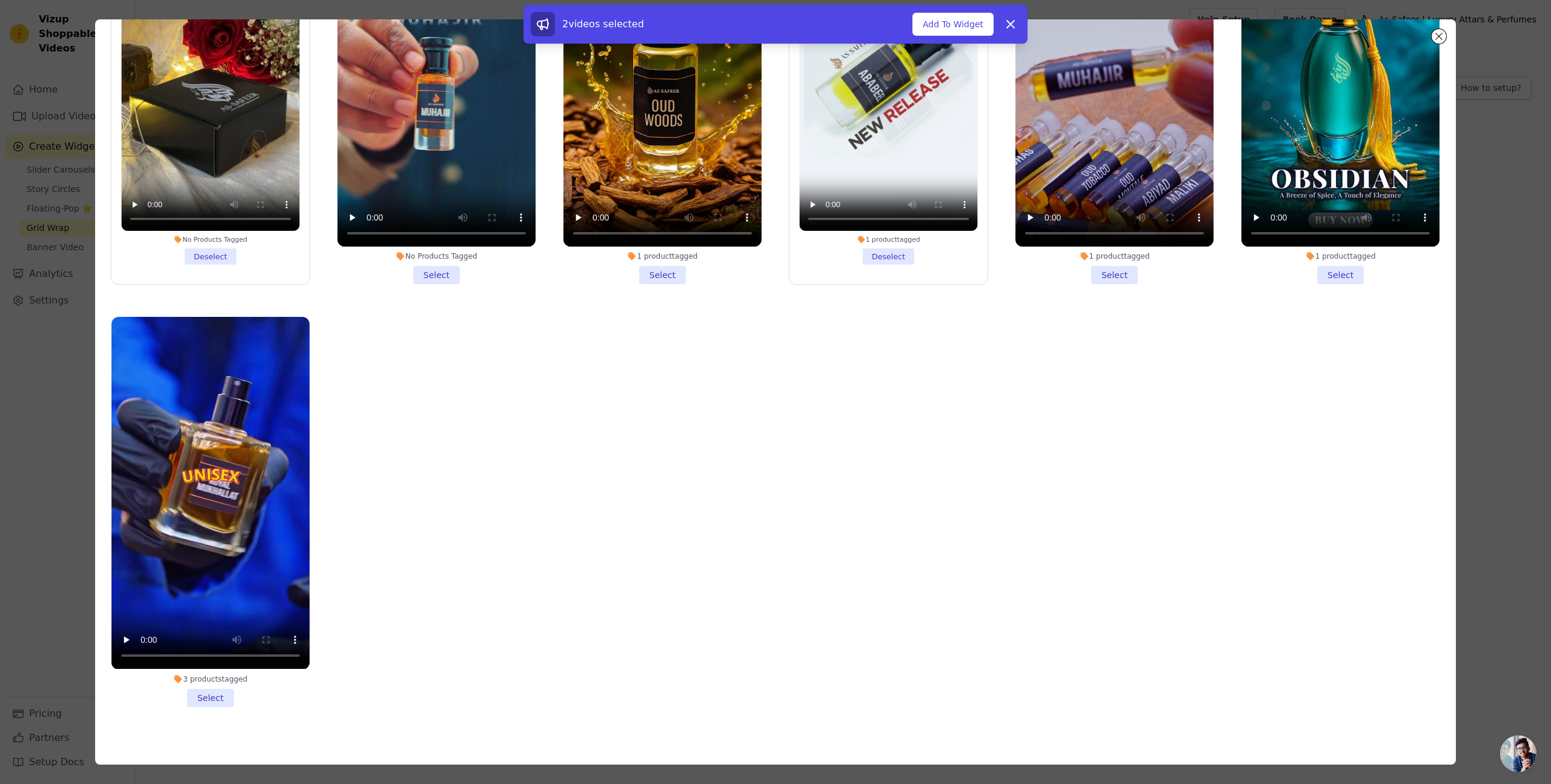
scroll to position [106, 0]
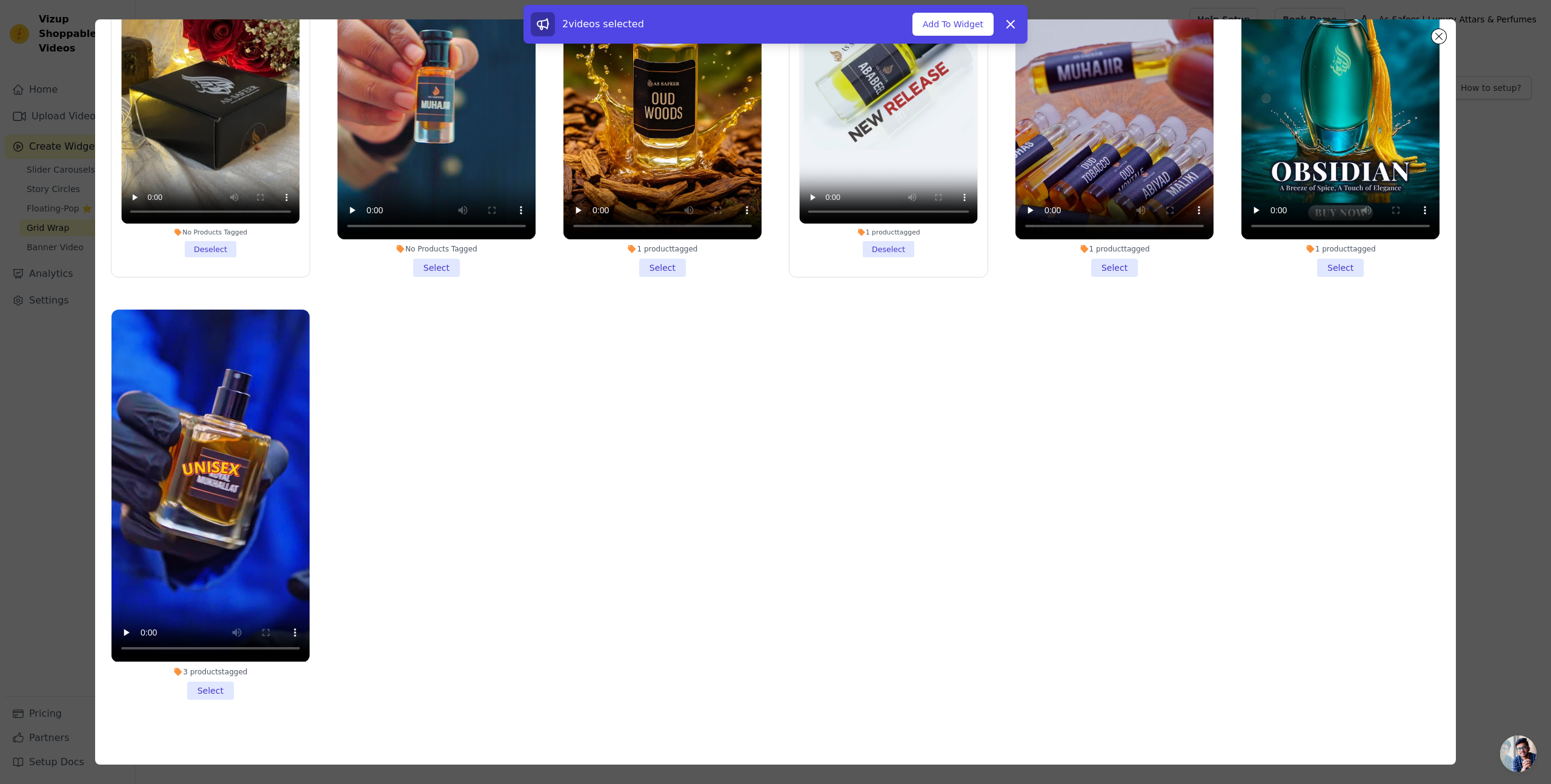
click at [214, 693] on li "3 products tagged Select" at bounding box center [210, 504] width 198 height 389
click at [0, 0] on input "3 products tagged Select" at bounding box center [0, 0] width 0 height 0
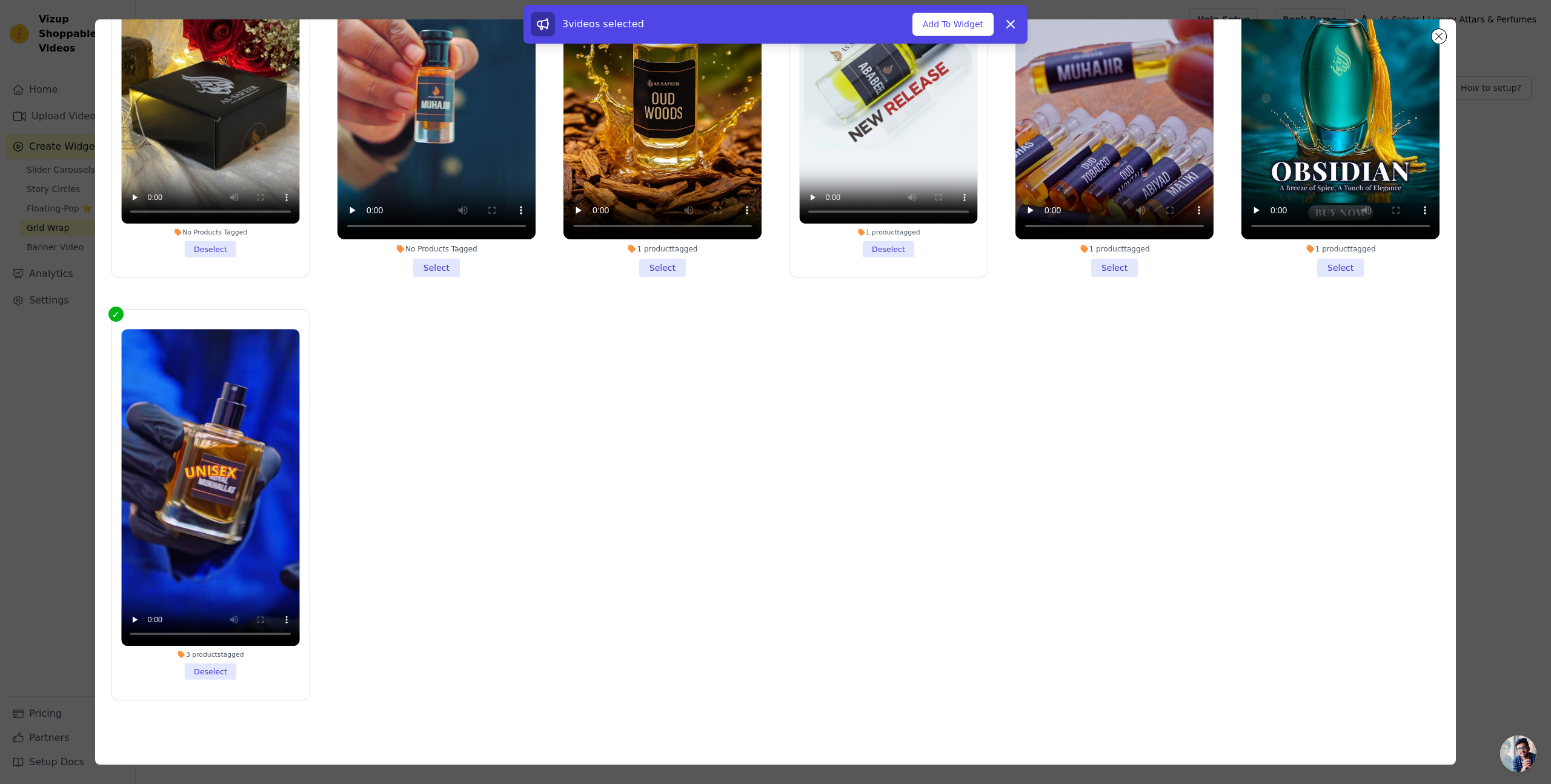
click at [446, 262] on li "No Products Tagged Select" at bounding box center [436, 81] width 198 height 389
click at [0, 0] on input "No Products Tagged Select" at bounding box center [0, 0] width 0 height 0
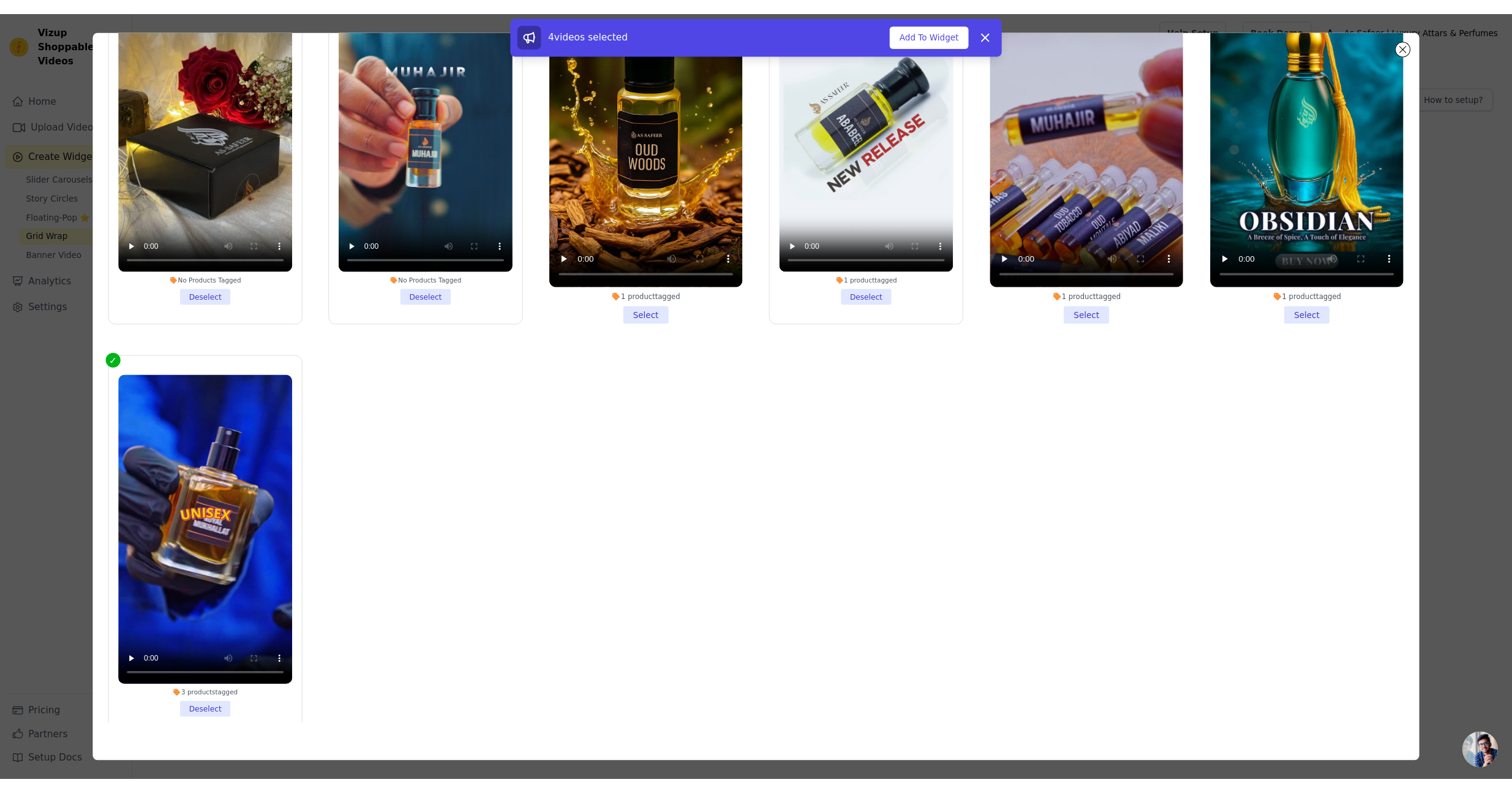
scroll to position [0, 0]
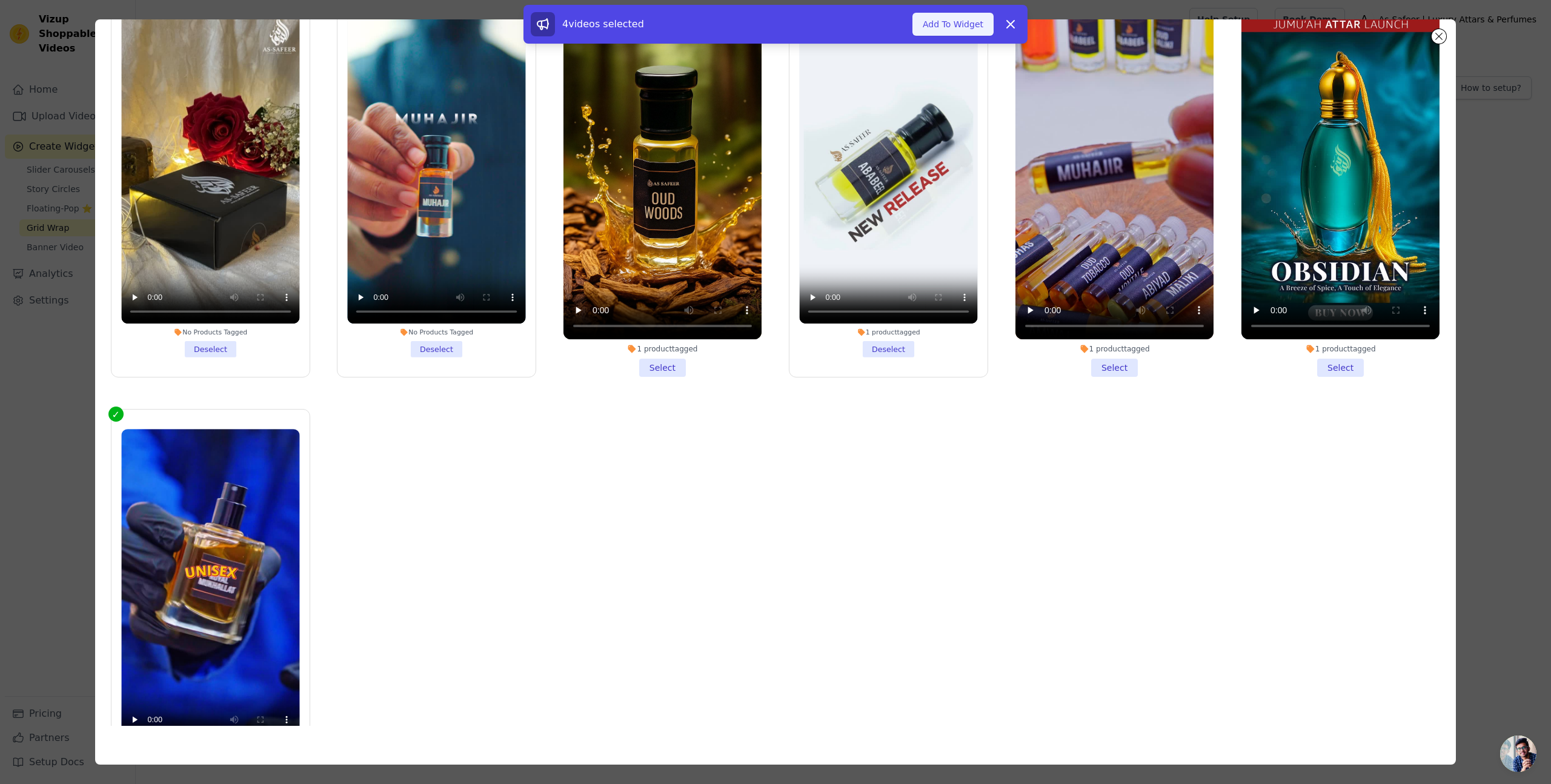
click at [964, 23] on button "Add To Widget" at bounding box center [953, 23] width 81 height 23
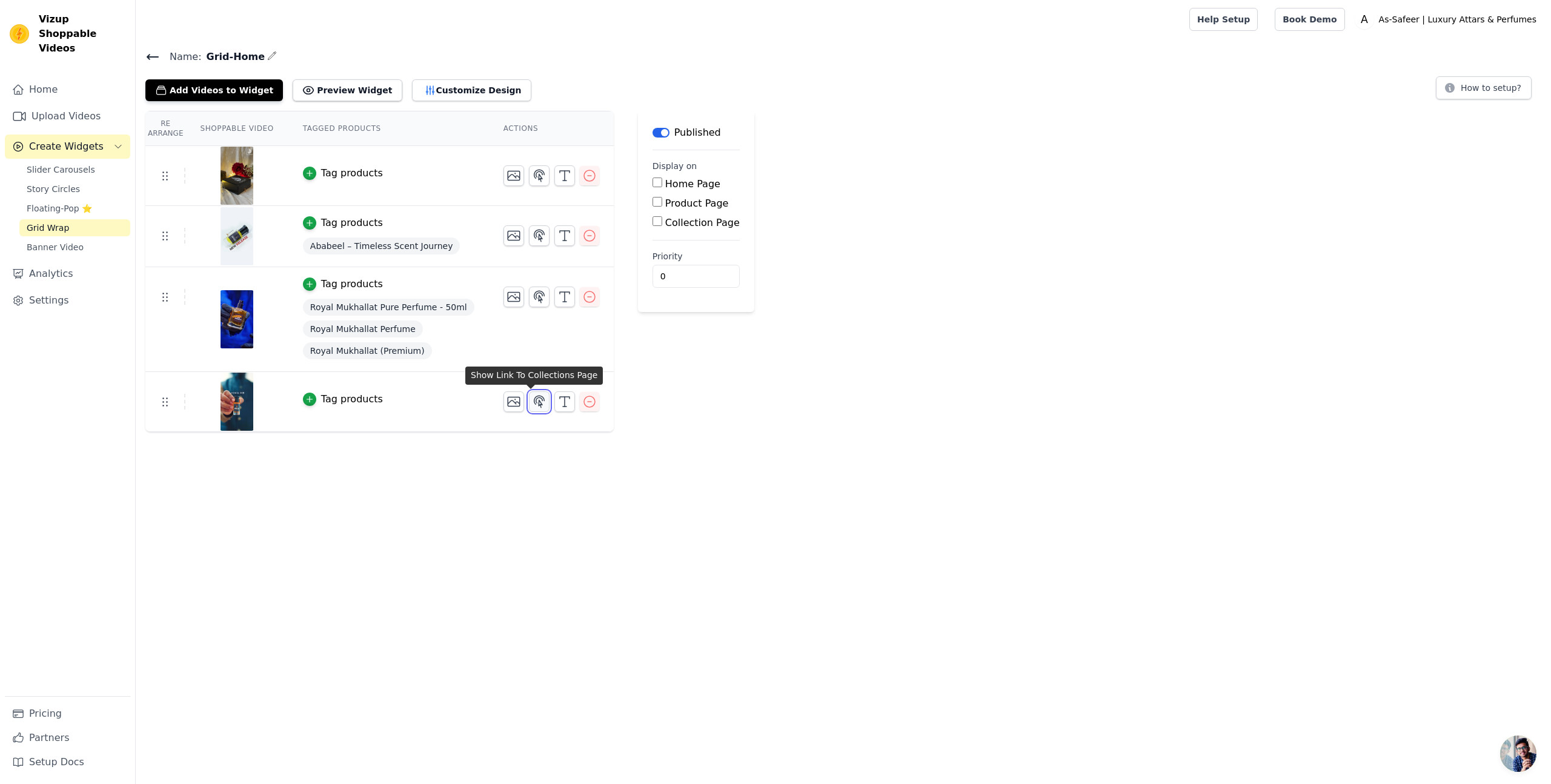
click at [533, 403] on icon "button" at bounding box center [538, 401] width 10 height 12
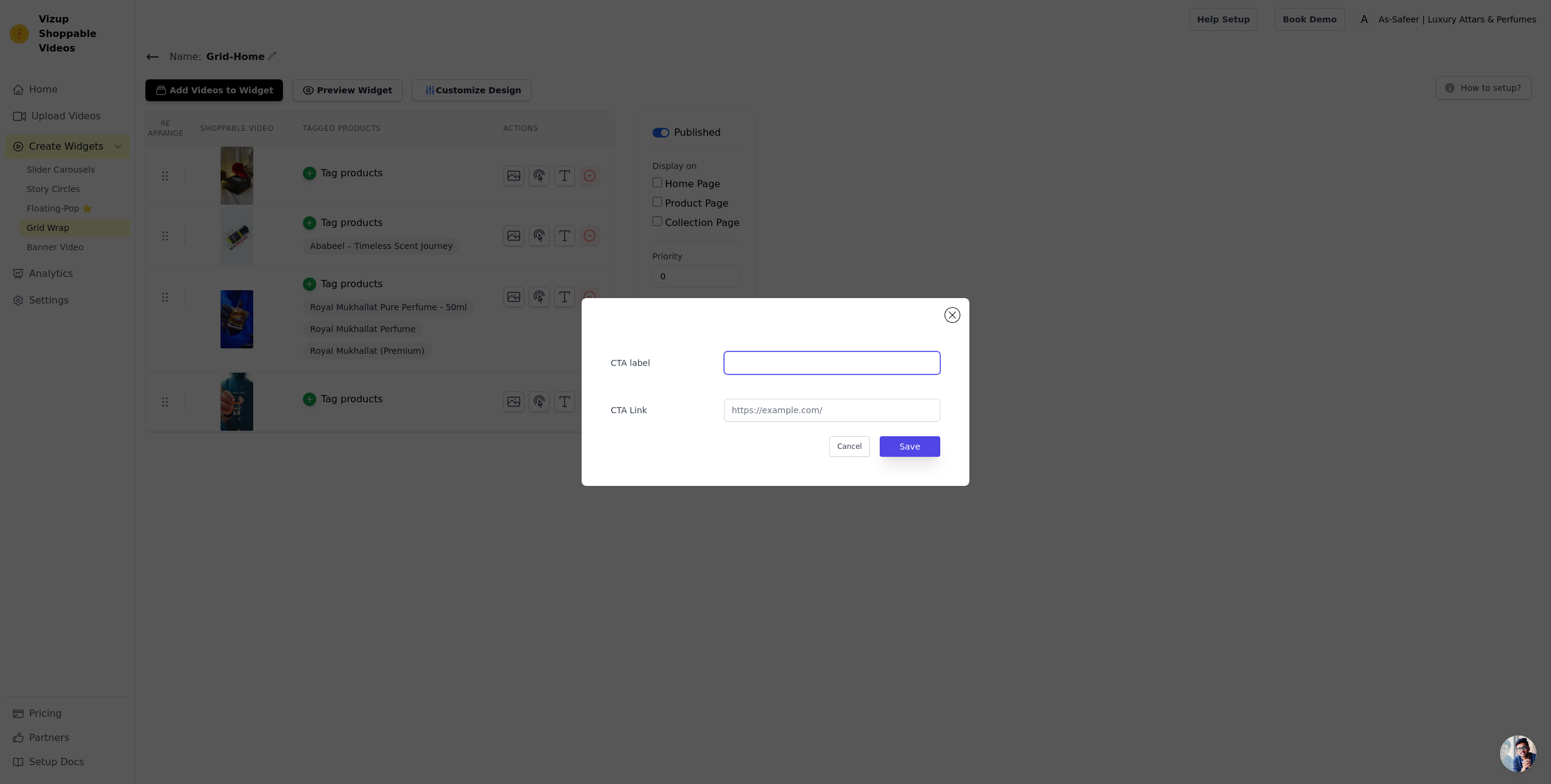
click at [796, 365] on input "text" at bounding box center [832, 363] width 216 height 23
type input "B"
type input "Buy Now"
drag, startPoint x: 823, startPoint y: 410, endPoint x: 830, endPoint y: 414, distance: 8.1
click at [823, 410] on input "url" at bounding box center [832, 410] width 216 height 23
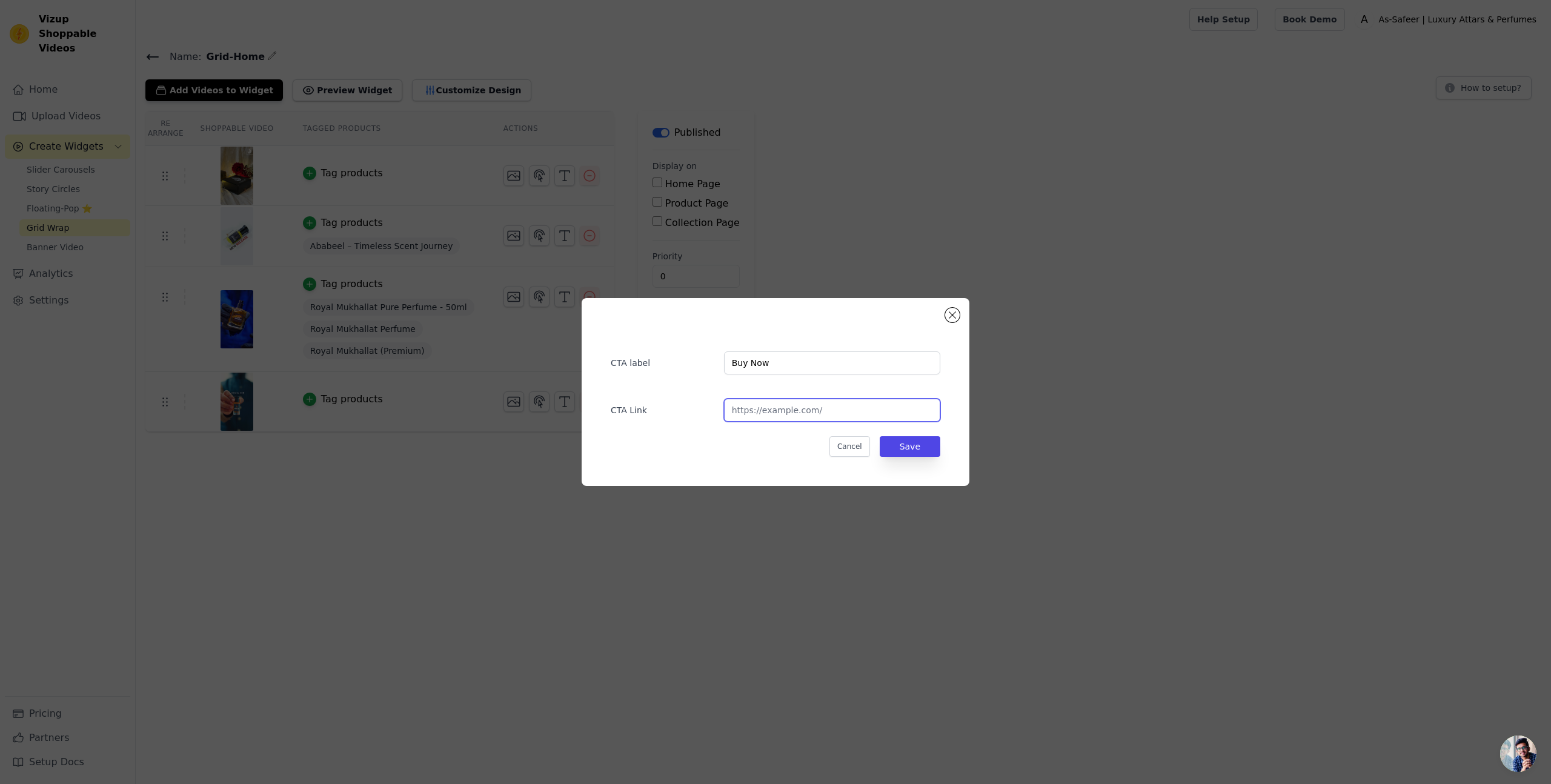
paste input "[URL][DOMAIN_NAME]"
type input "[URL][DOMAIN_NAME]"
click at [926, 446] on button "Save" at bounding box center [909, 446] width 60 height 20
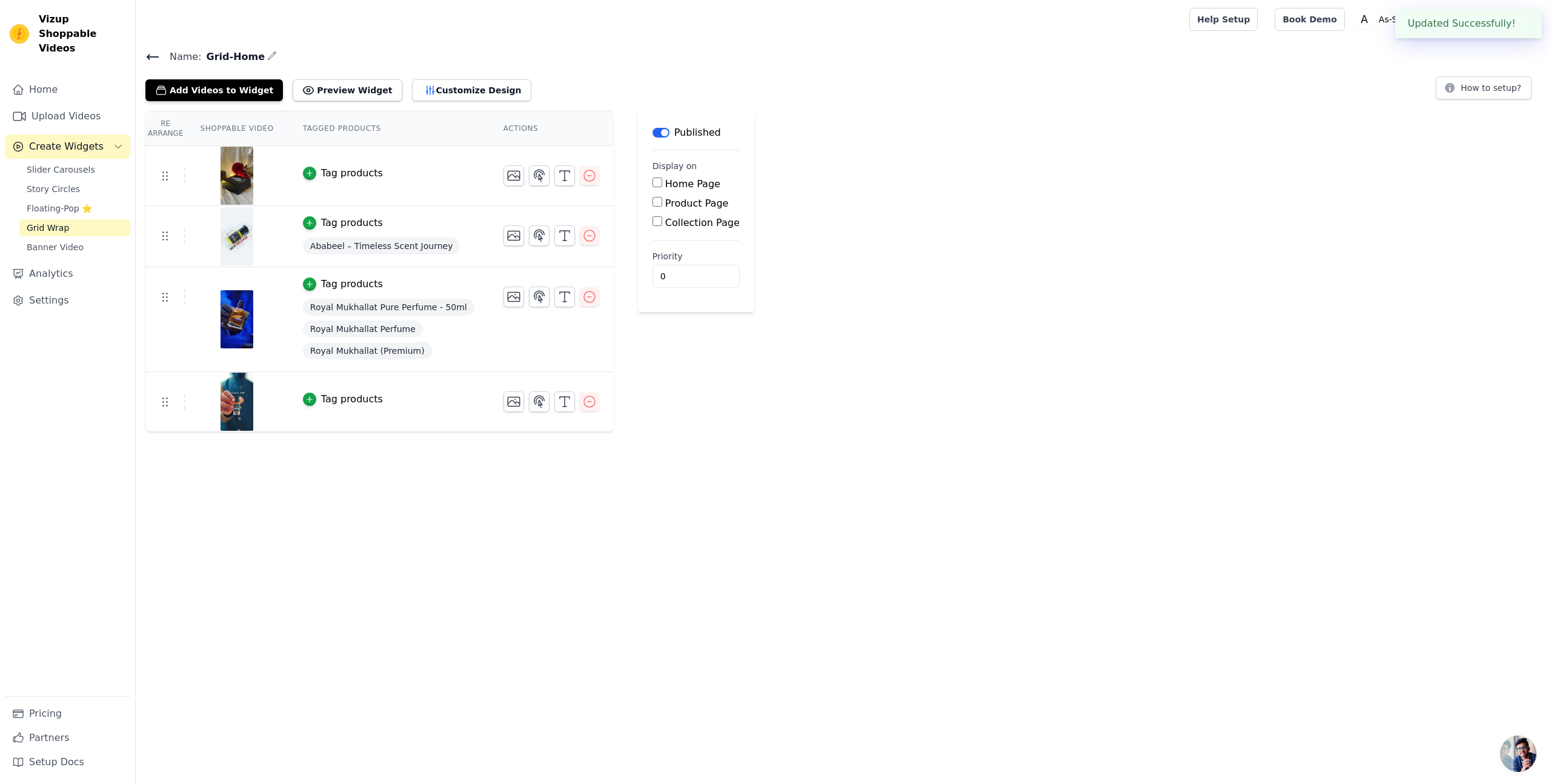
click at [667, 182] on label "Home Page" at bounding box center [692, 183] width 55 height 12
click at [662, 182] on input "Home Page" at bounding box center [657, 182] width 9 height 9
checkbox input "true"
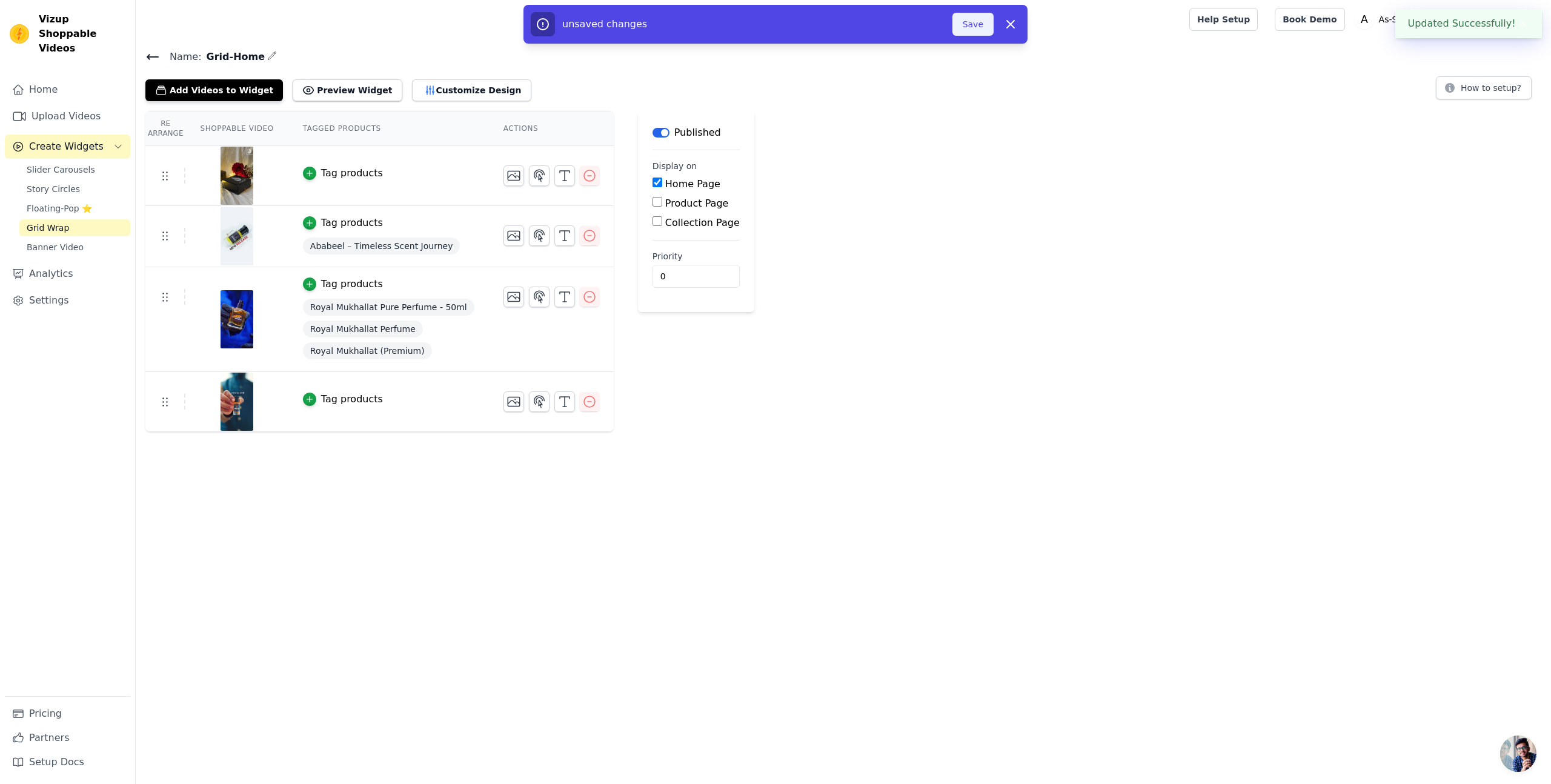
click at [982, 23] on button "Save" at bounding box center [973, 23] width 42 height 23
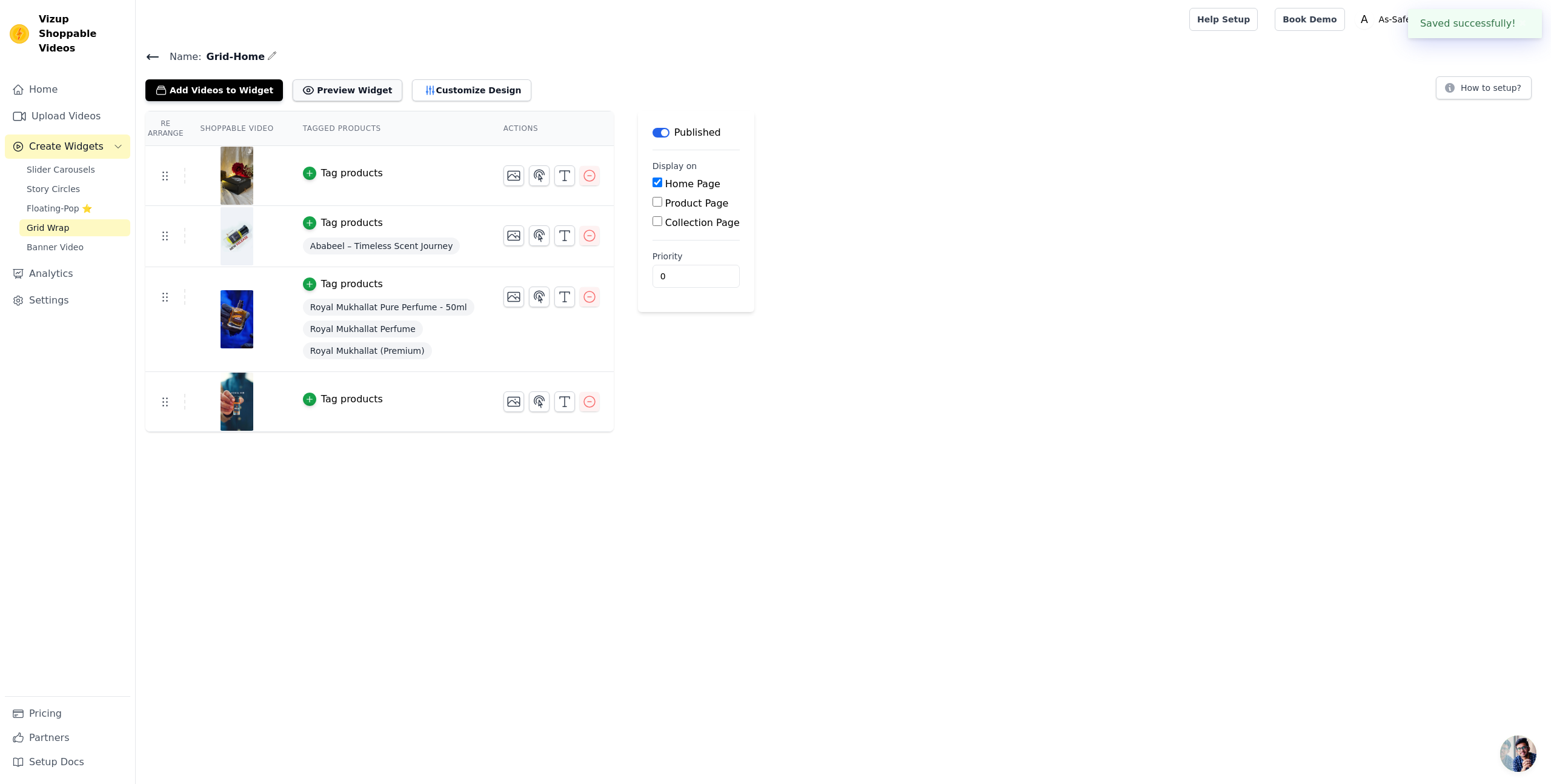
click at [309, 97] on button "Preview Widget" at bounding box center [347, 90] width 109 height 22
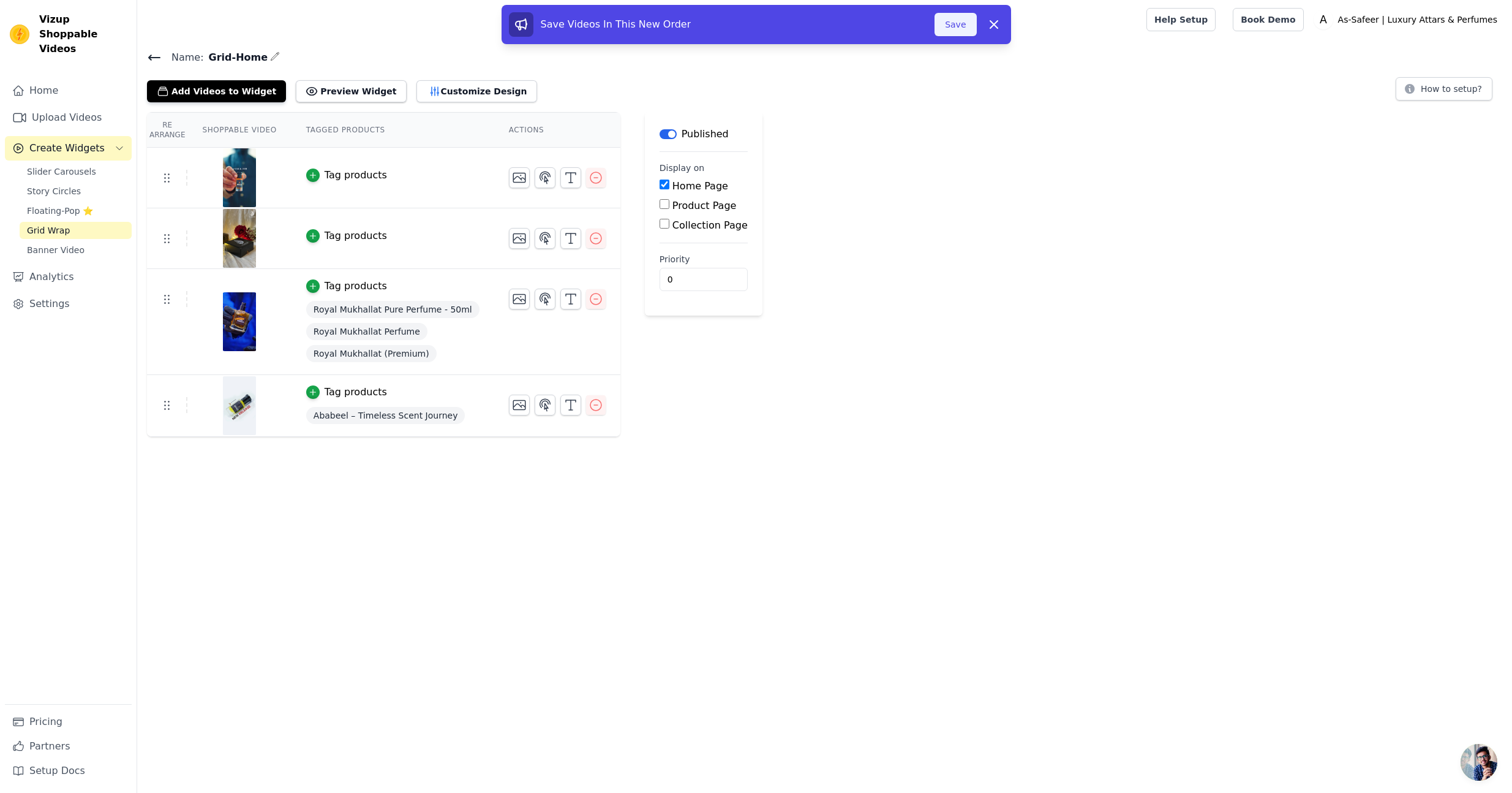
click at [949, 25] on button "Save" at bounding box center [955, 24] width 42 height 23
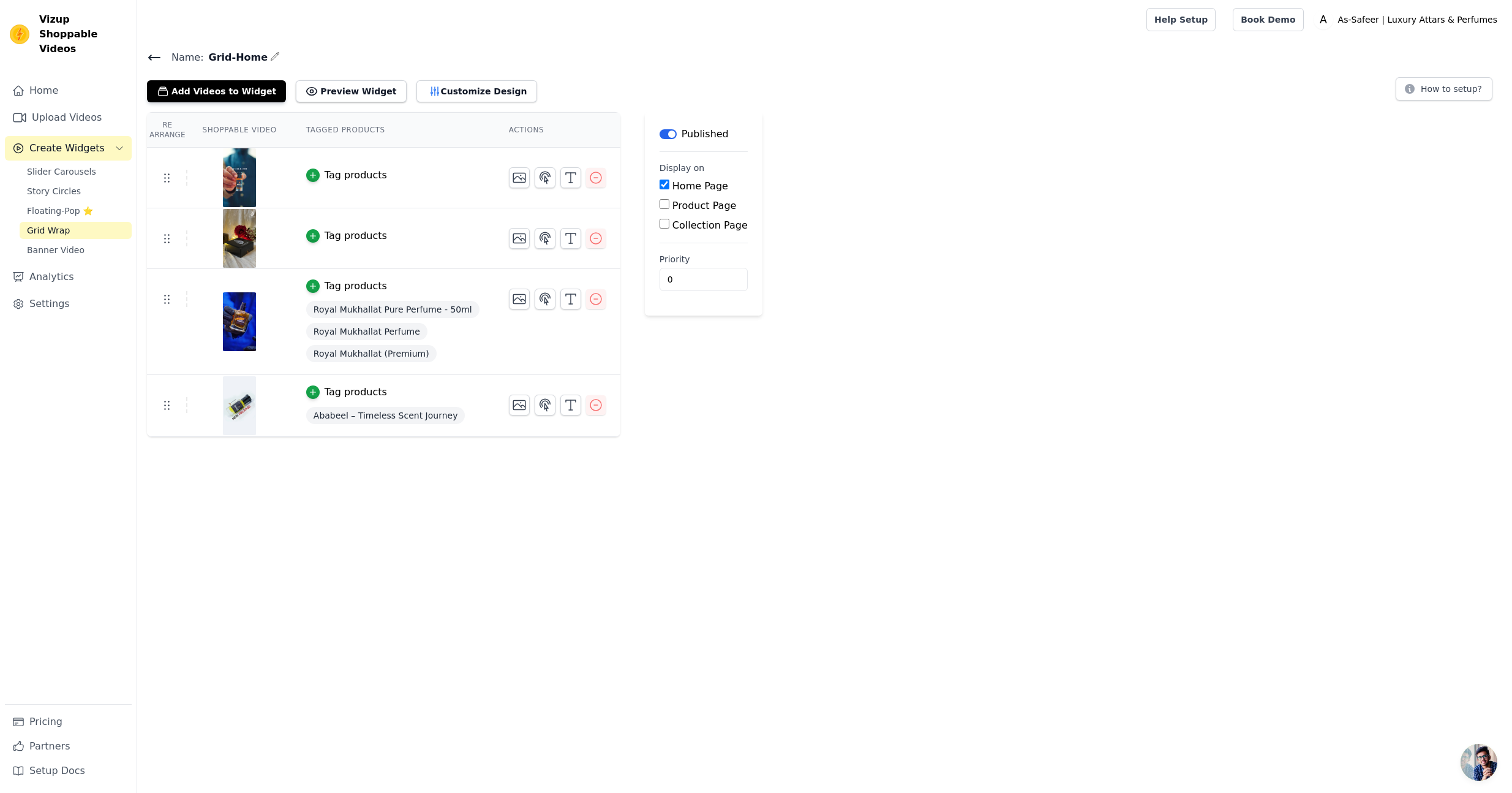
click at [325, 172] on div "Tag products" at bounding box center [356, 175] width 63 height 15
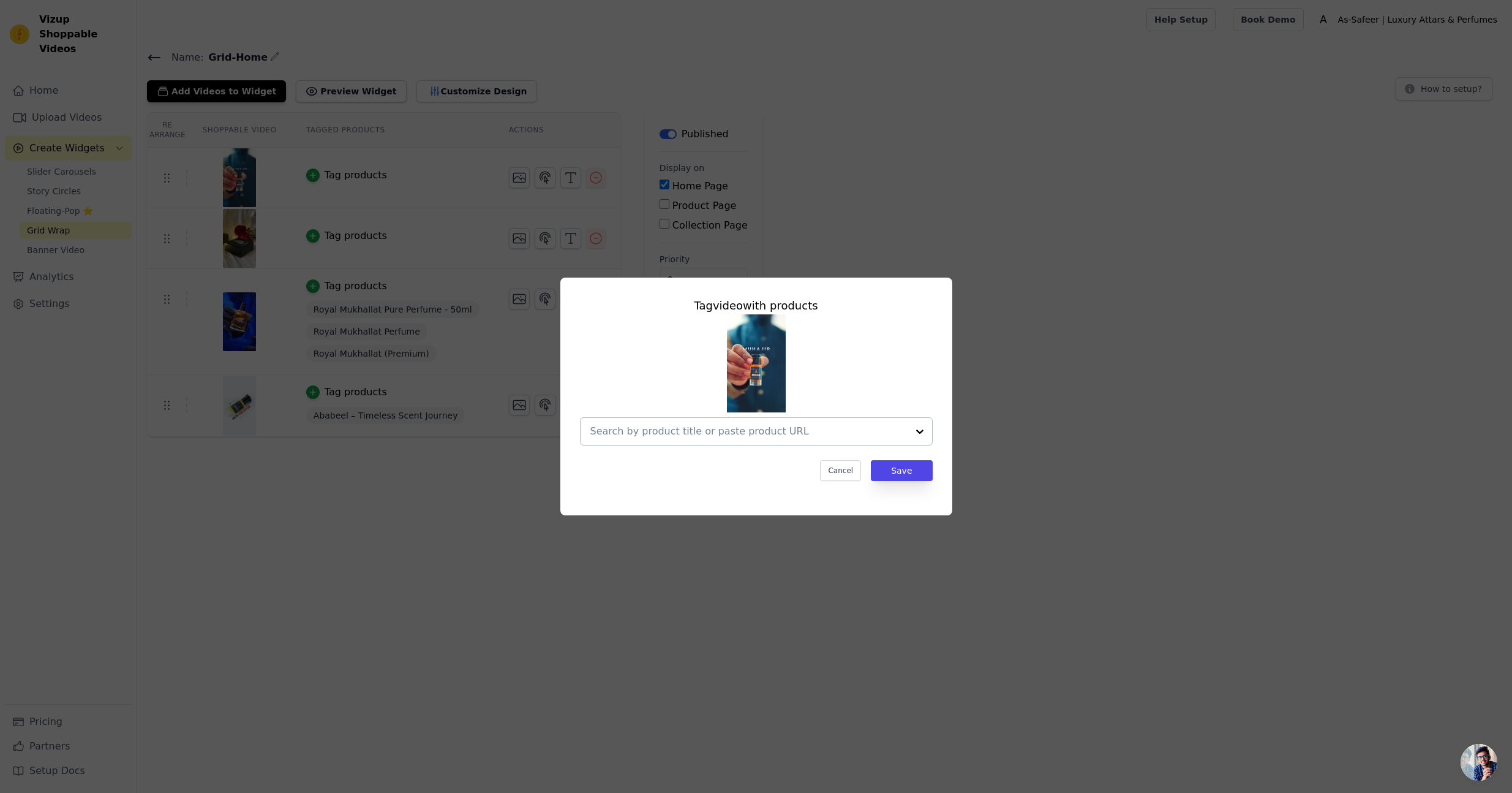
click at [718, 422] on div at bounding box center [748, 431] width 318 height 27
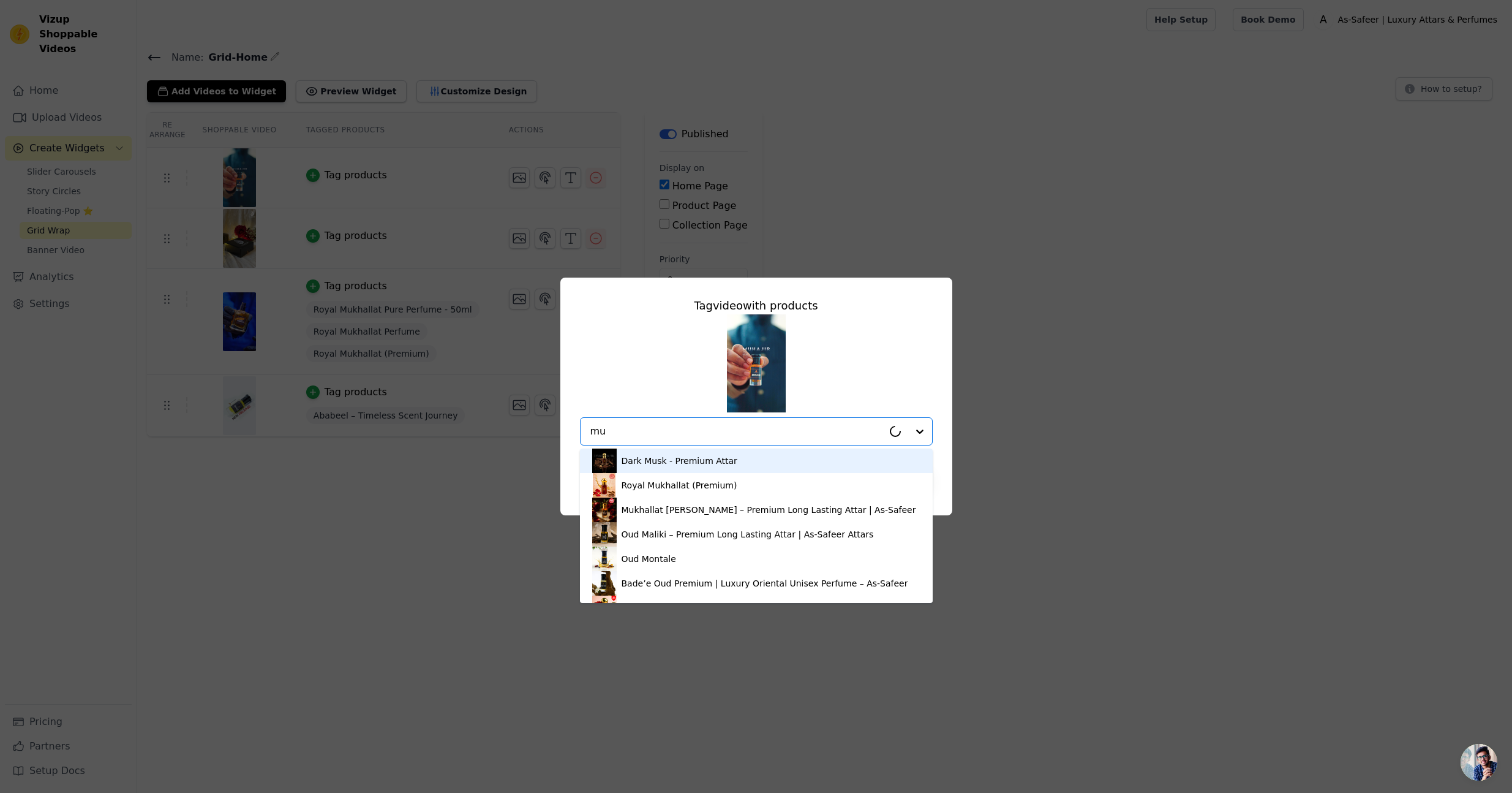
type input "muh"
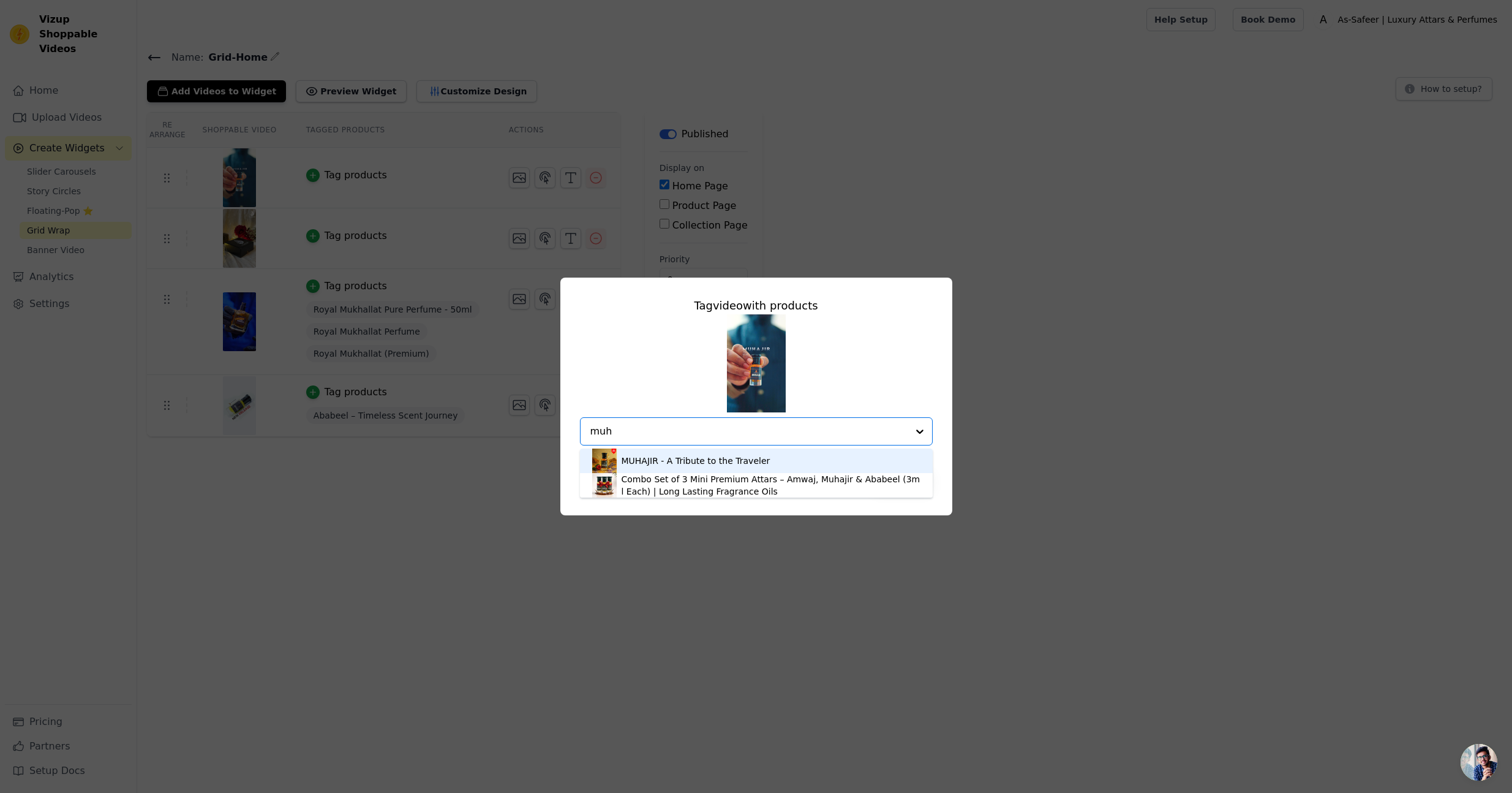
click at [706, 455] on div "MUHAJIR - A Tribute to the Traveler" at bounding box center [696, 460] width 149 height 12
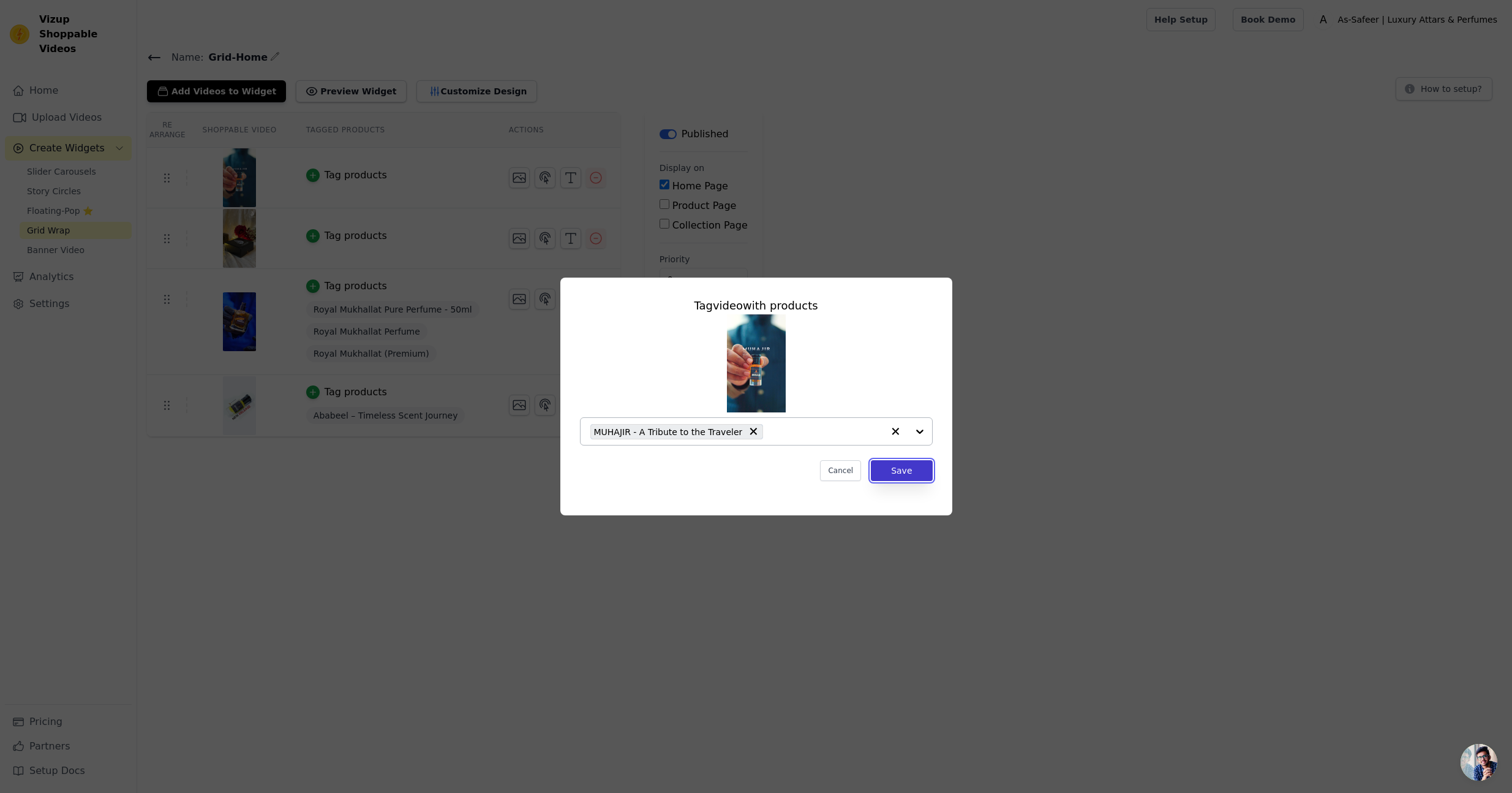
click at [905, 474] on button "Save" at bounding box center [901, 471] width 61 height 21
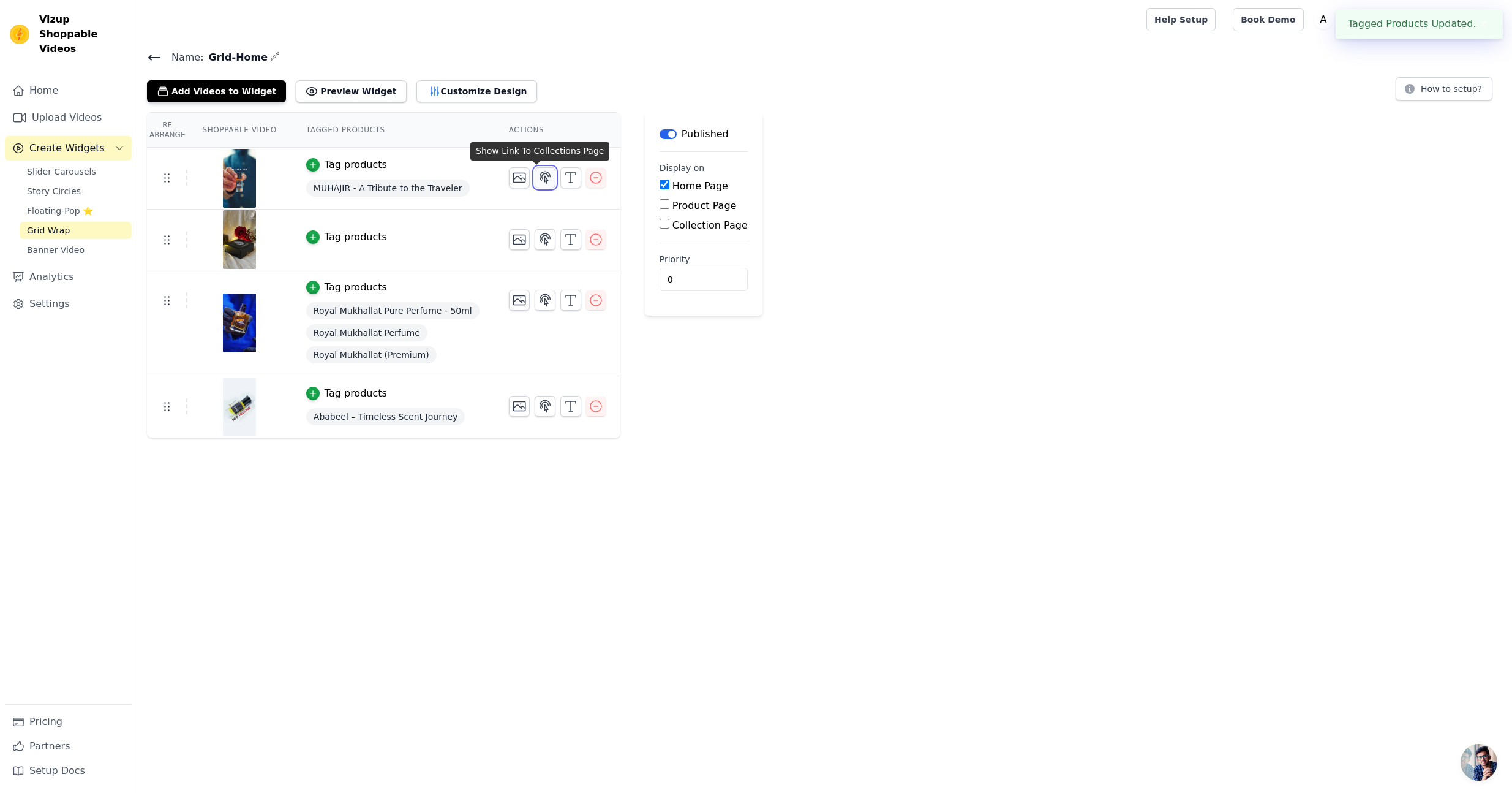
click at [538, 178] on icon "button" at bounding box center [545, 177] width 15 height 15
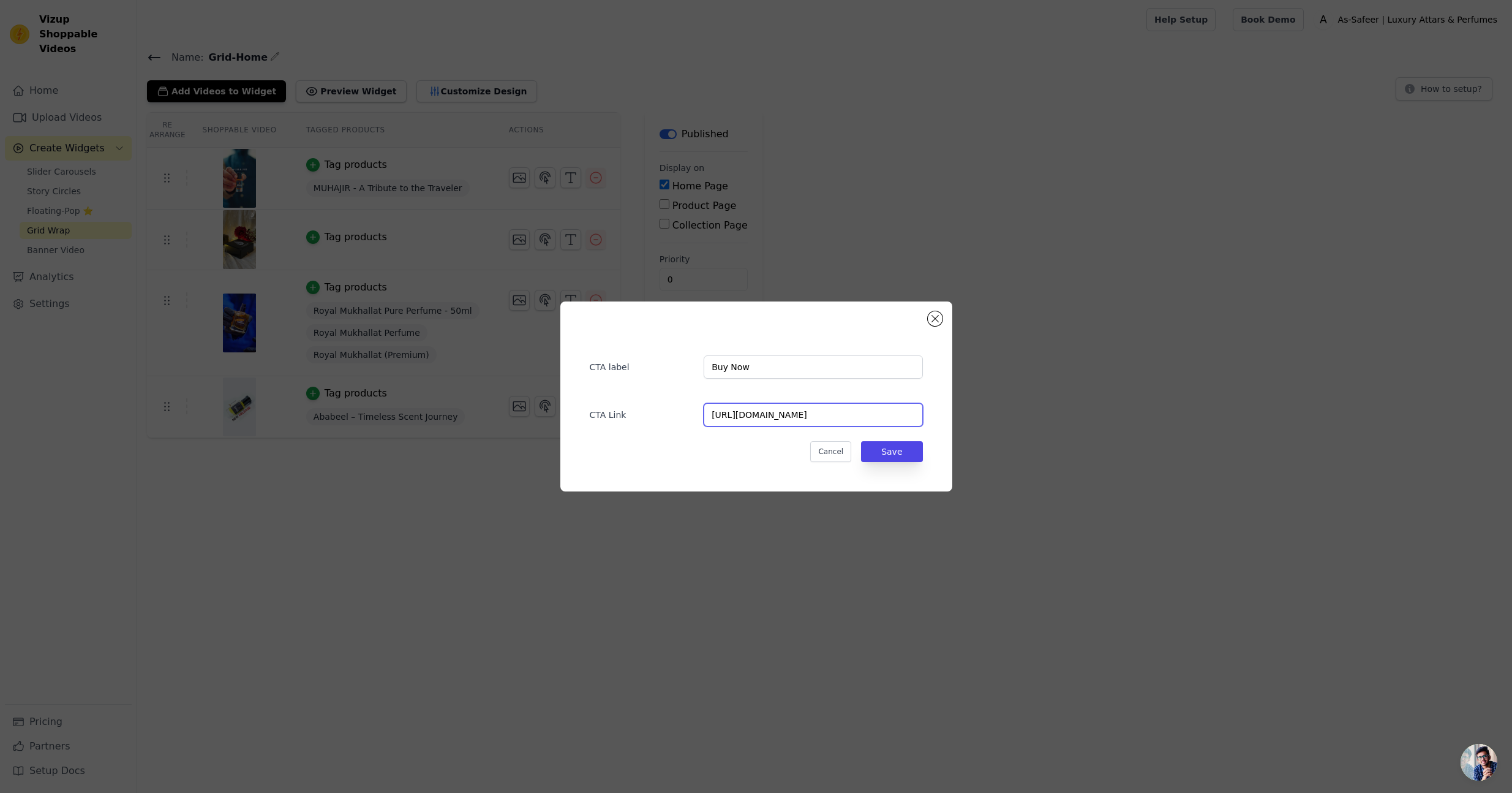
click at [847, 416] on input "[URL][DOMAIN_NAME]" at bounding box center [813, 414] width 219 height 23
click at [847, 416] on input "[URL][DOMAIN_NAME]" at bounding box center [813, 414] width 219 height 23
paste input "collections/new-arrivals"
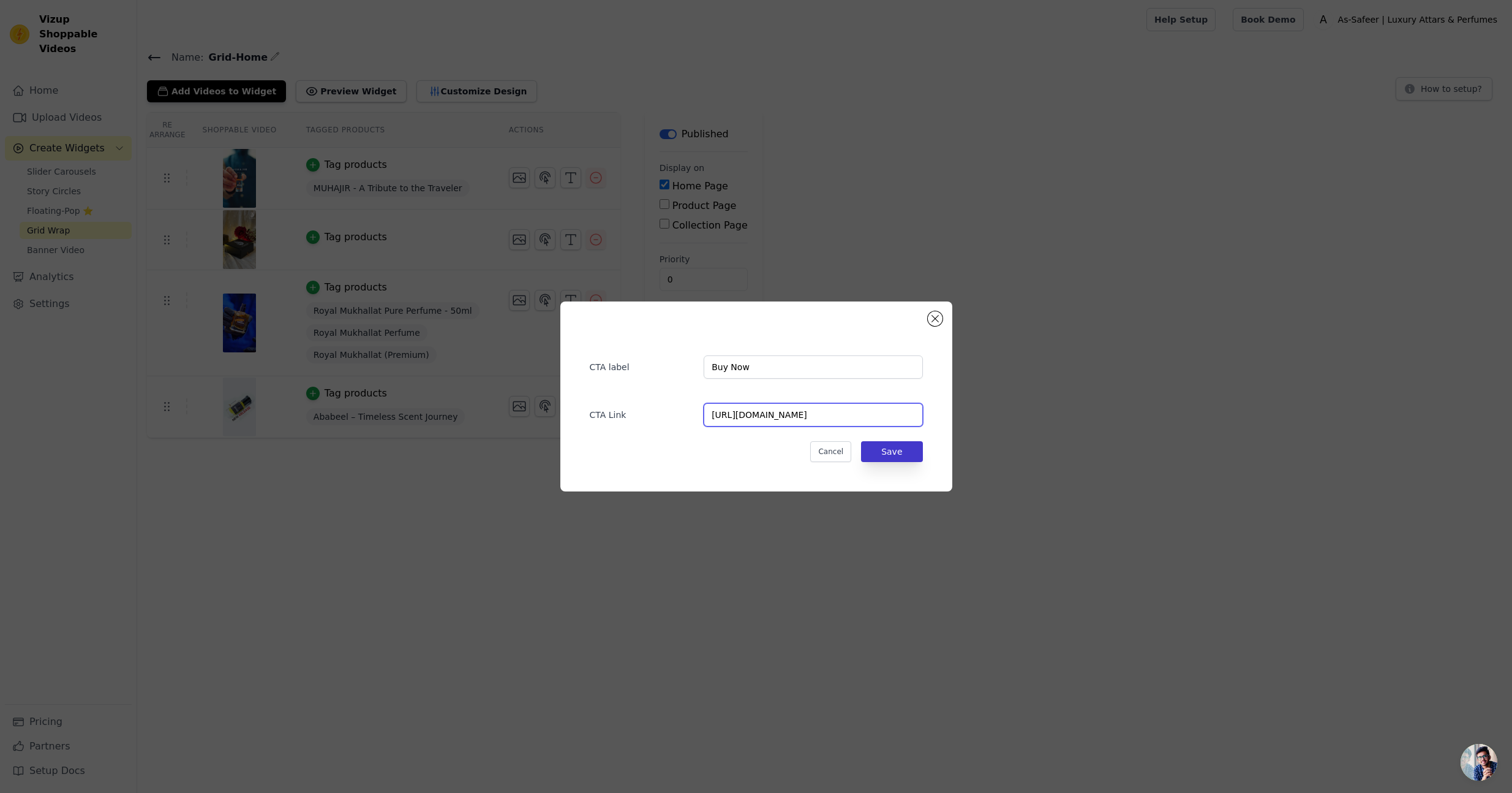
type input "[URL][DOMAIN_NAME]"
click at [896, 452] on button "Save" at bounding box center [891, 452] width 61 height 21
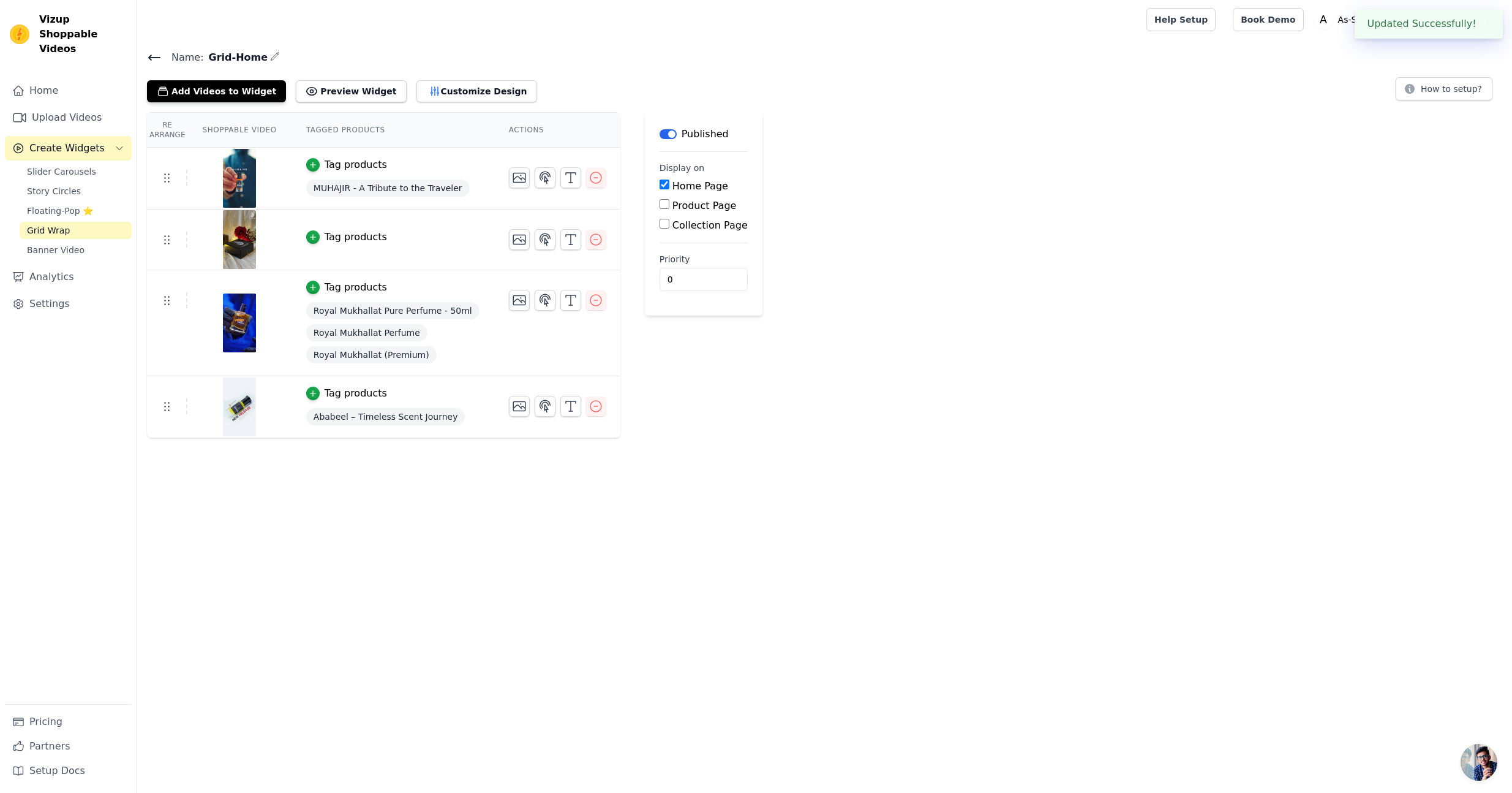
click at [350, 236] on div "Tag products" at bounding box center [356, 237] width 63 height 15
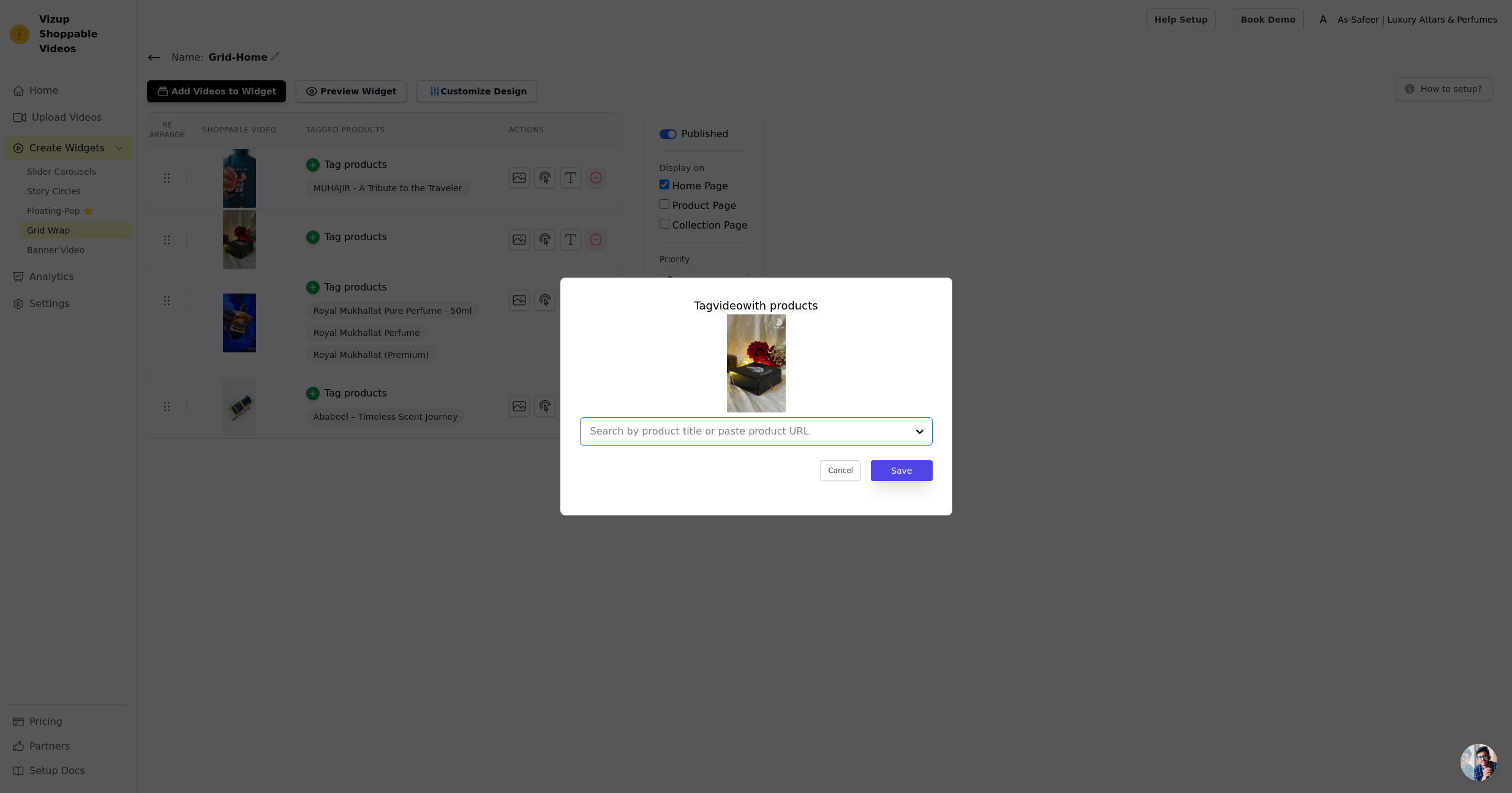
click at [727, 433] on input "text" at bounding box center [748, 431] width 318 height 15
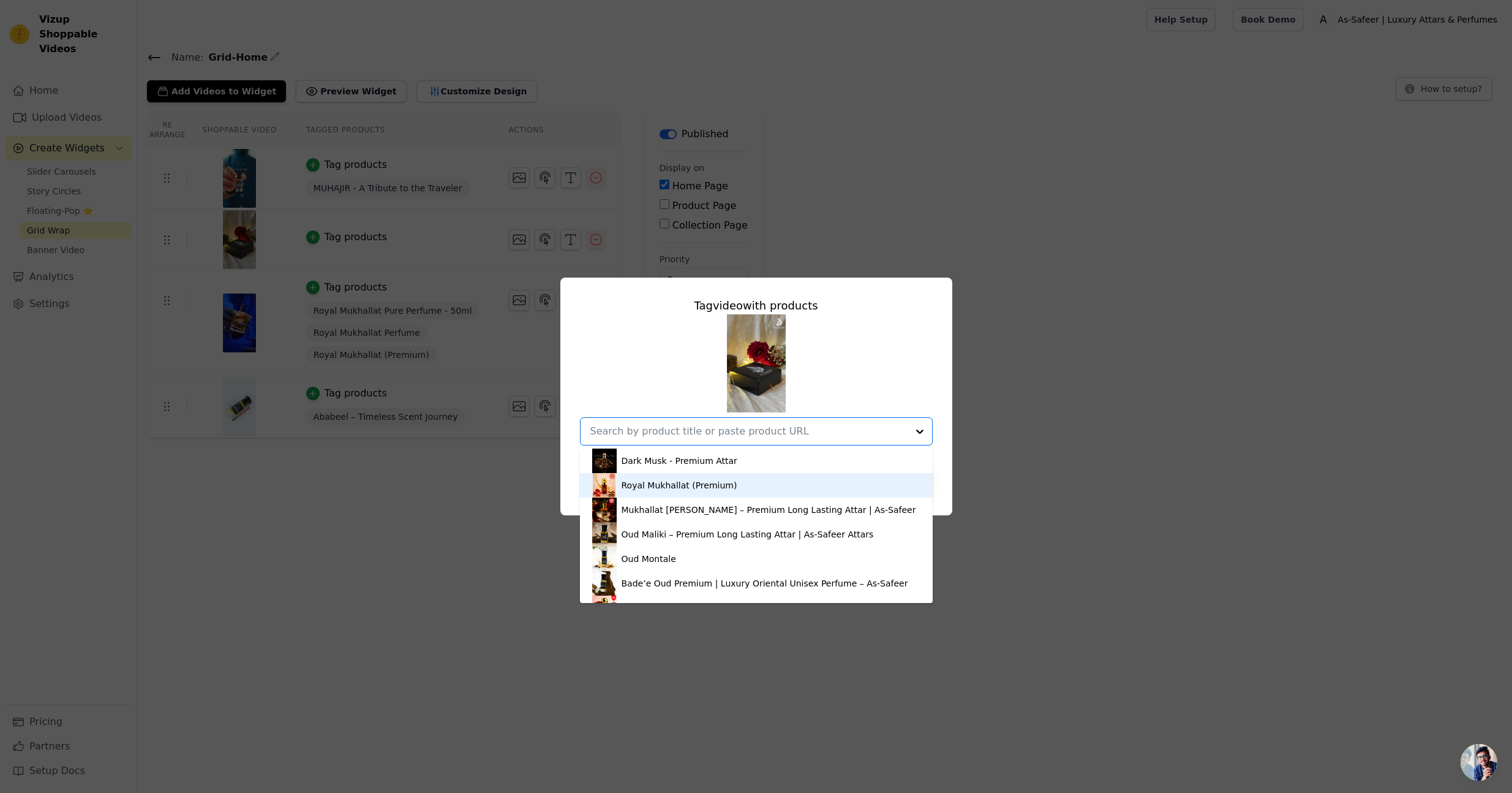
click at [703, 486] on div "Royal Mukhallat (Premium)" at bounding box center [680, 485] width 116 height 12
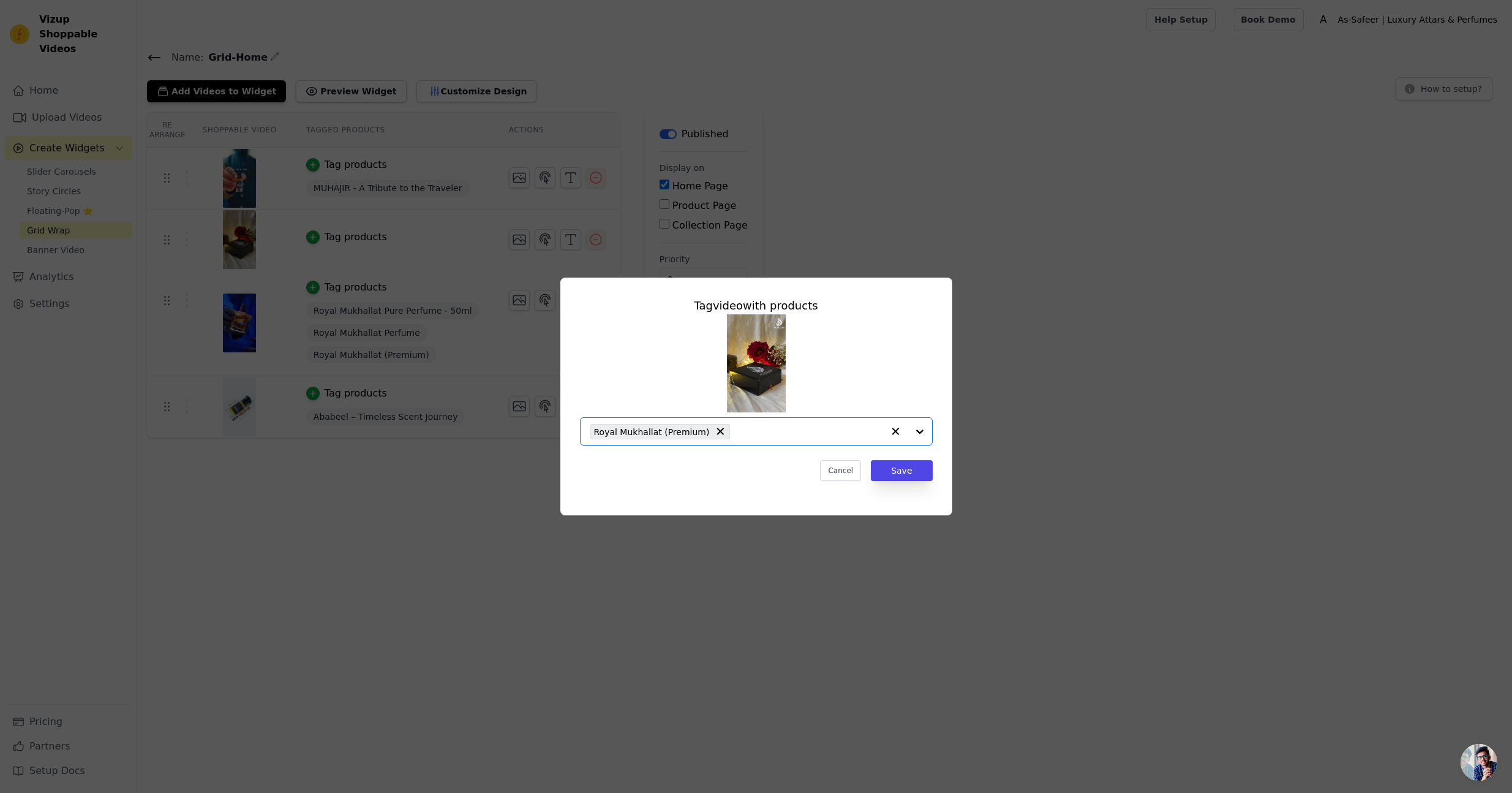
click at [776, 429] on input "text" at bounding box center [809, 431] width 147 height 15
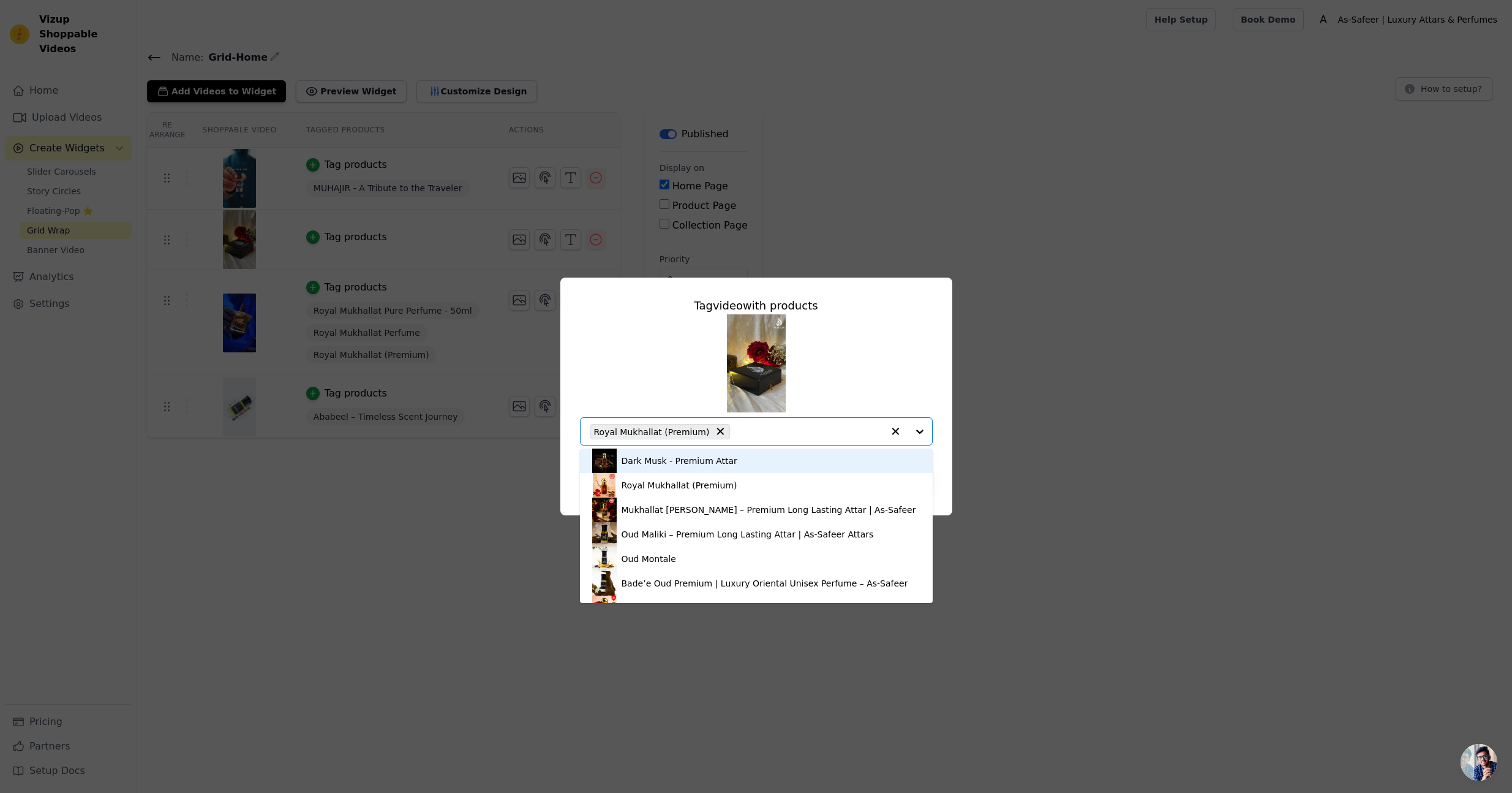
click at [732, 461] on div "Dark Musk - Premium Attar" at bounding box center [756, 460] width 328 height 25
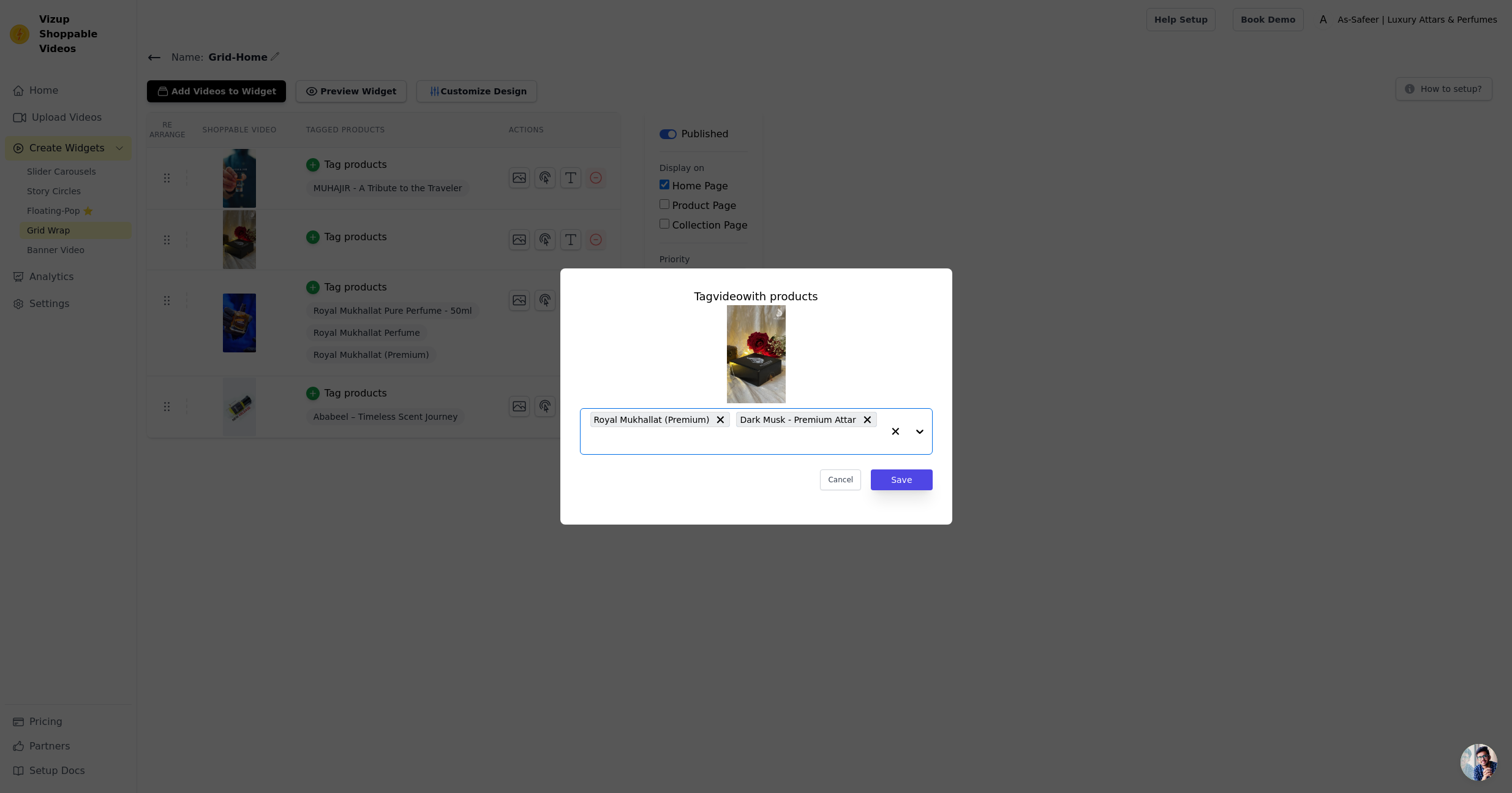
click at [780, 448] on div "Royal Mukhallat (Premium) Dark Musk - Premium Attar" at bounding box center [737, 431] width 293 height 45
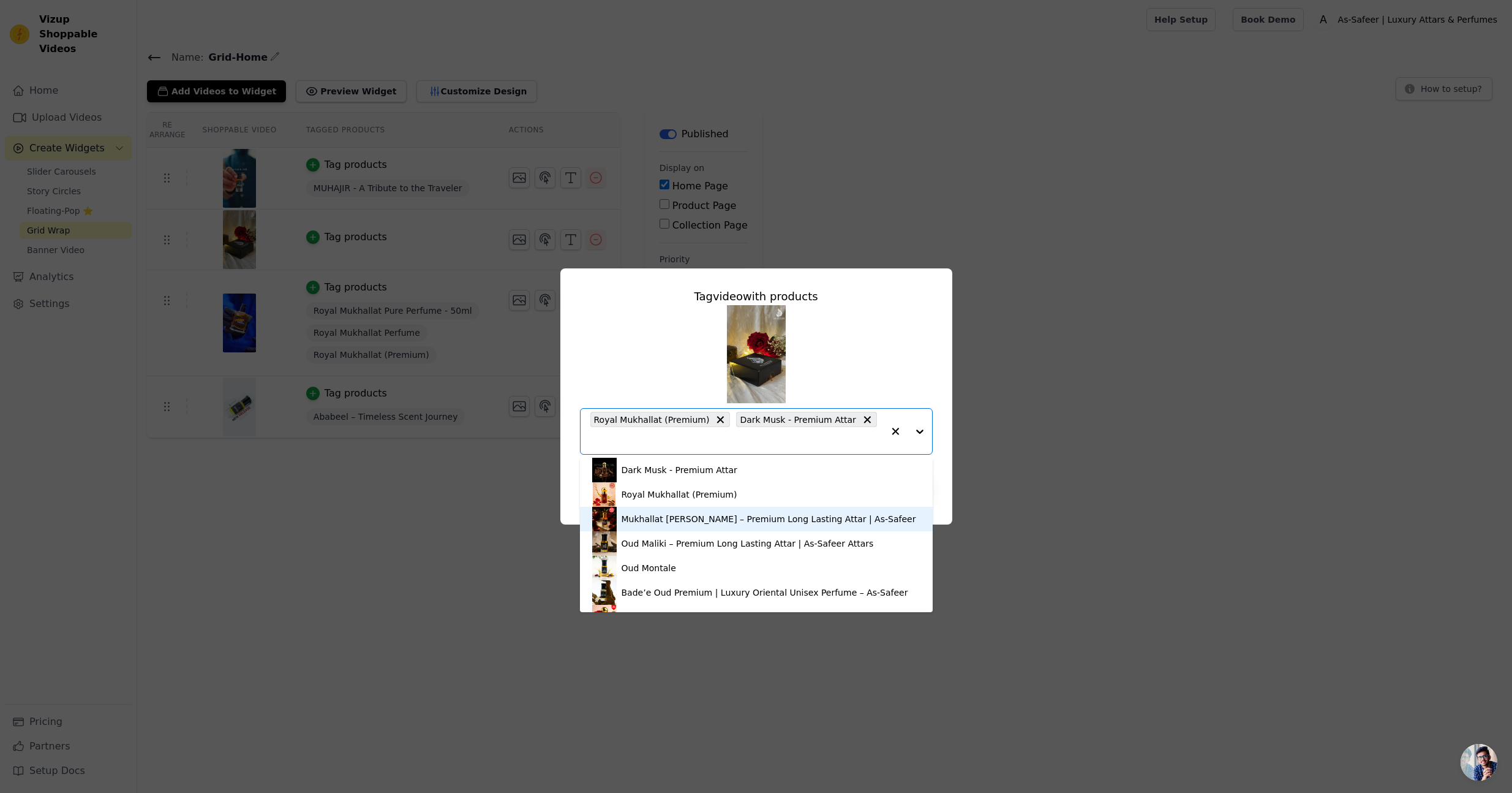
click at [718, 517] on div "Mukhallat [PERSON_NAME] – Premium Long Lasting Attar | As-Safeer" at bounding box center [769, 518] width 295 height 12
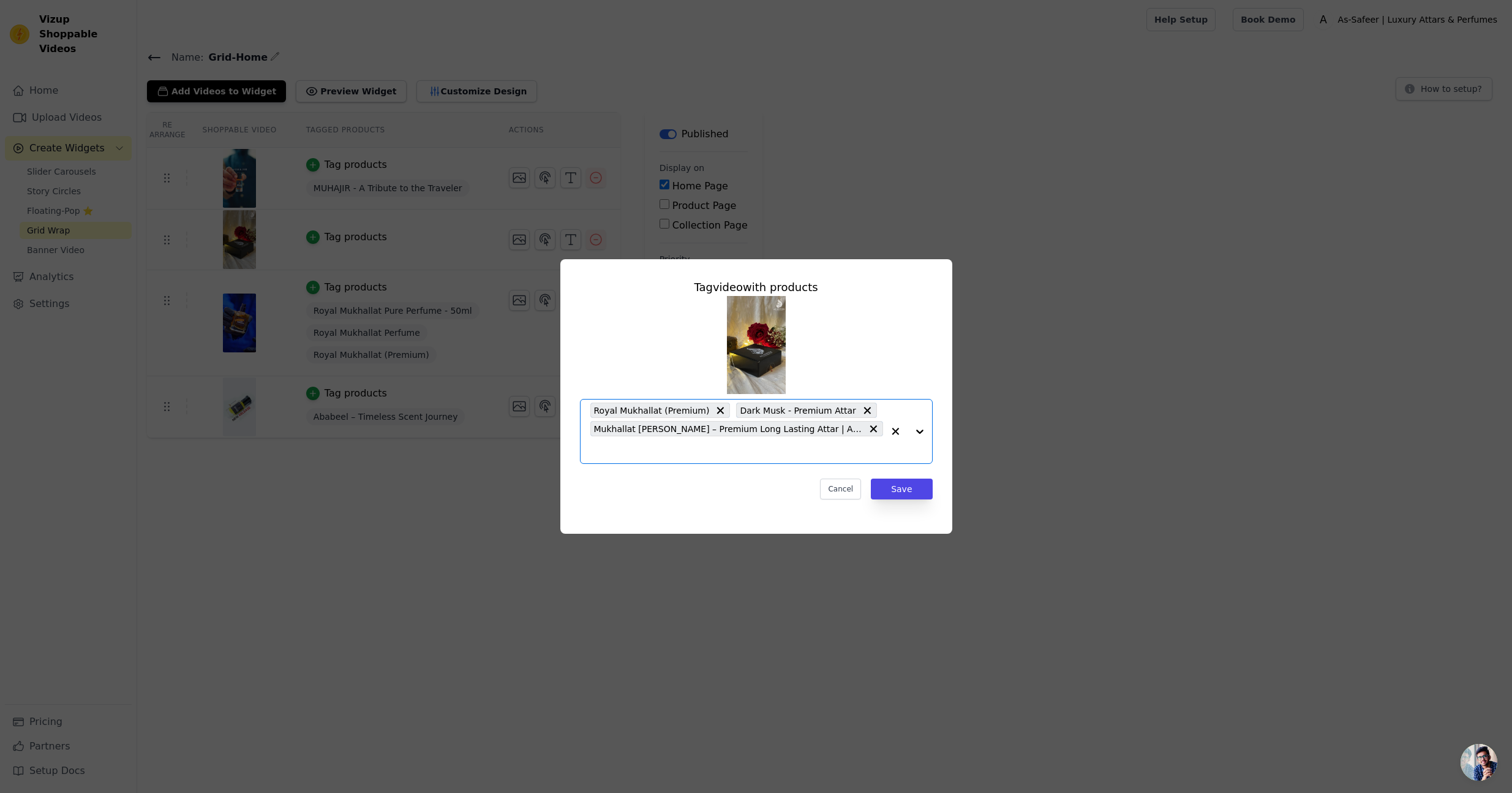
click at [871, 442] on input "text" at bounding box center [737, 449] width 293 height 15
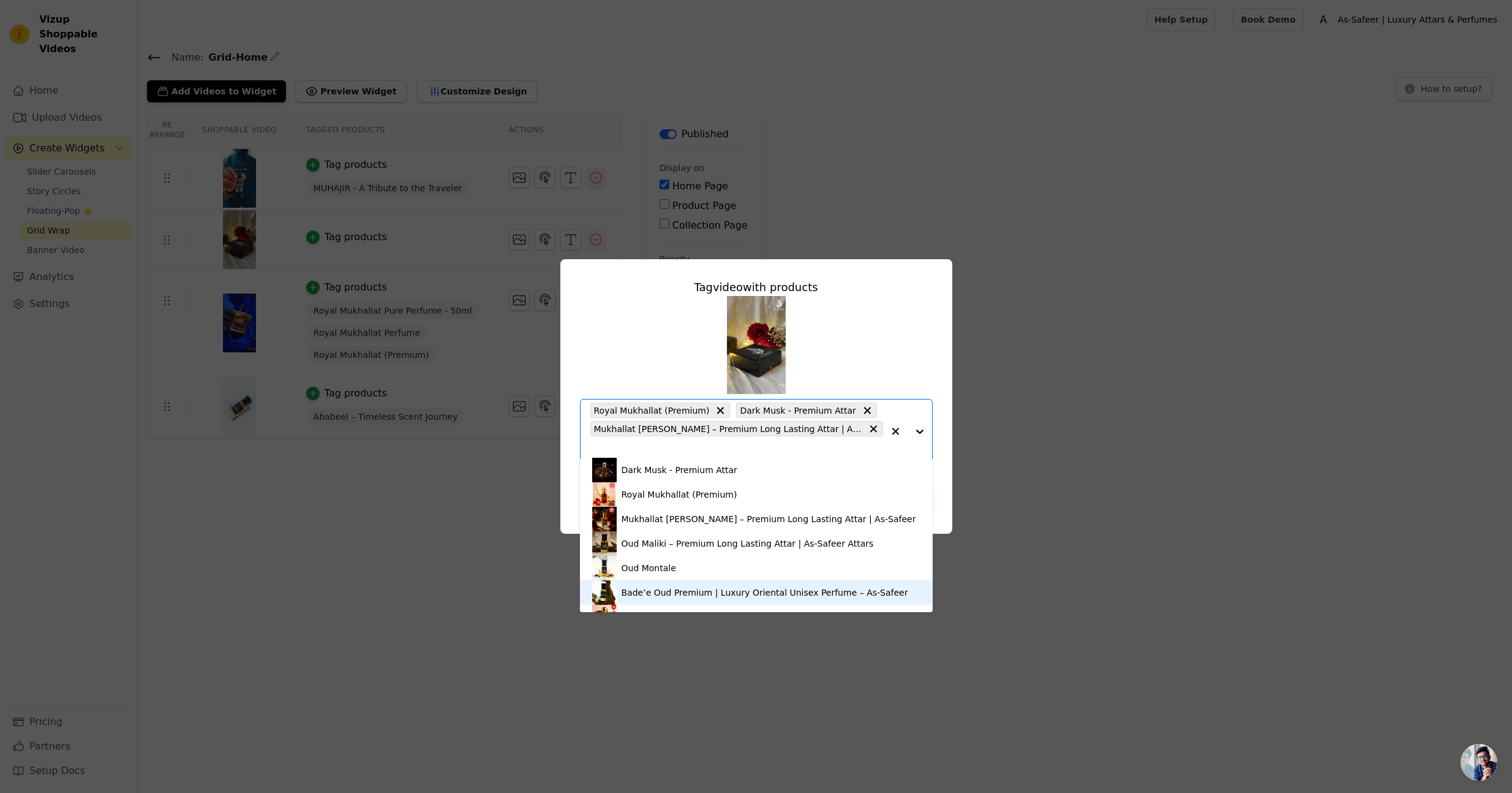
click at [746, 582] on div "Bade’e Oud Premium | Luxury Oriental Unisex Perfume – As-Safeer" at bounding box center [756, 592] width 328 height 25
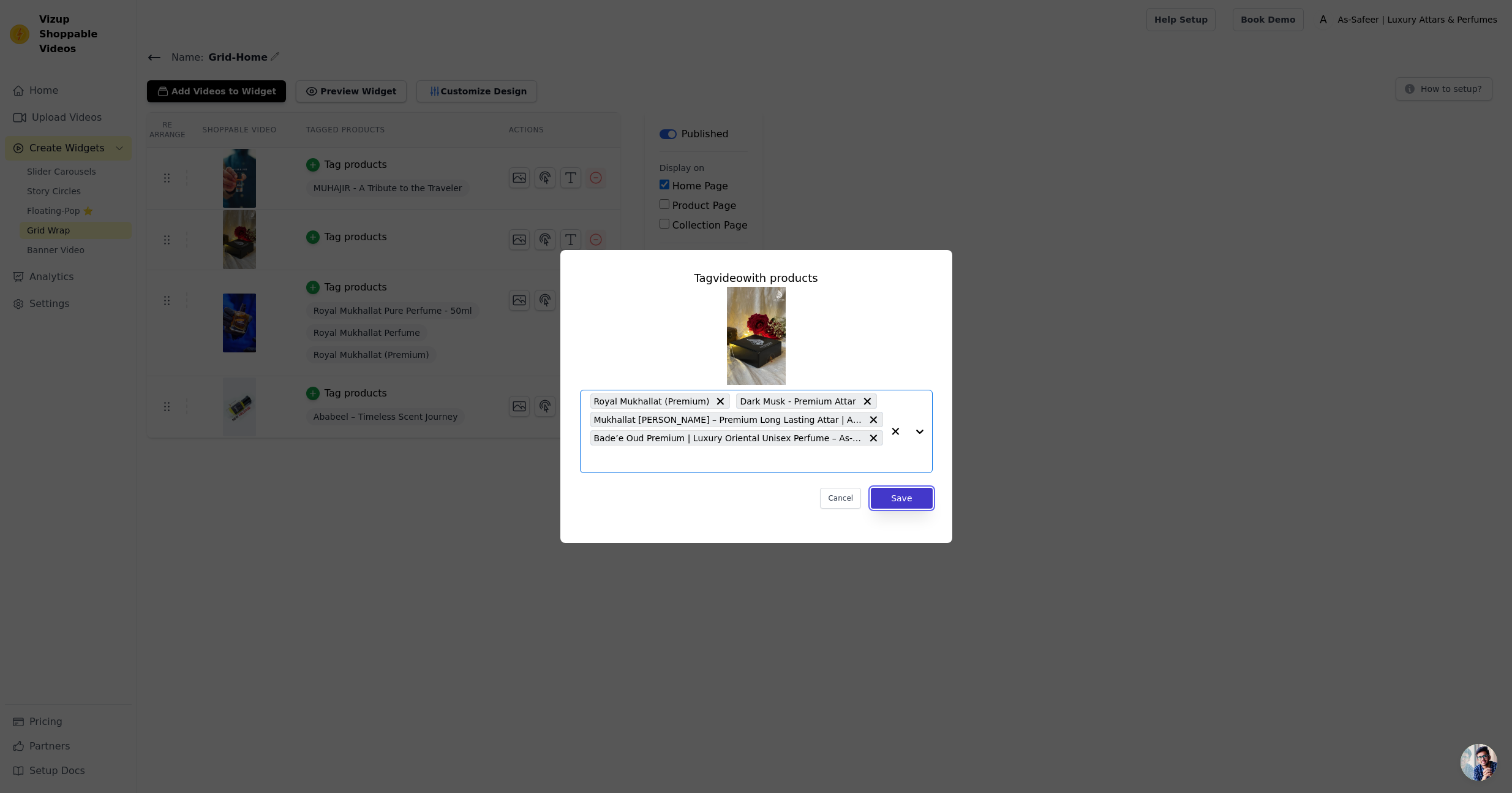
click at [915, 494] on button "Save" at bounding box center [901, 498] width 61 height 21
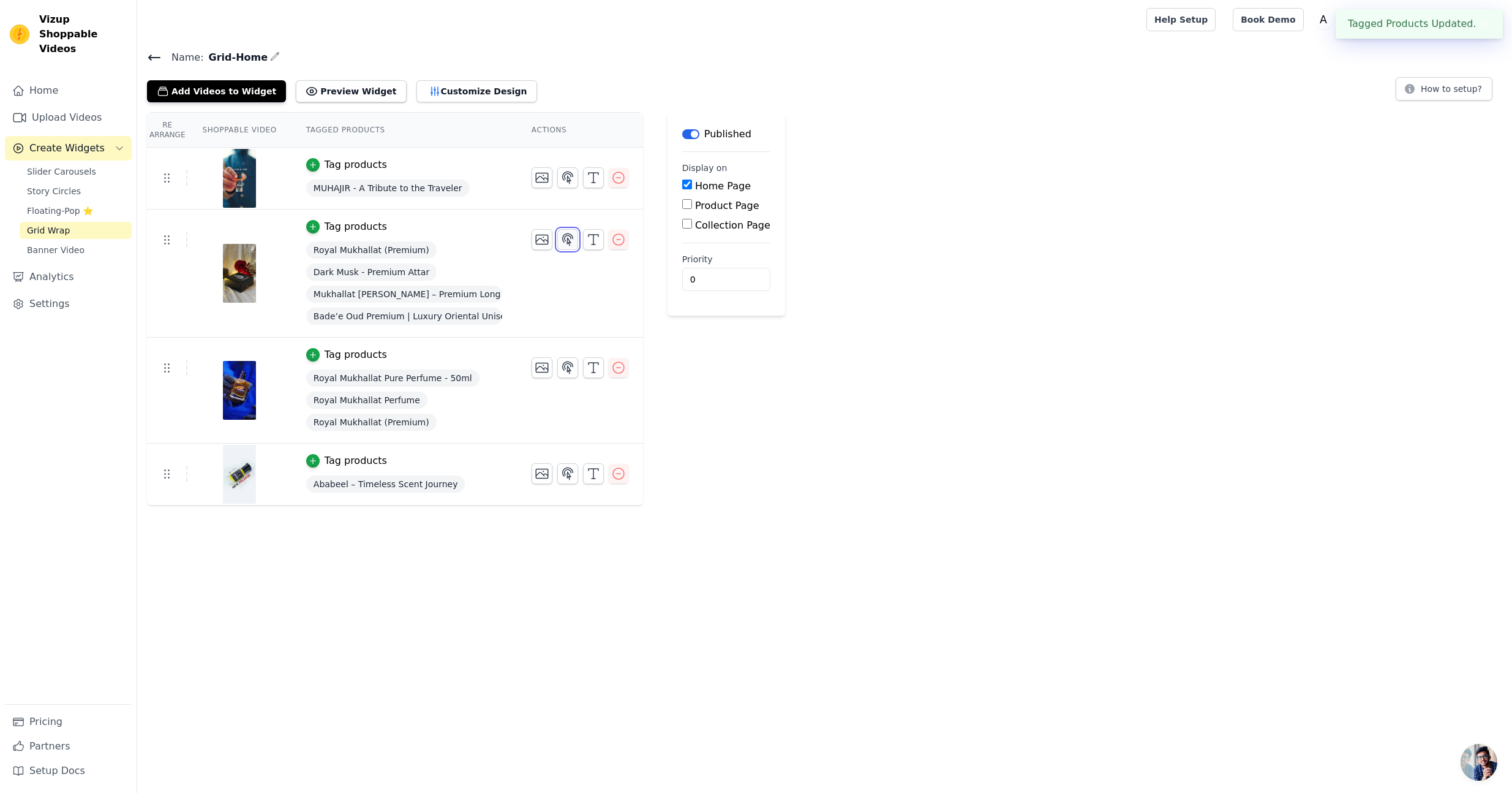
click at [562, 241] on icon "button" at bounding box center [568, 239] width 15 height 15
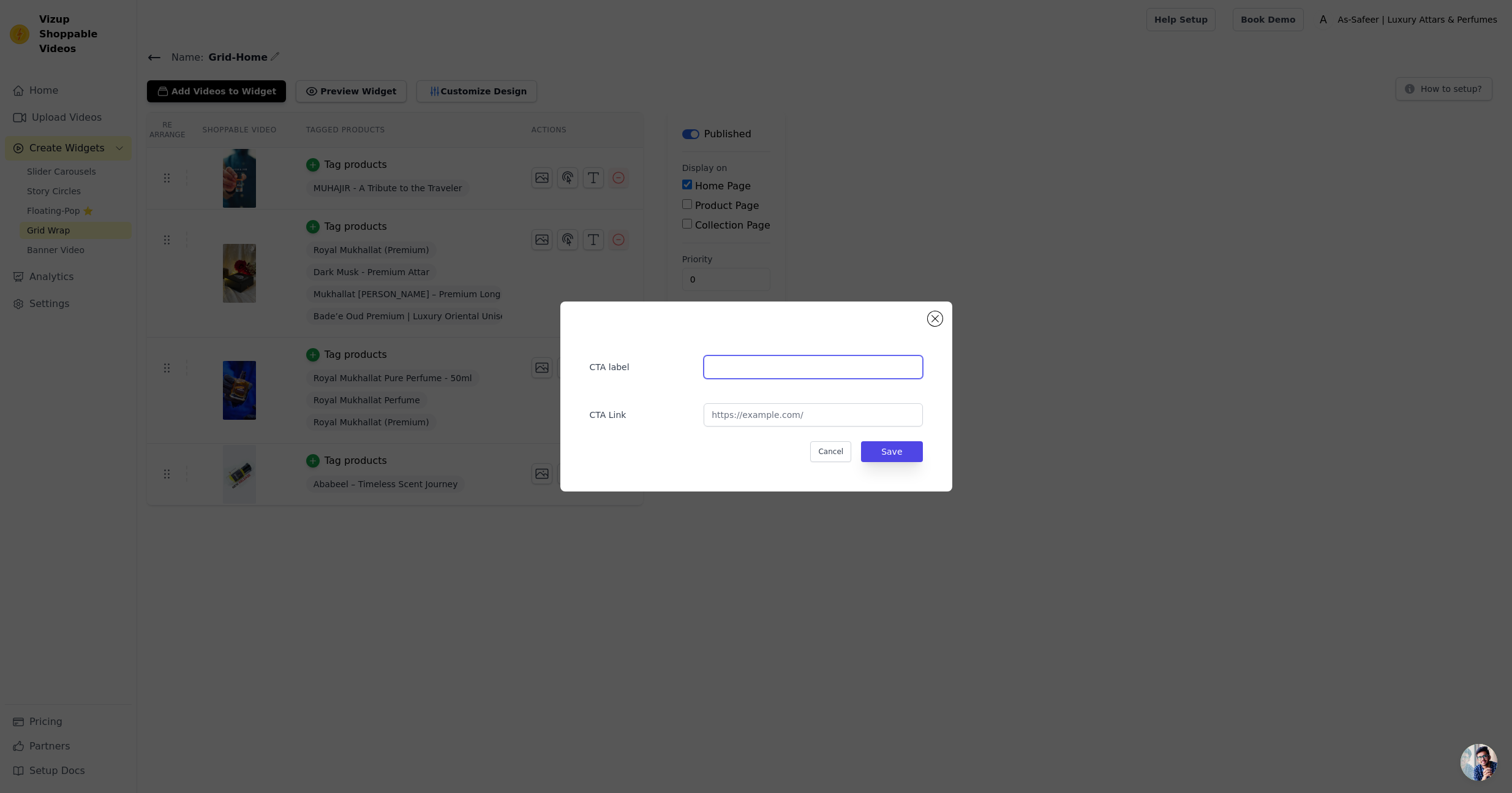
click at [782, 364] on input "text" at bounding box center [813, 367] width 219 height 23
type input "Shop Now"
click at [820, 425] on input "url" at bounding box center [813, 414] width 219 height 23
paste input "[URL][DOMAIN_NAME]"
type input "[URL][DOMAIN_NAME]"
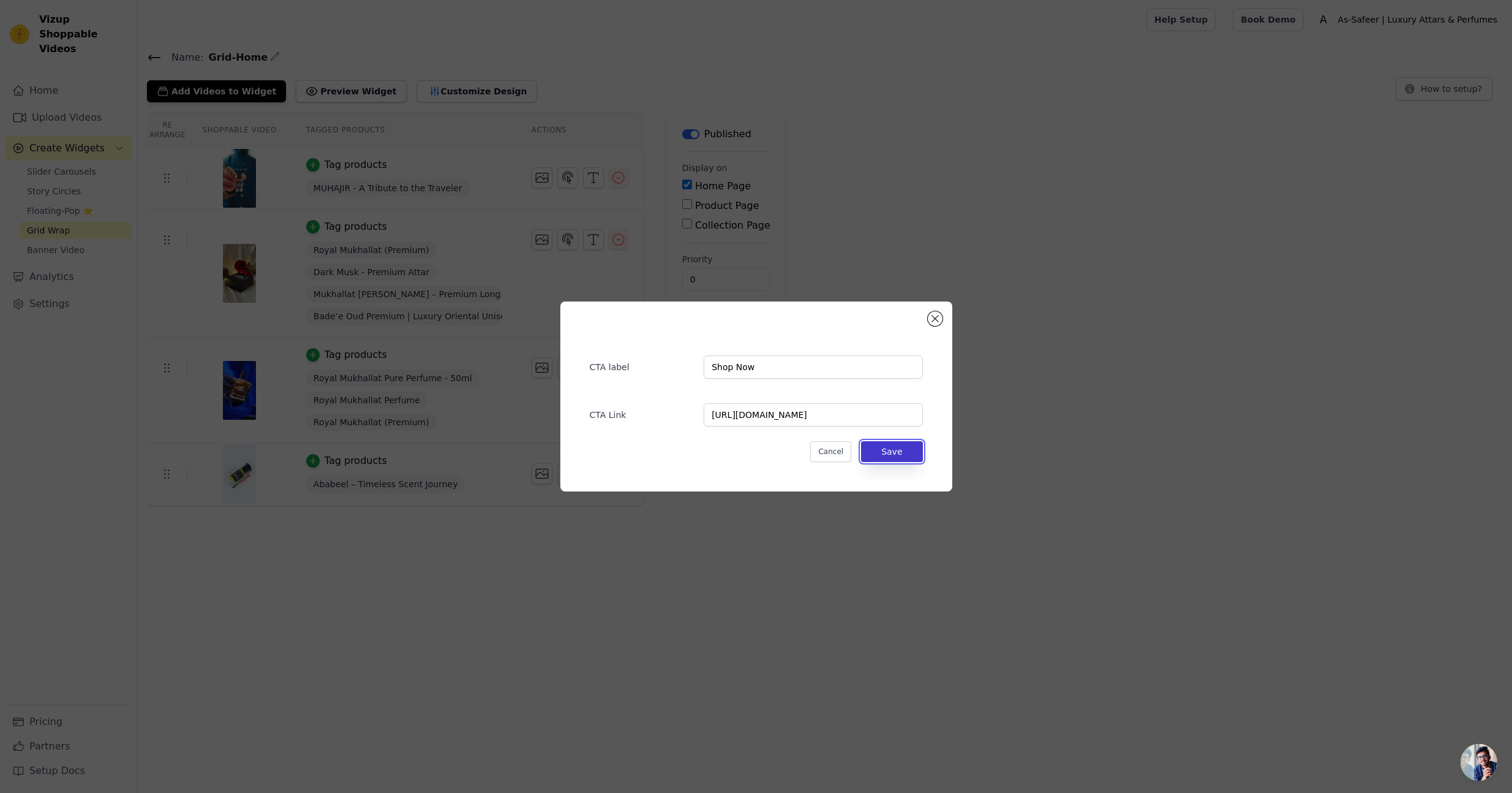
click at [893, 457] on button "Save" at bounding box center [891, 452] width 61 height 21
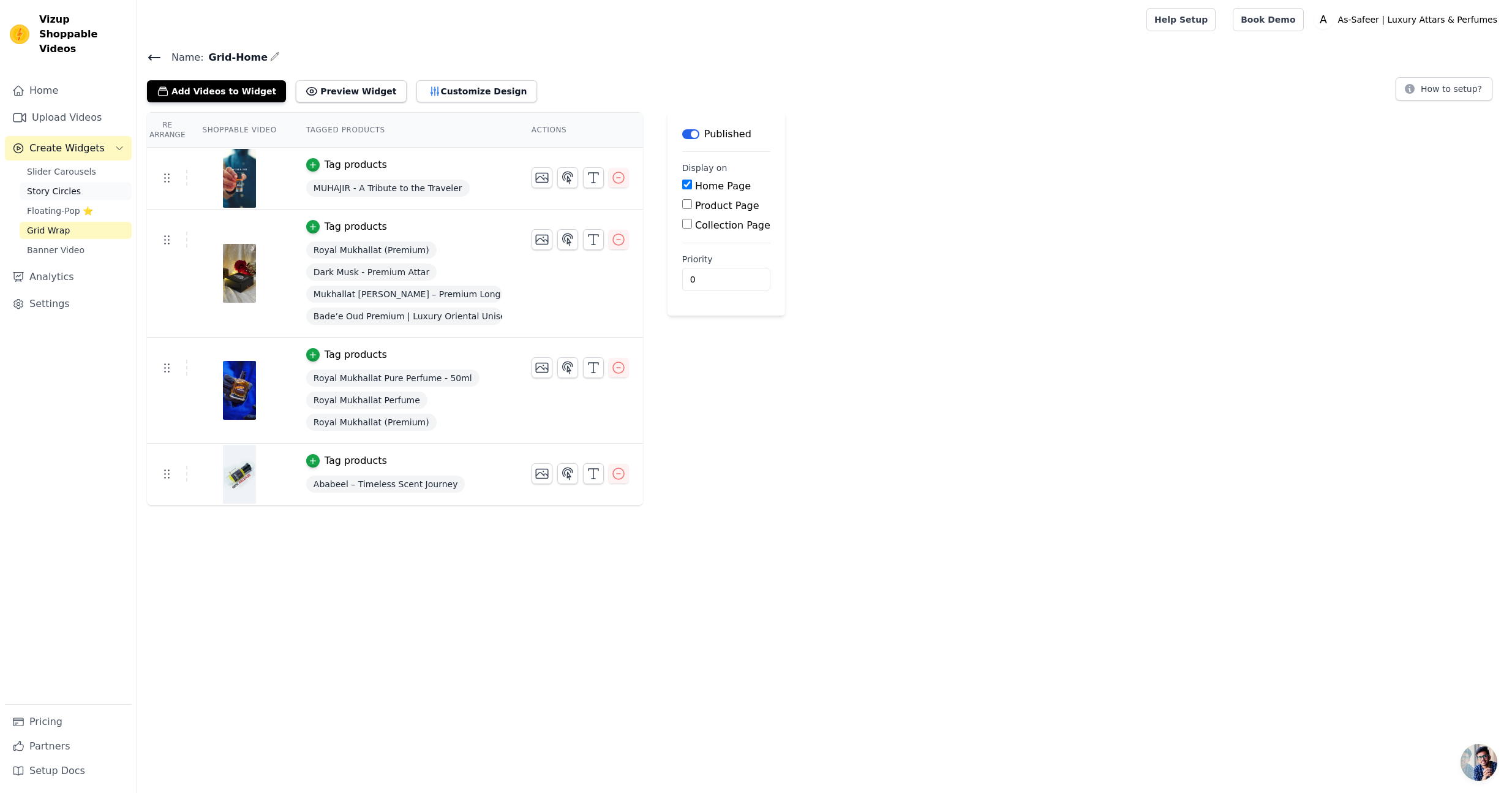
click at [61, 185] on span "Story Circles" at bounding box center [54, 191] width 54 height 12
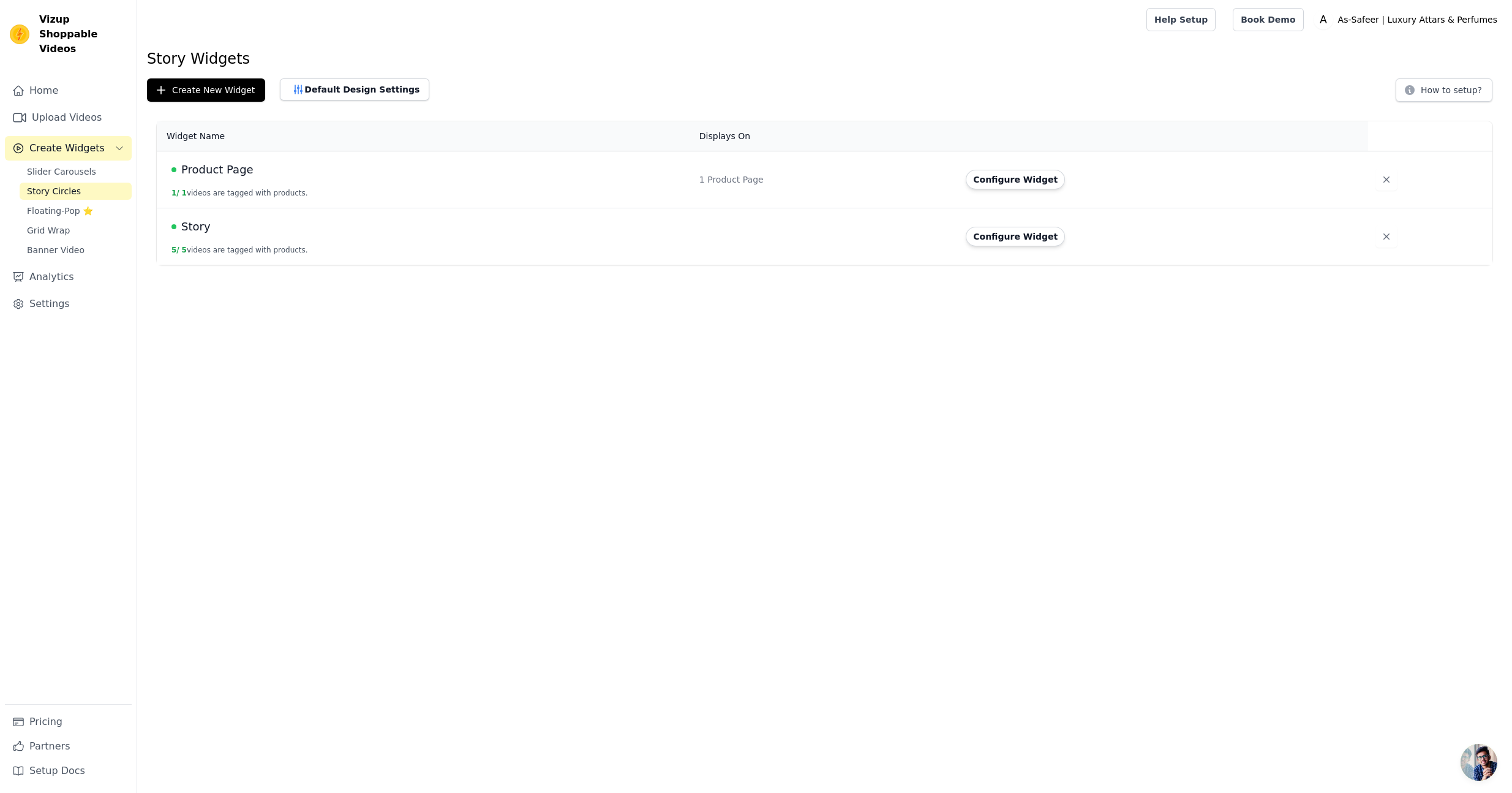
click at [212, 175] on span "Product Page" at bounding box center [217, 170] width 72 height 17
click at [207, 233] on span "Story" at bounding box center [196, 227] width 29 height 17
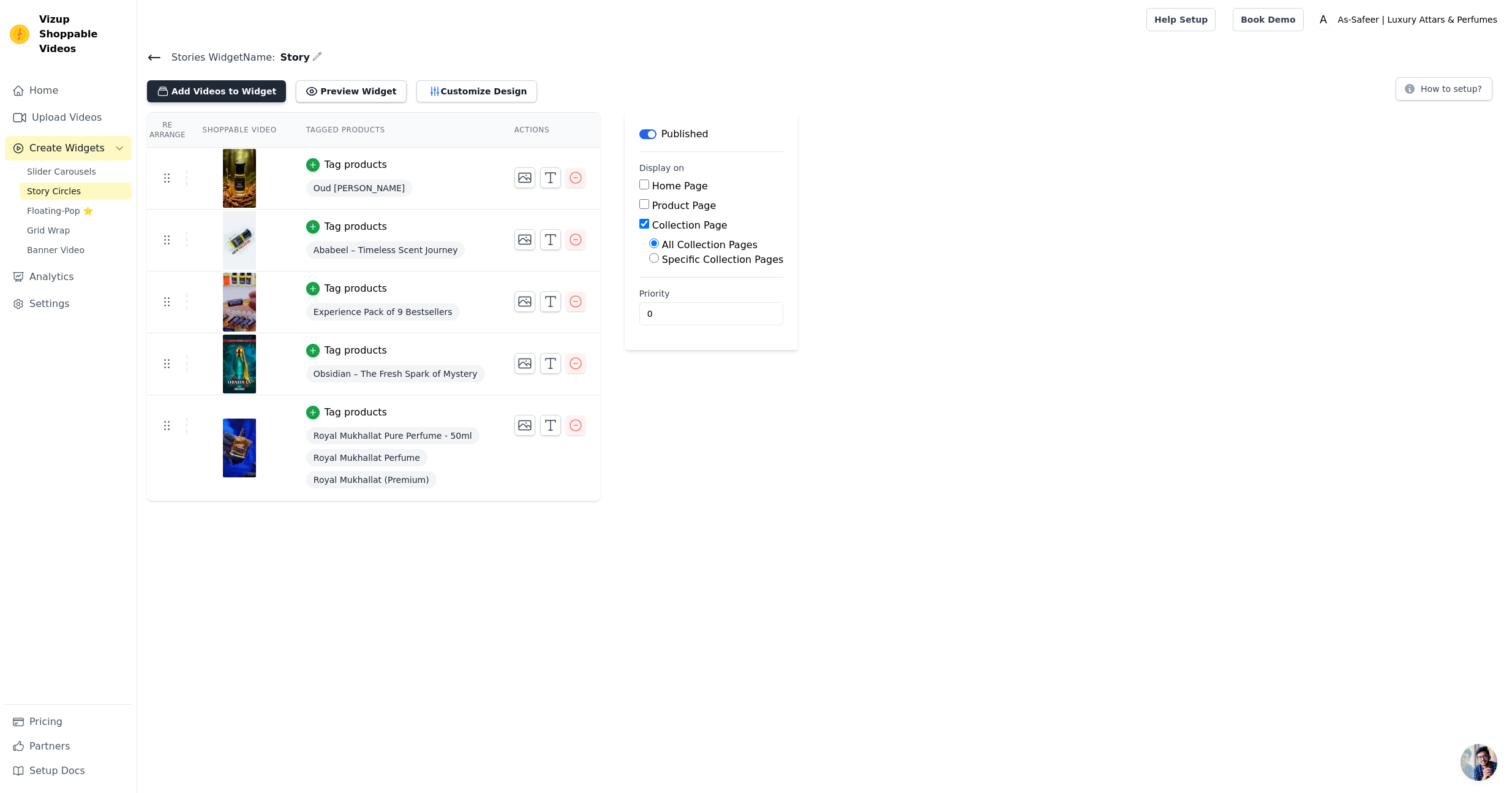
click at [231, 80] on button "Add Videos to Widget" at bounding box center [217, 91] width 139 height 22
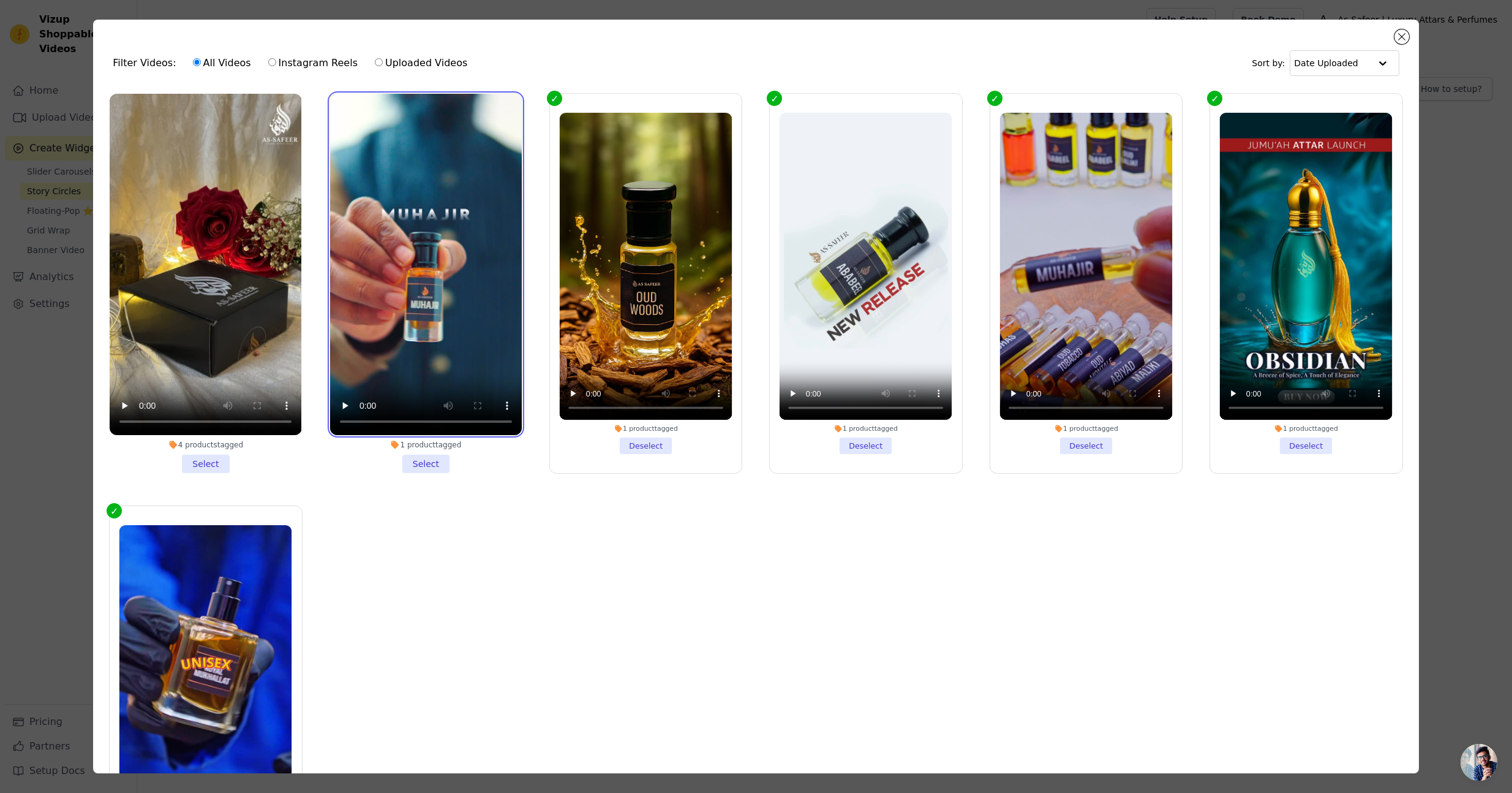
click at [366, 189] on video at bounding box center [426, 264] width 192 height 341
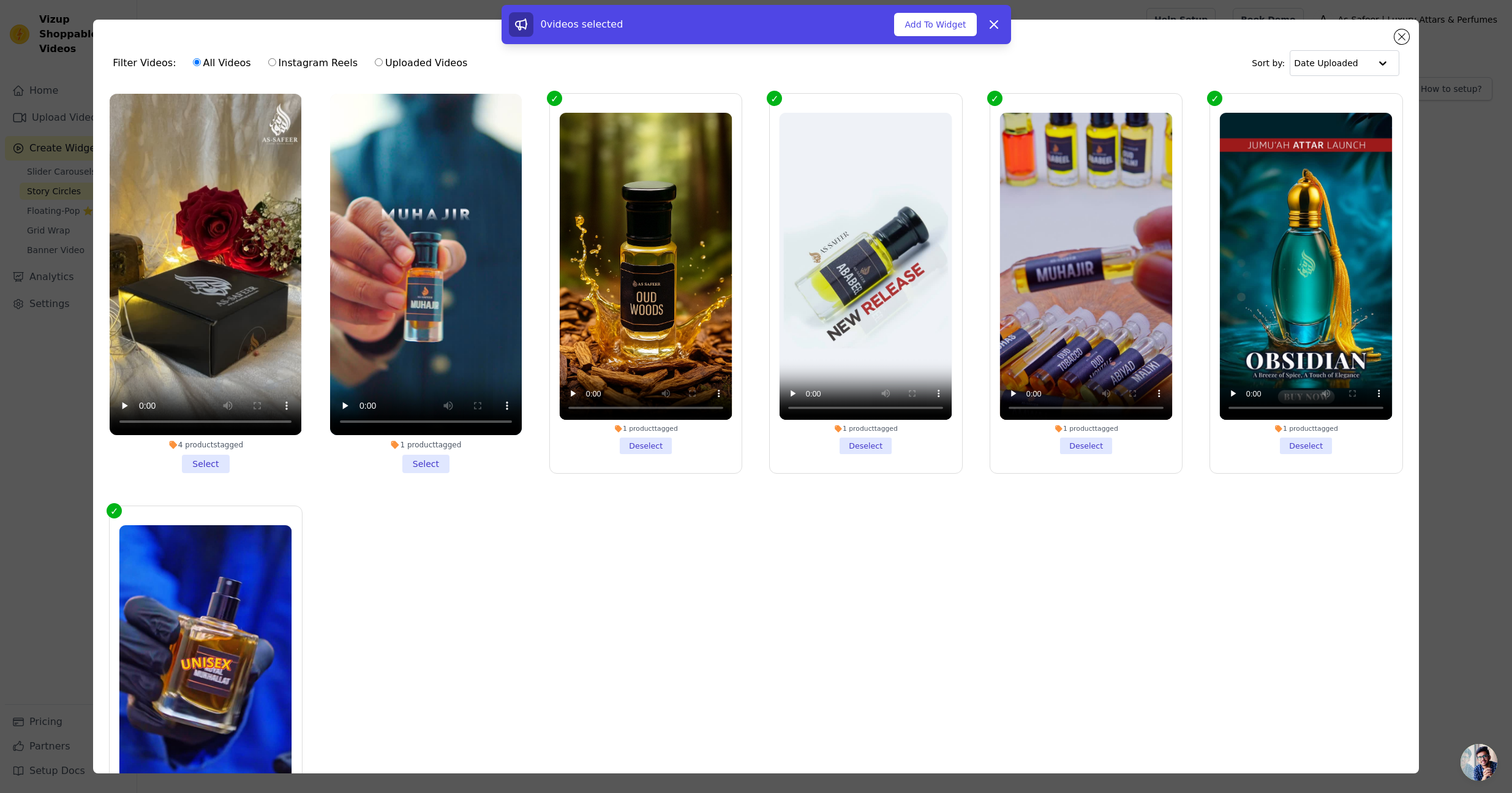
drag, startPoint x: 428, startPoint y: 463, endPoint x: 420, endPoint y: 466, distance: 8.5
click at [428, 463] on li "1 product tagged Select" at bounding box center [426, 283] width 192 height 379
click at [0, 0] on input "1 product tagged Select" at bounding box center [0, 0] width 0 height 0
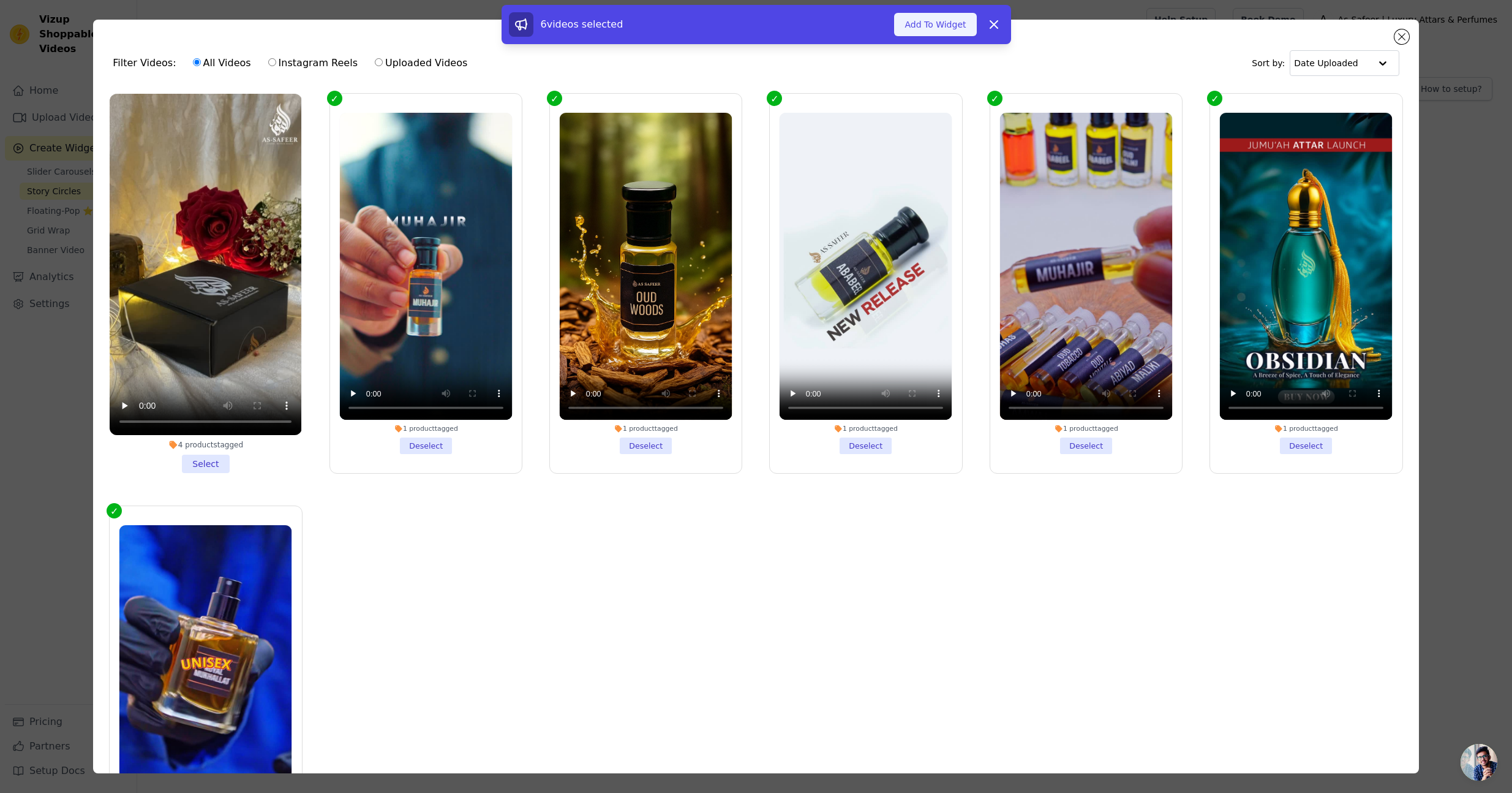
click at [929, 36] on button "Add To Widget" at bounding box center [935, 24] width 82 height 23
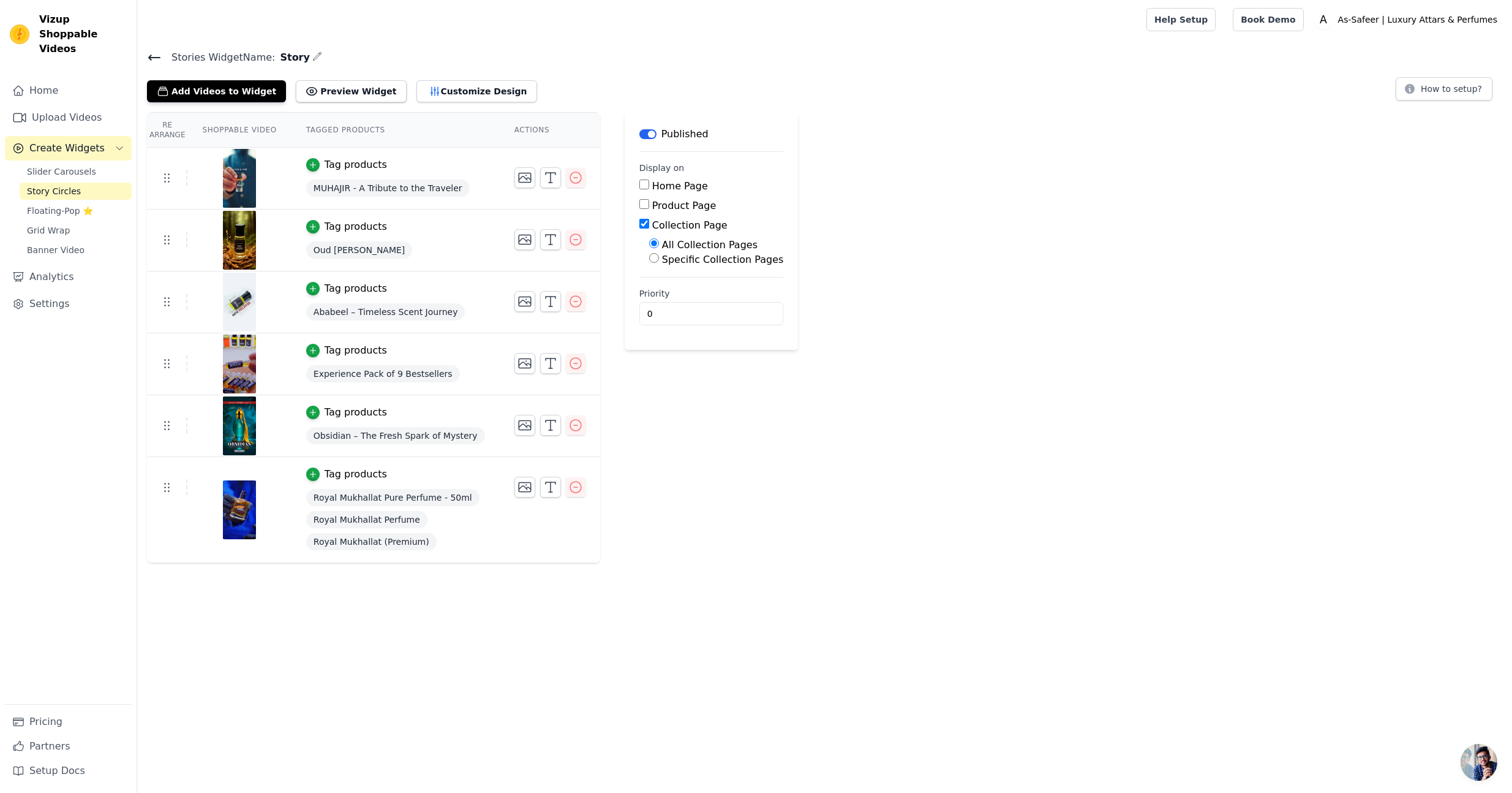
click at [149, 63] on icon at bounding box center [154, 57] width 15 height 15
